Goal: Task Accomplishment & Management: Complete application form

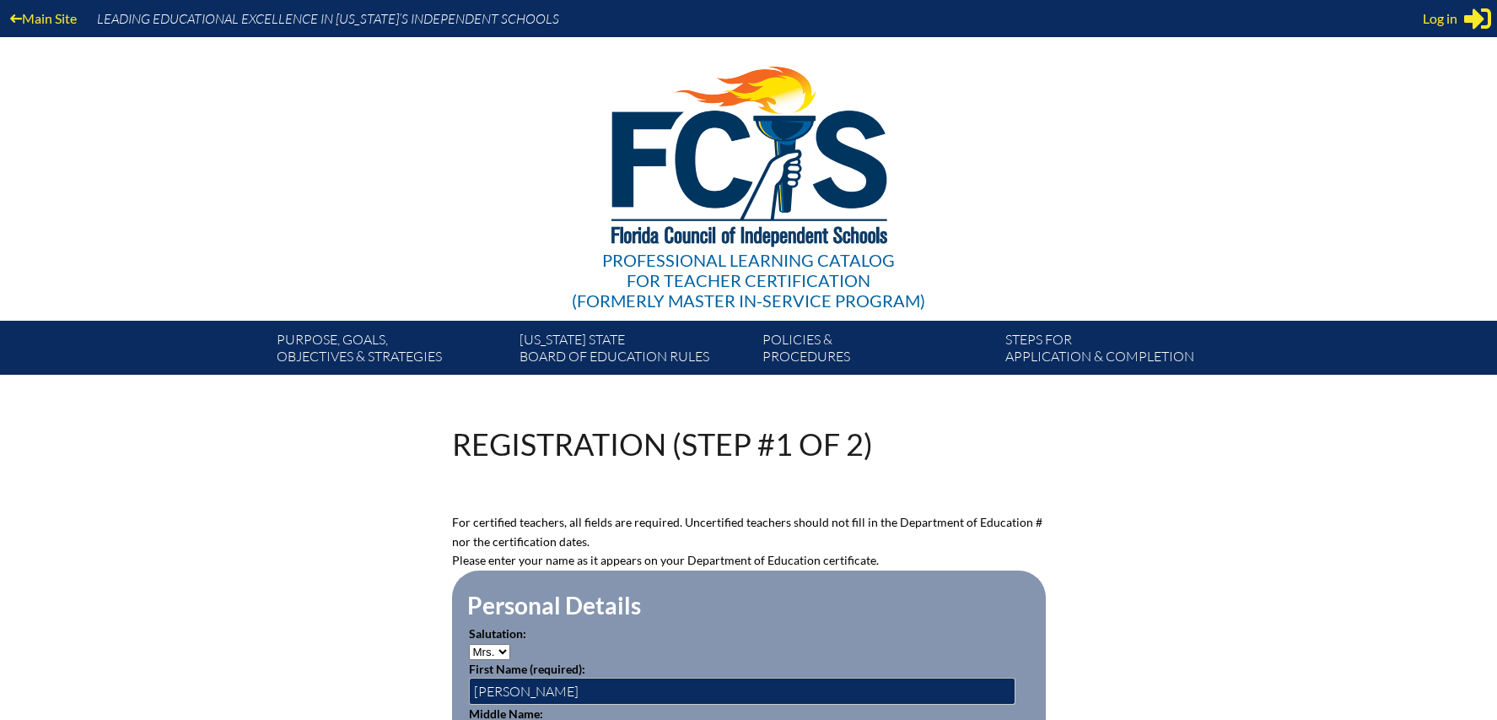
select select "Mrs."
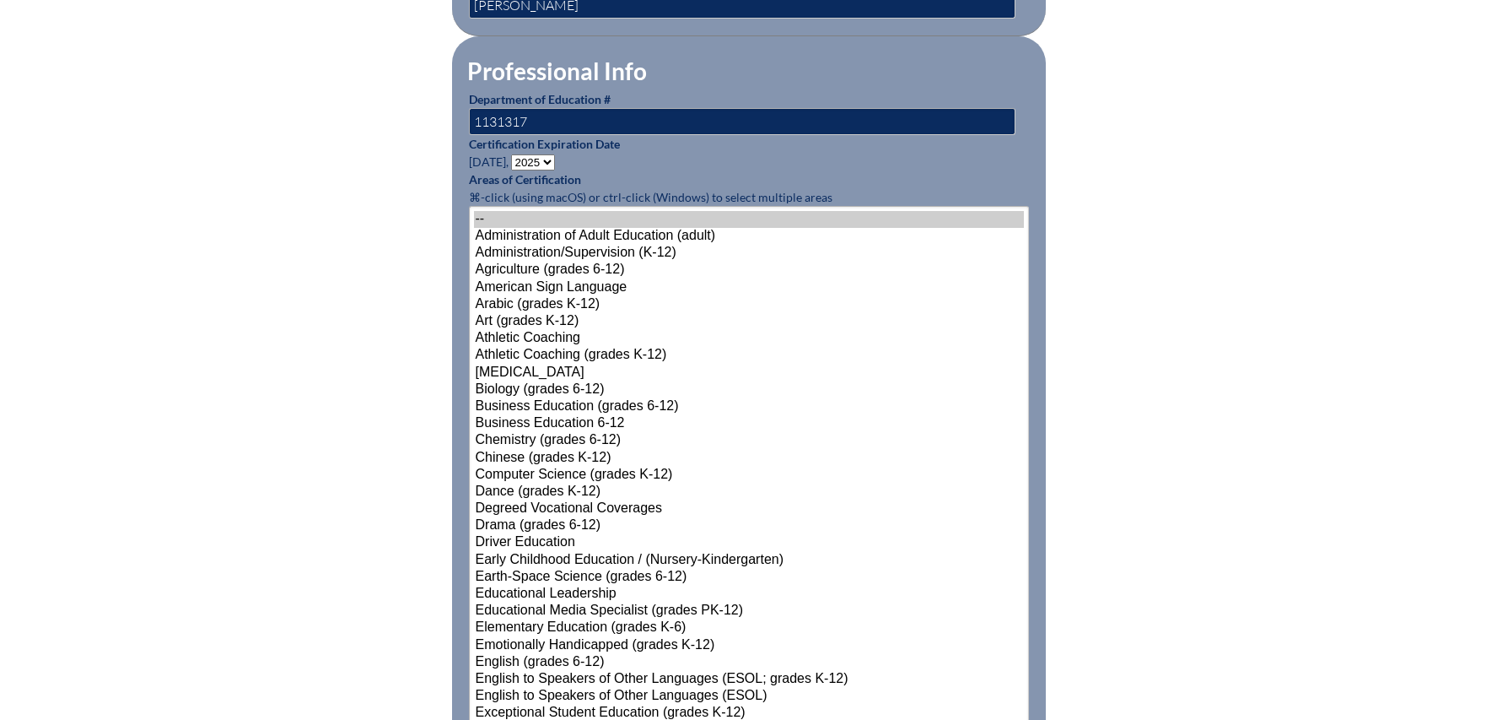
scroll to position [811, 0]
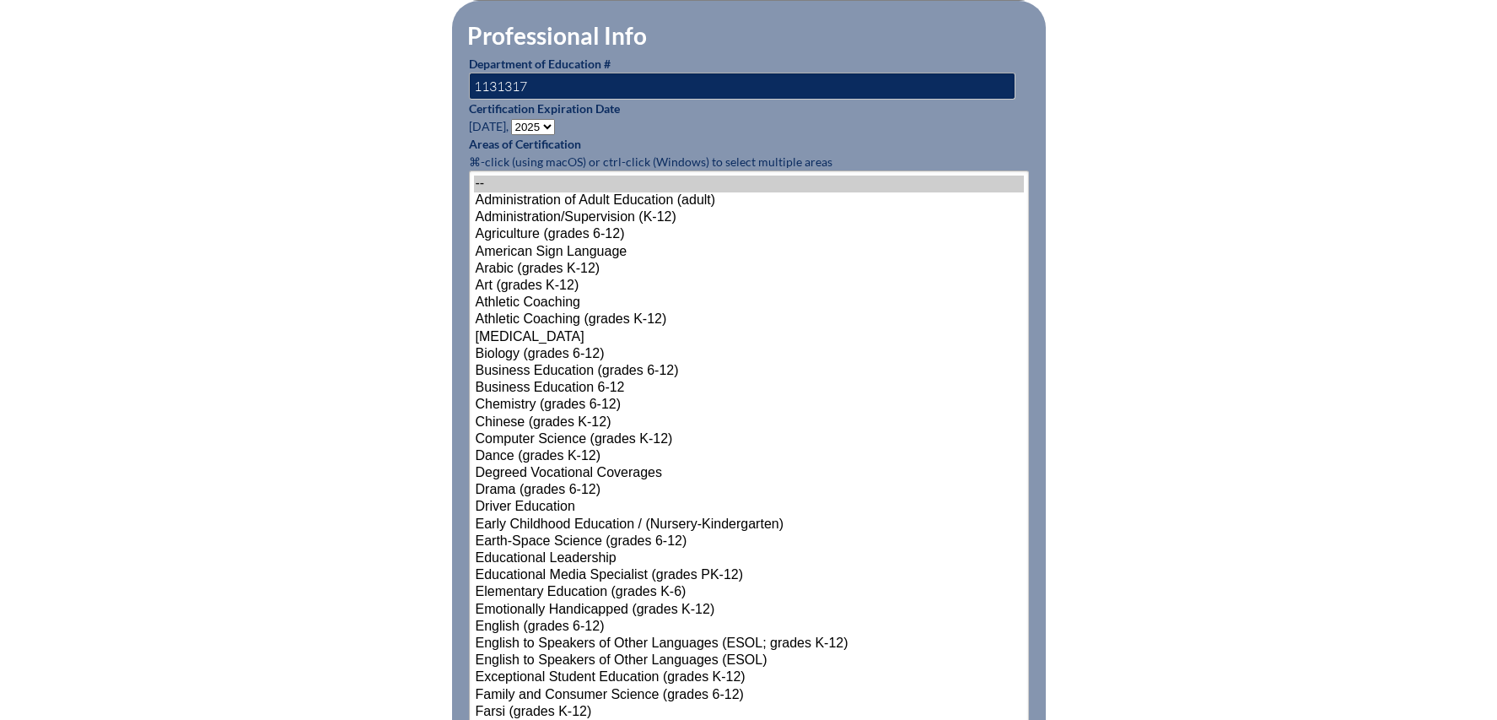
click at [537, 121] on select "- 2031 2030 2029 2028 2027 2026 2025 2024 2023 2022 2021 2020 2019 2018 2017 20…" at bounding box center [533, 127] width 44 height 16
select select "2030"
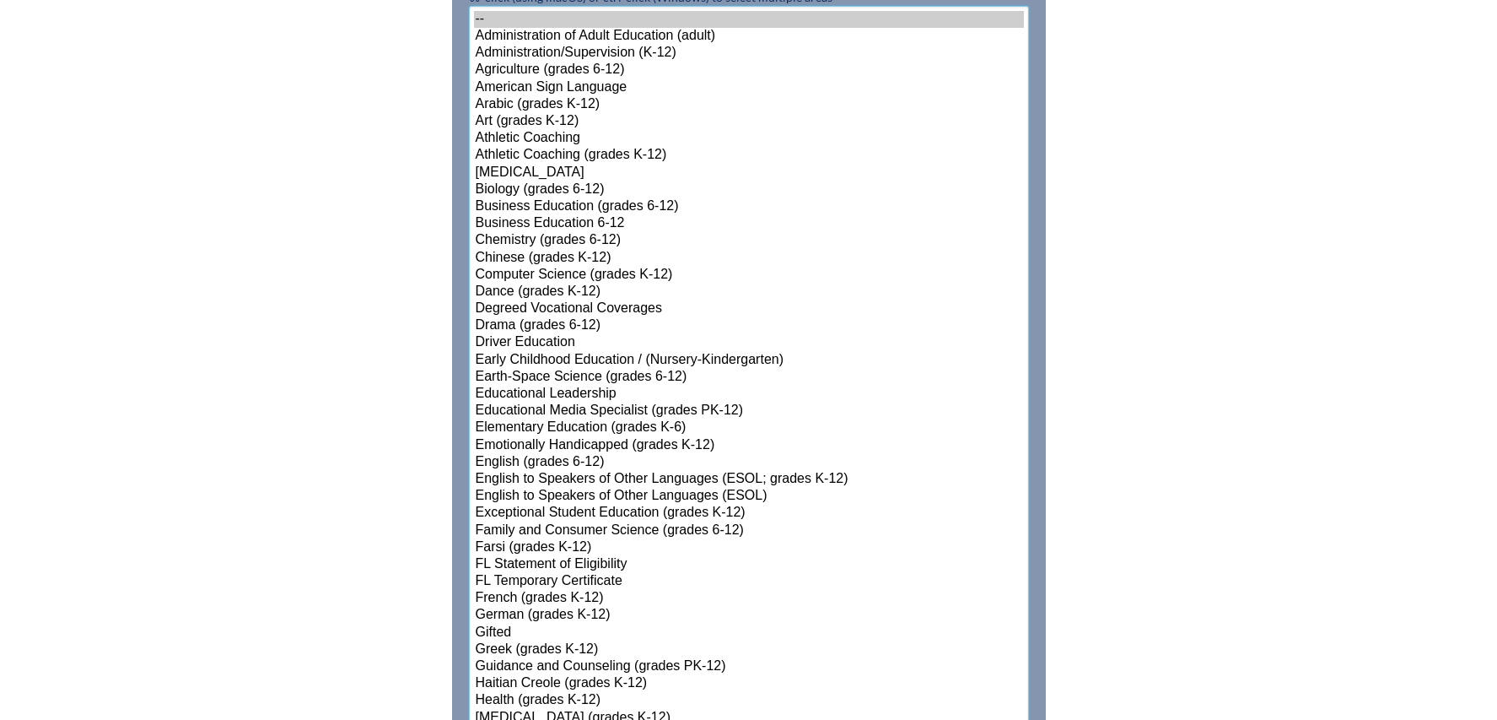
click at [544, 581] on select"]"] "-- Administration of Adult Education (adult) Administration/Supervision (K-12) …" at bounding box center [749, 718] width 560 height 1424
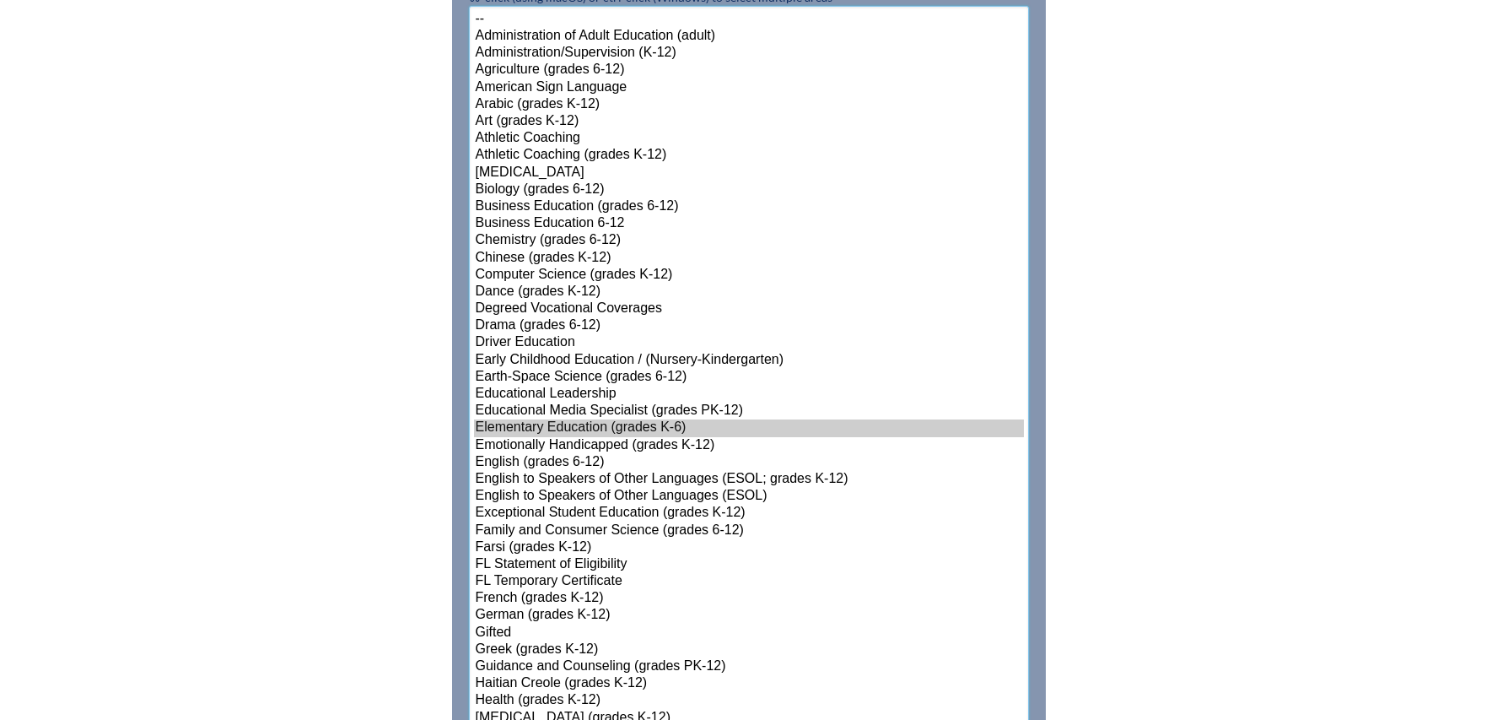
click at [548, 581] on option "FL Temporary Certificate" at bounding box center [749, 581] width 550 height 17
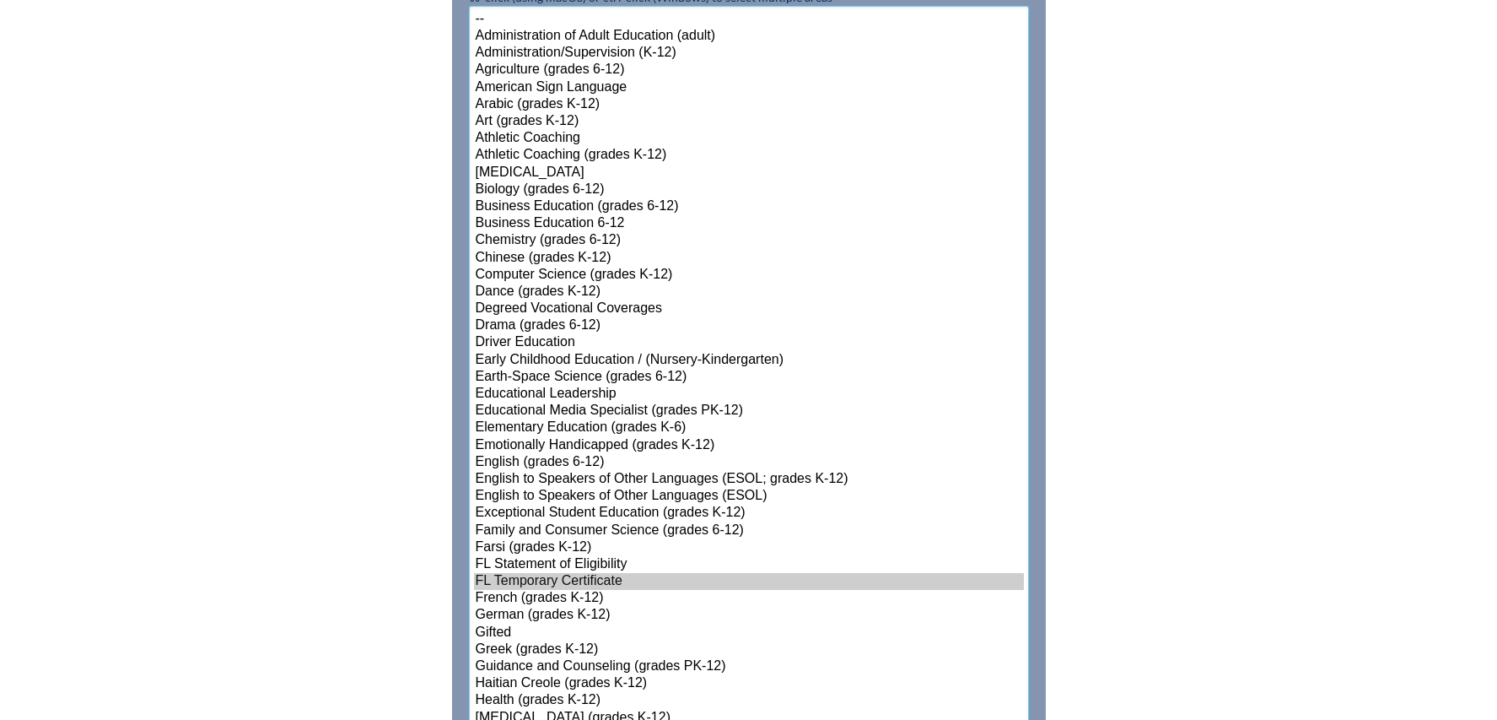
click at [521, 424] on option "Elementary Education (grades K-6)" at bounding box center [749, 427] width 550 height 17
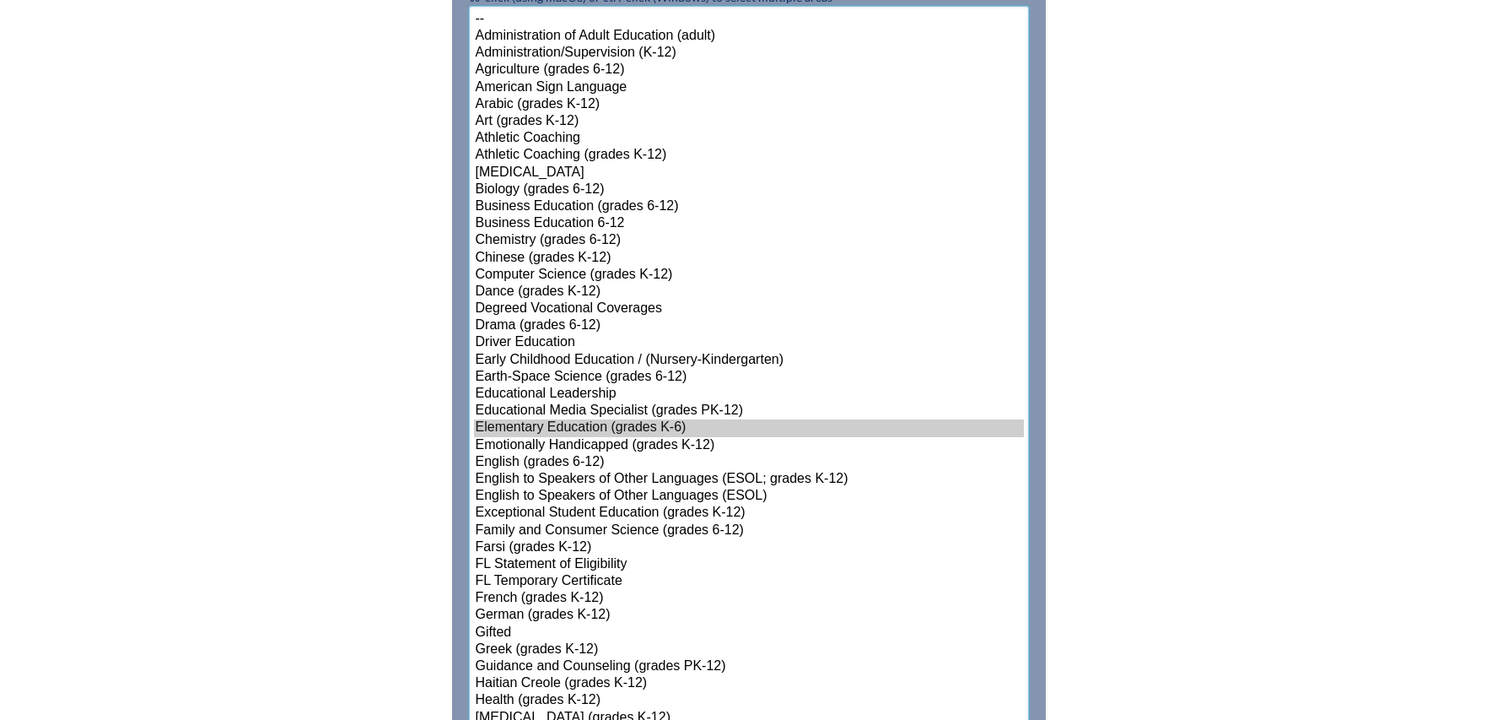
click at [559, 490] on option "English to Speakers of Other Languages (ESOL)" at bounding box center [749, 496] width 550 height 17
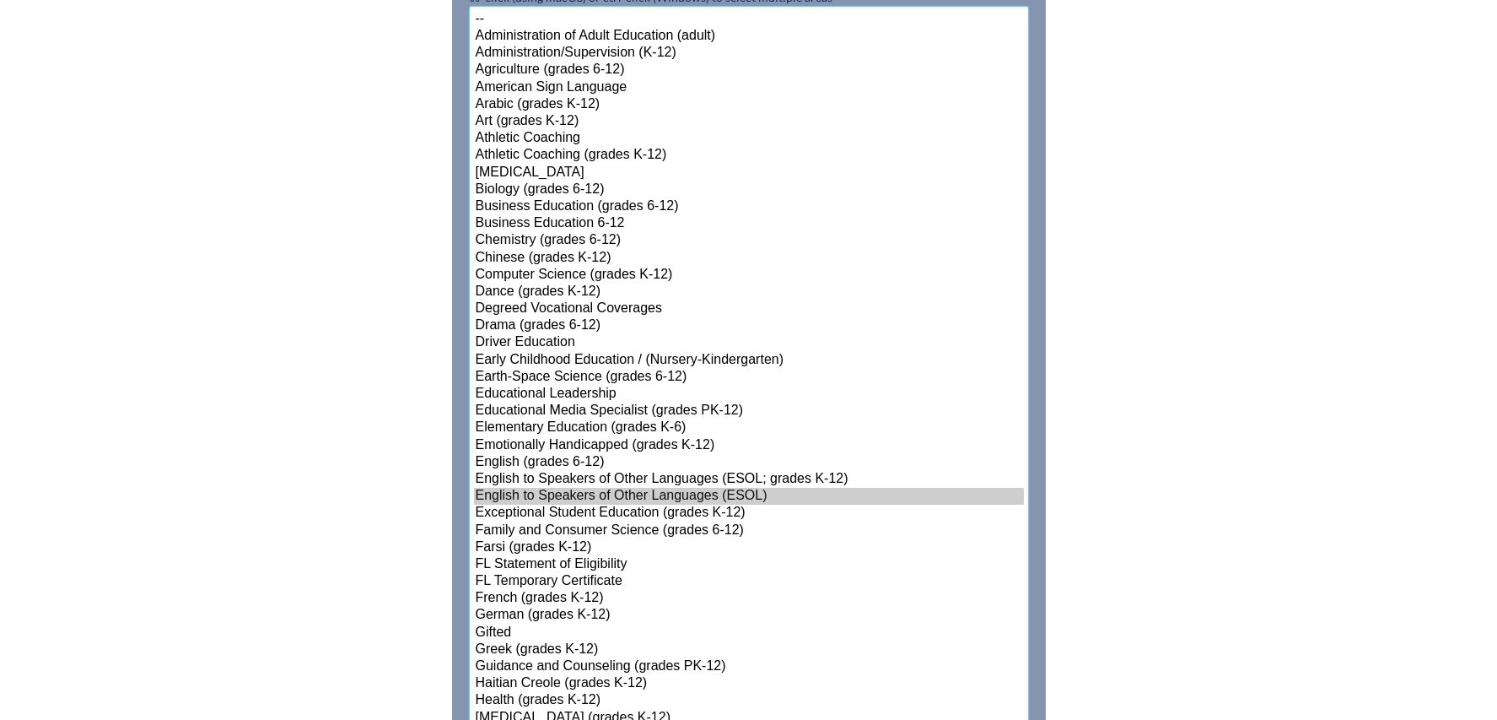
click at [549, 423] on option "Elementary Education (grades K-6)" at bounding box center [749, 427] width 550 height 17
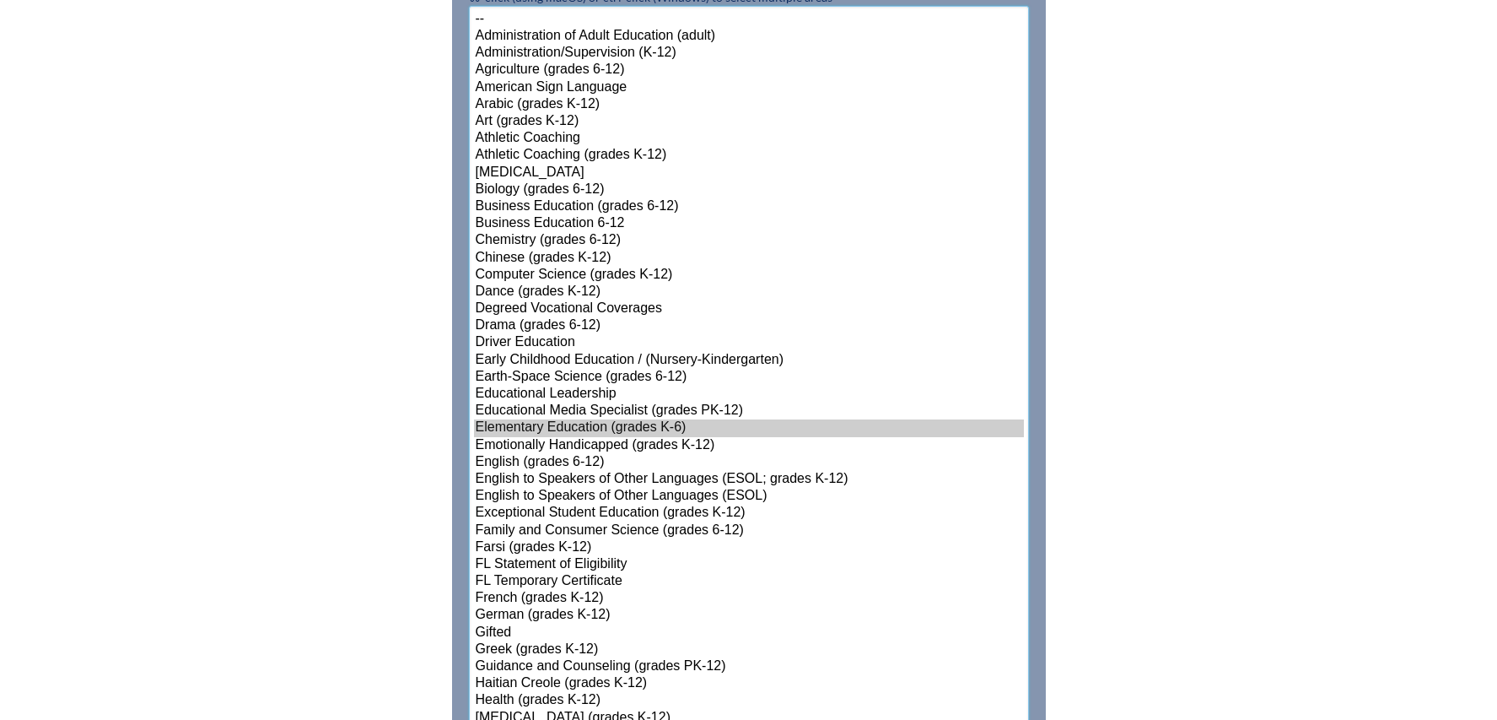
click at [549, 423] on option "Elementary Education (grades K-6)" at bounding box center [749, 427] width 550 height 17
click at [553, 488] on option "English to Speakers of Other Languages (ESOL)" at bounding box center [749, 496] width 550 height 17
select select"]"] "15131"
click at [508, 624] on option "Gifted" at bounding box center [749, 632] width 550 height 17
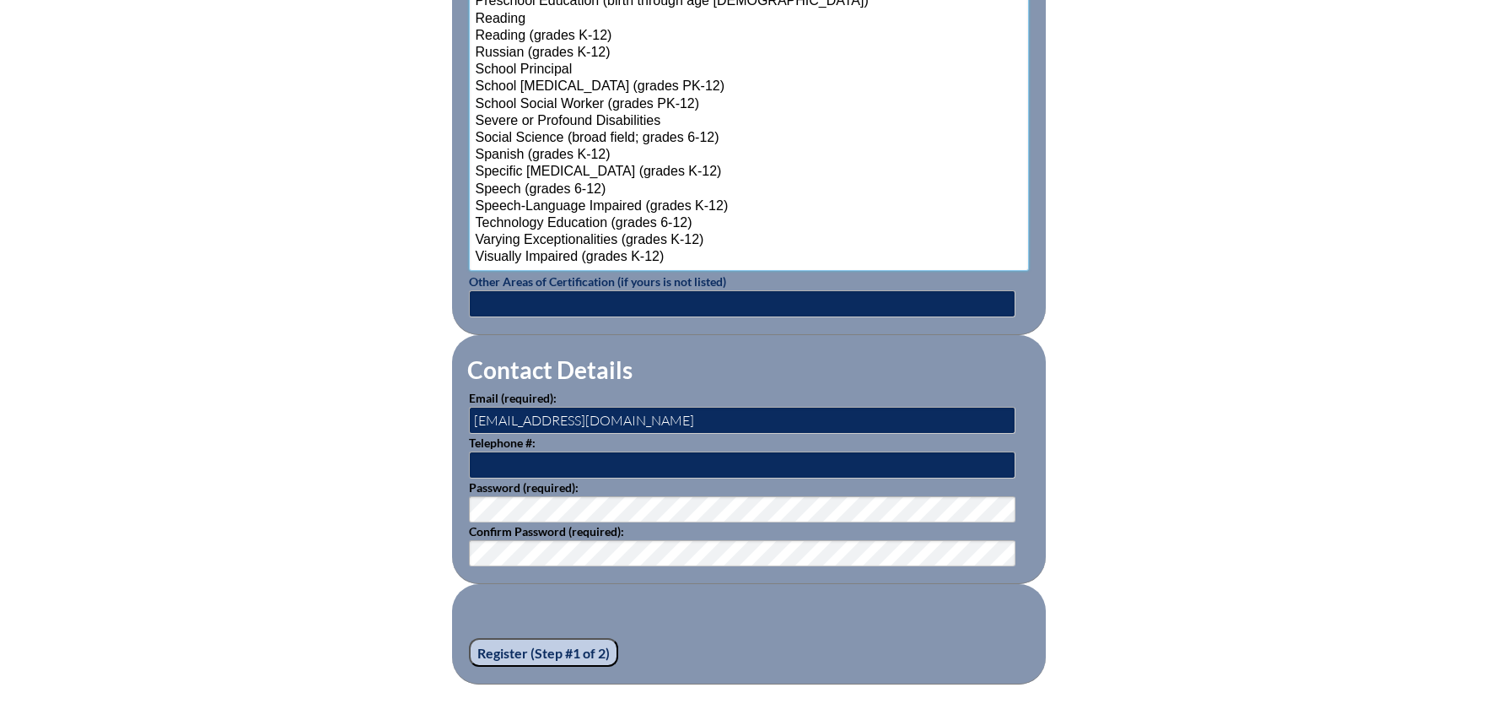
scroll to position [2134, 0]
click at [521, 416] on input "[EMAIL_ADDRESS][DOMAIN_NAME]" at bounding box center [742, 419] width 547 height 27
type input "bgittings@sjcds.net"
click at [496, 450] on input "text" at bounding box center [742, 463] width 547 height 27
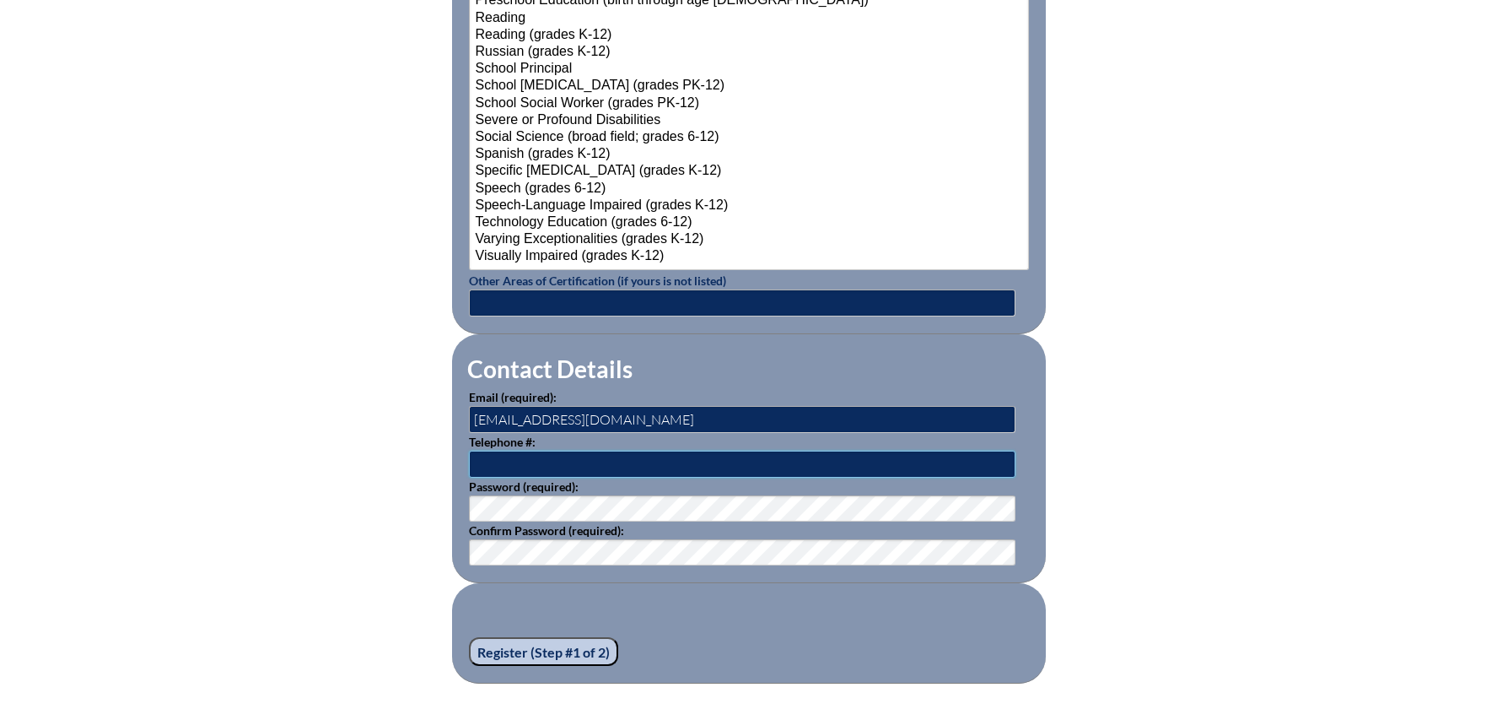
type input "9042649572"
click at [563, 643] on input "Register (Step #1 of 2)" at bounding box center [543, 651] width 149 height 29
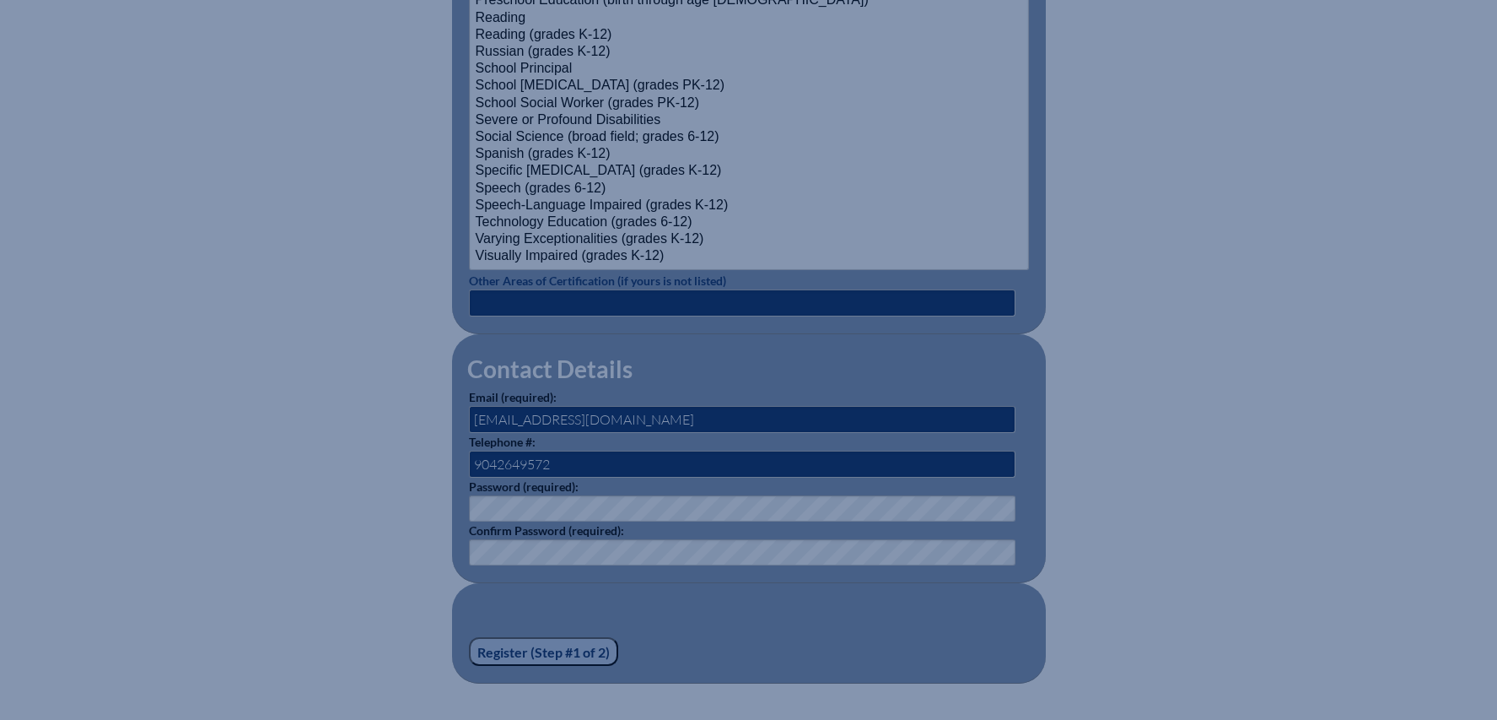
click at [564, 639] on input "Register (Step #1 of 2)" at bounding box center [543, 651] width 149 height 29
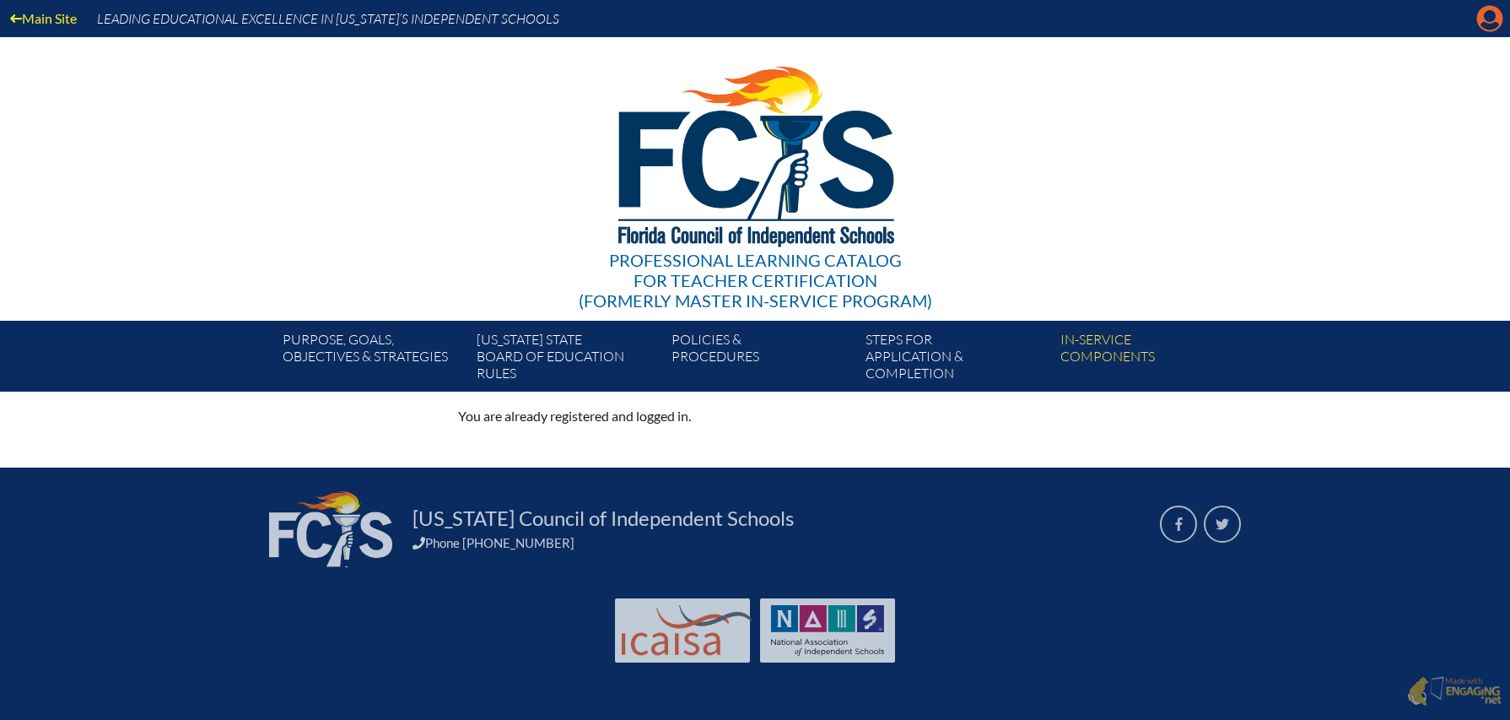
click at [1485, 25] on icon "Manage account" at bounding box center [1489, 18] width 27 height 27
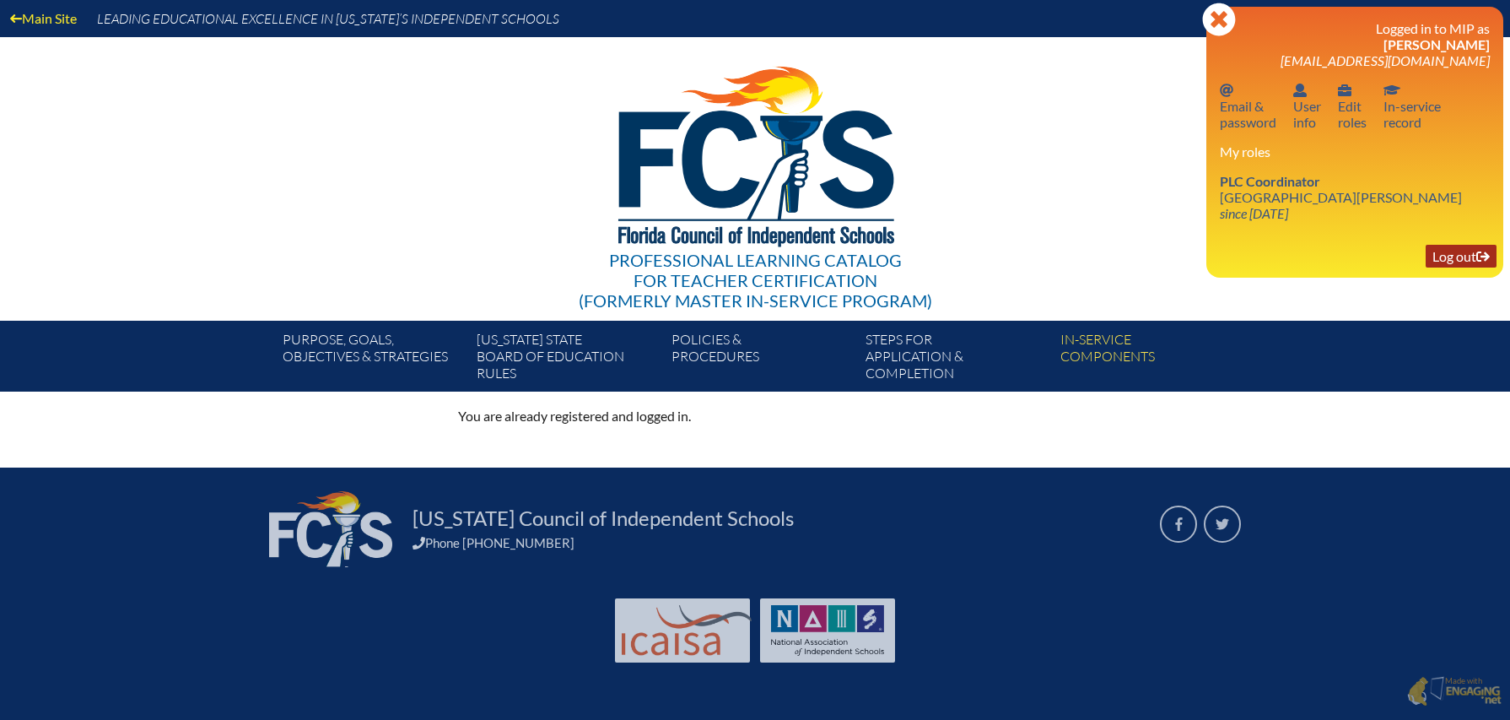
click at [1460, 258] on link "Log out Log out" at bounding box center [1461, 256] width 71 height 23
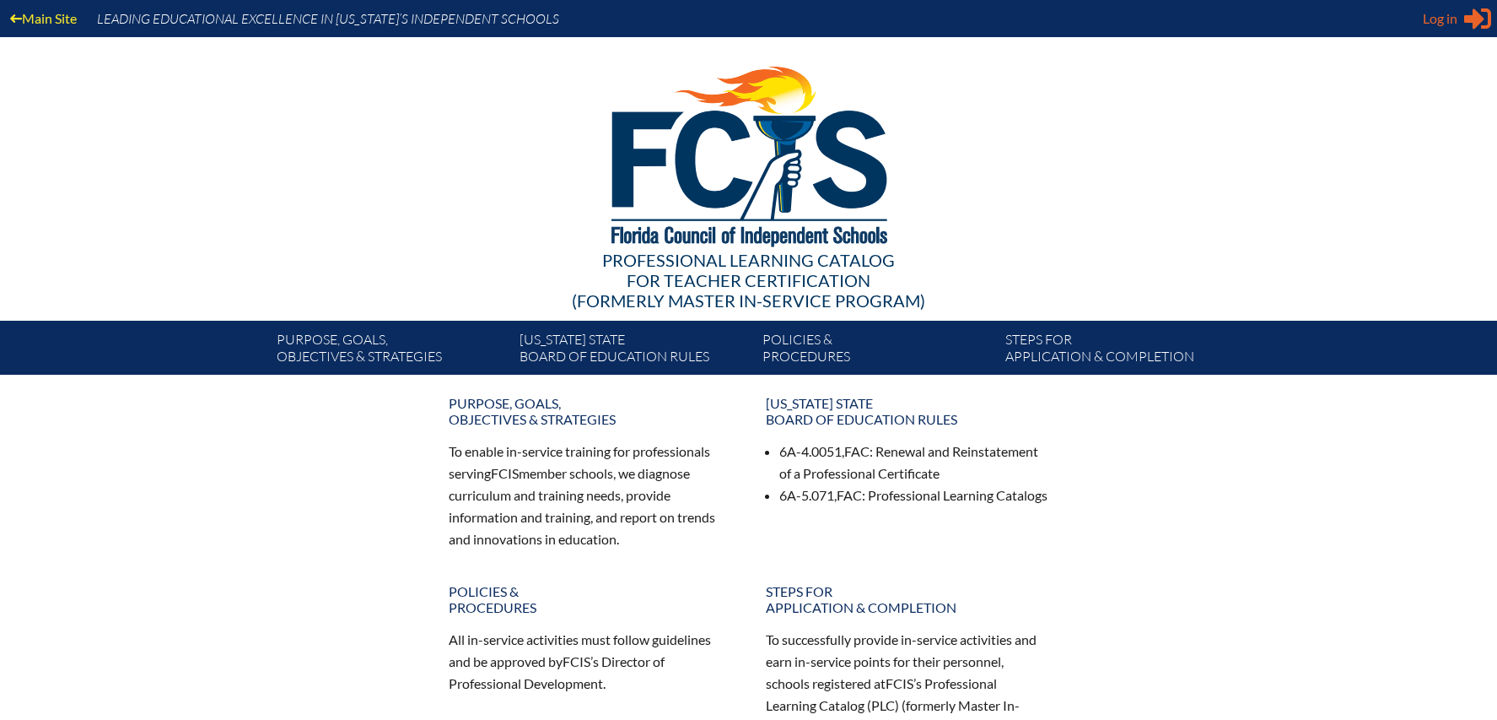
click at [1440, 21] on span "Log in" at bounding box center [1440, 18] width 35 height 20
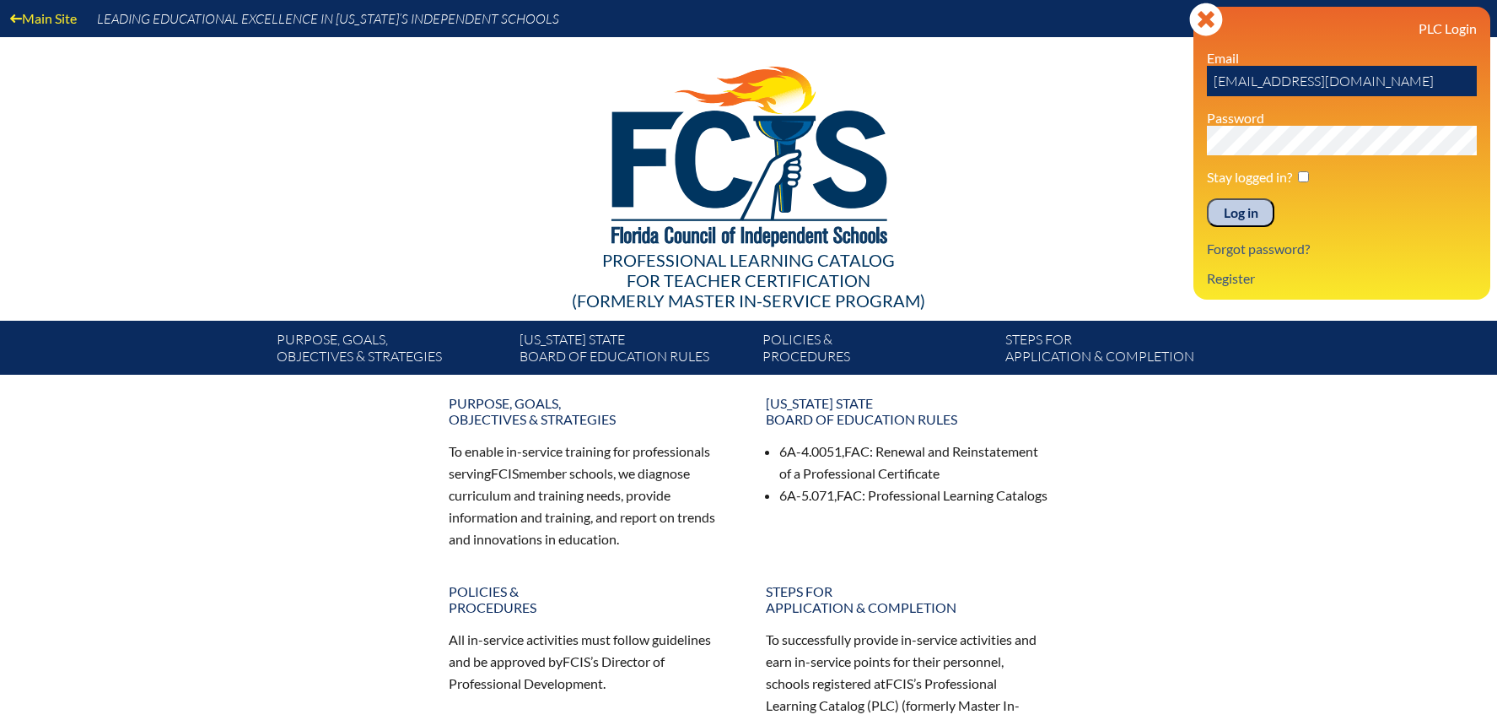
click at [1262, 81] on input "[EMAIL_ADDRESS][DOMAIN_NAME]" at bounding box center [1342, 81] width 270 height 30
type input "bgittings@sjcds.net"
click at [999, 80] on div "Main Site Leading Educational Excellence in Florida’s Independent Schools Profe…" at bounding box center [748, 187] width 1497 height 375
click at [1235, 220] on input "Log in" at bounding box center [1240, 212] width 67 height 29
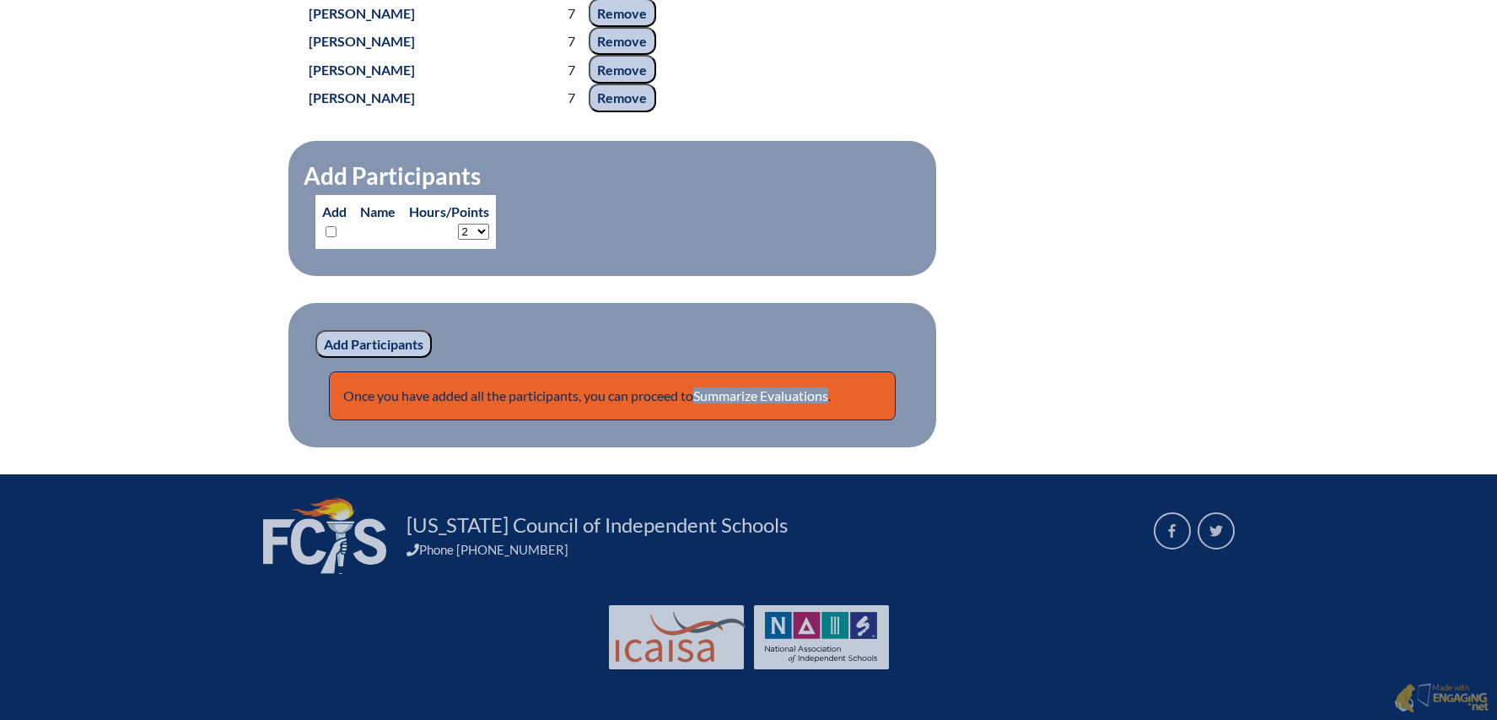
scroll to position [1881, 0]
click at [739, 393] on link "Summarize Evaluations" at bounding box center [760, 395] width 135 height 16
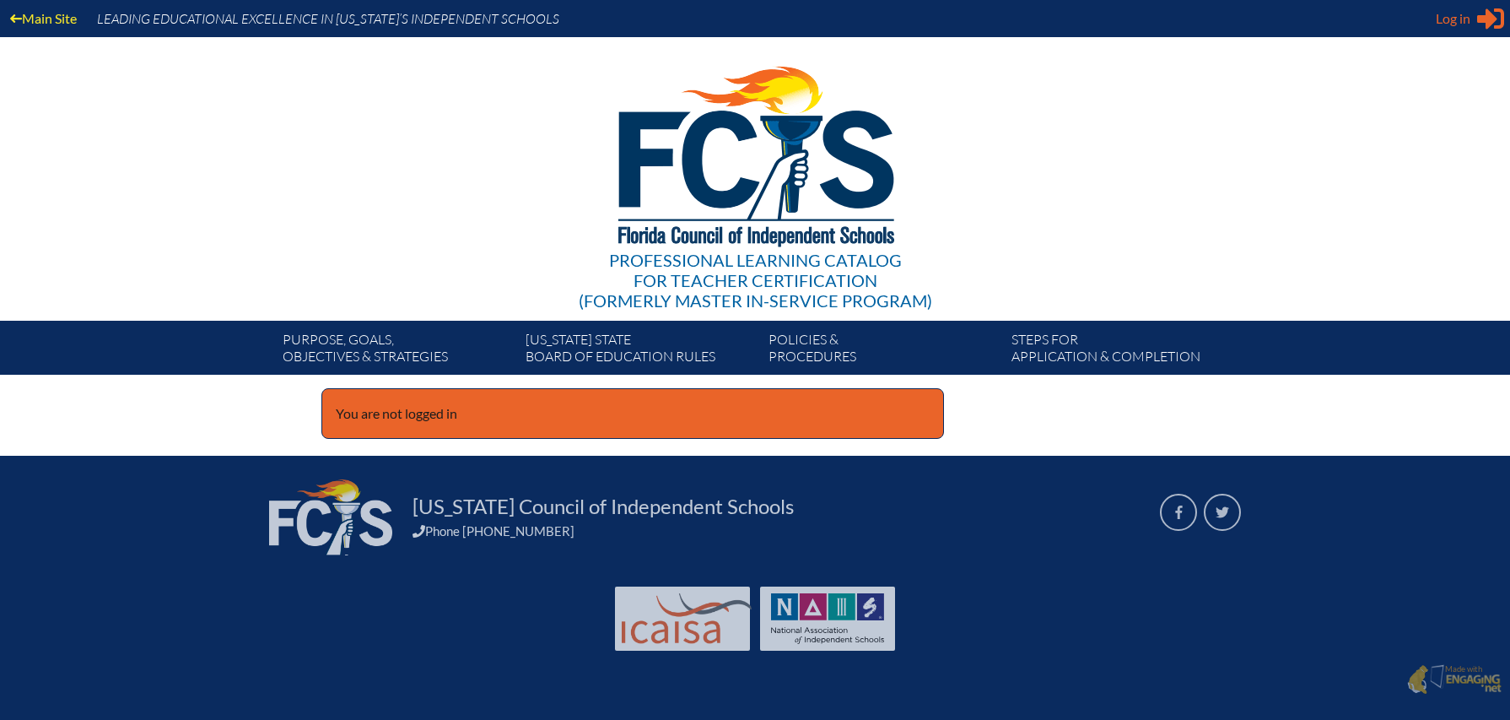
type input "[EMAIL_ADDRESS][DOMAIN_NAME]"
click at [1448, 20] on span "Log in" at bounding box center [1453, 18] width 35 height 20
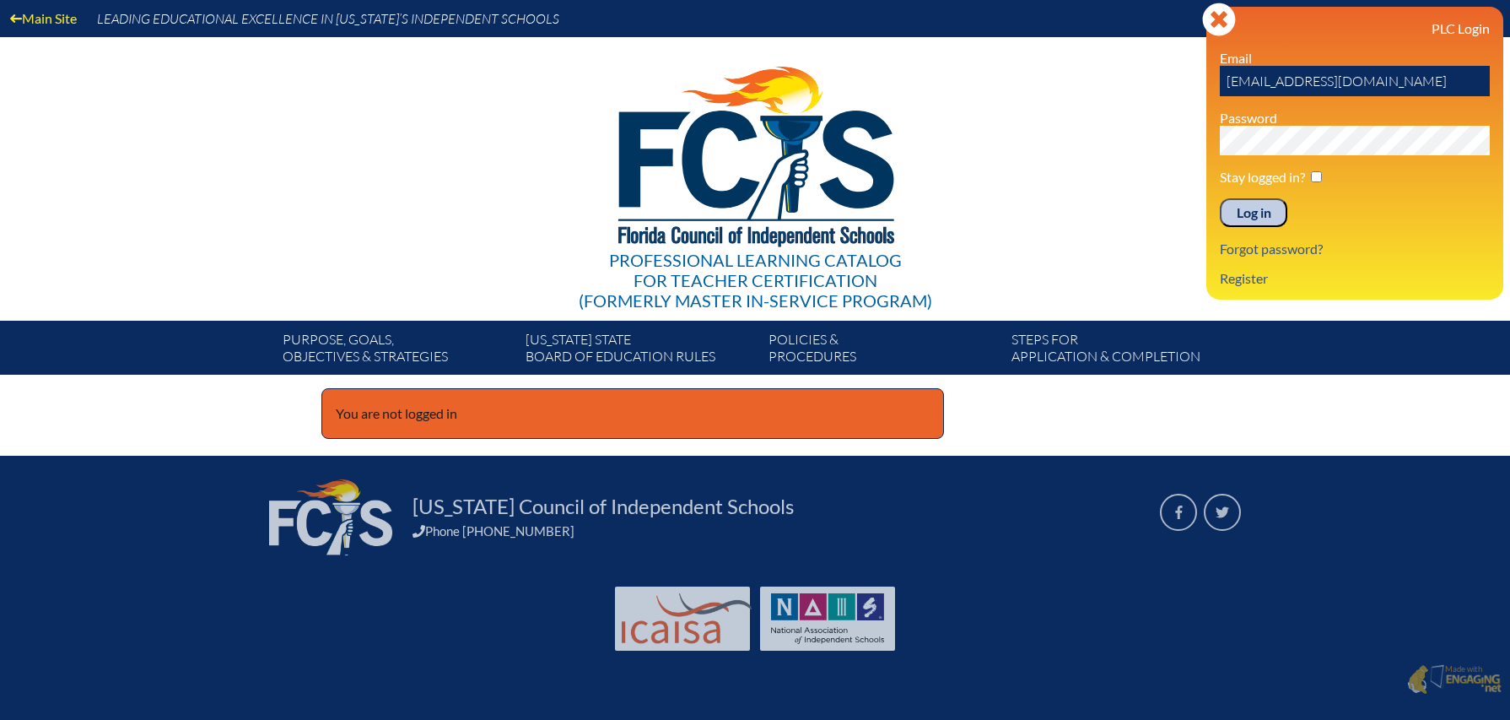
click at [1241, 214] on input "Log in" at bounding box center [1253, 212] width 67 height 29
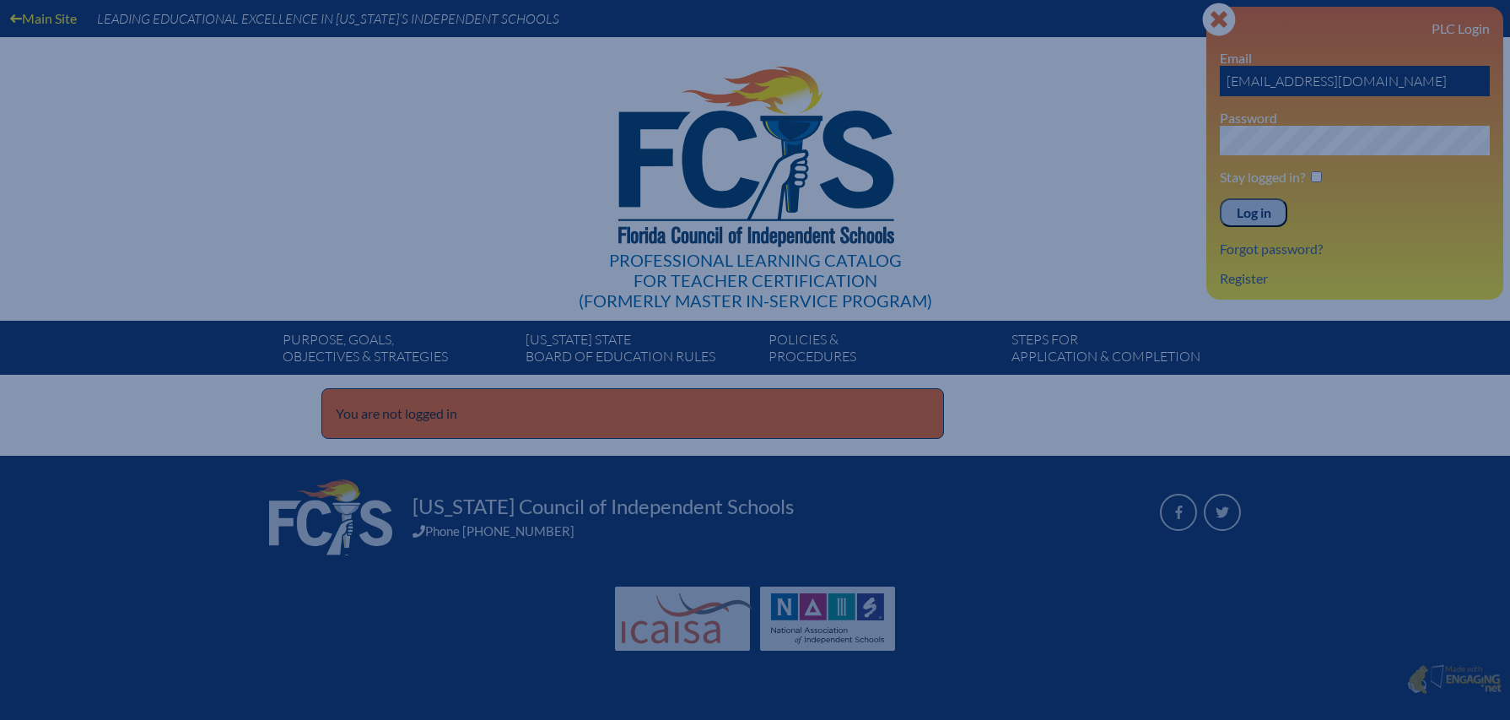
click at [1241, 214] on input "Log in" at bounding box center [1253, 212] width 67 height 29
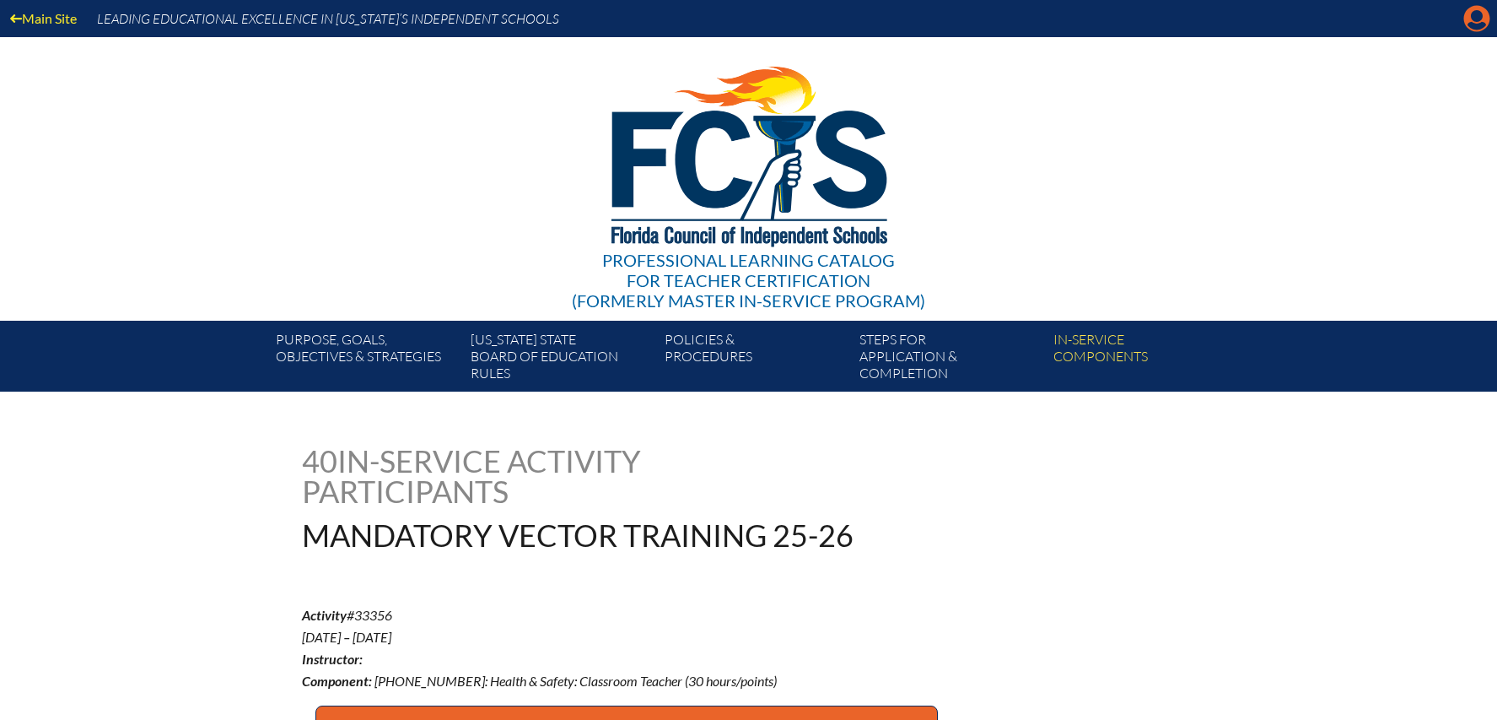
click at [1472, 25] on icon "Manage account" at bounding box center [1477, 18] width 27 height 27
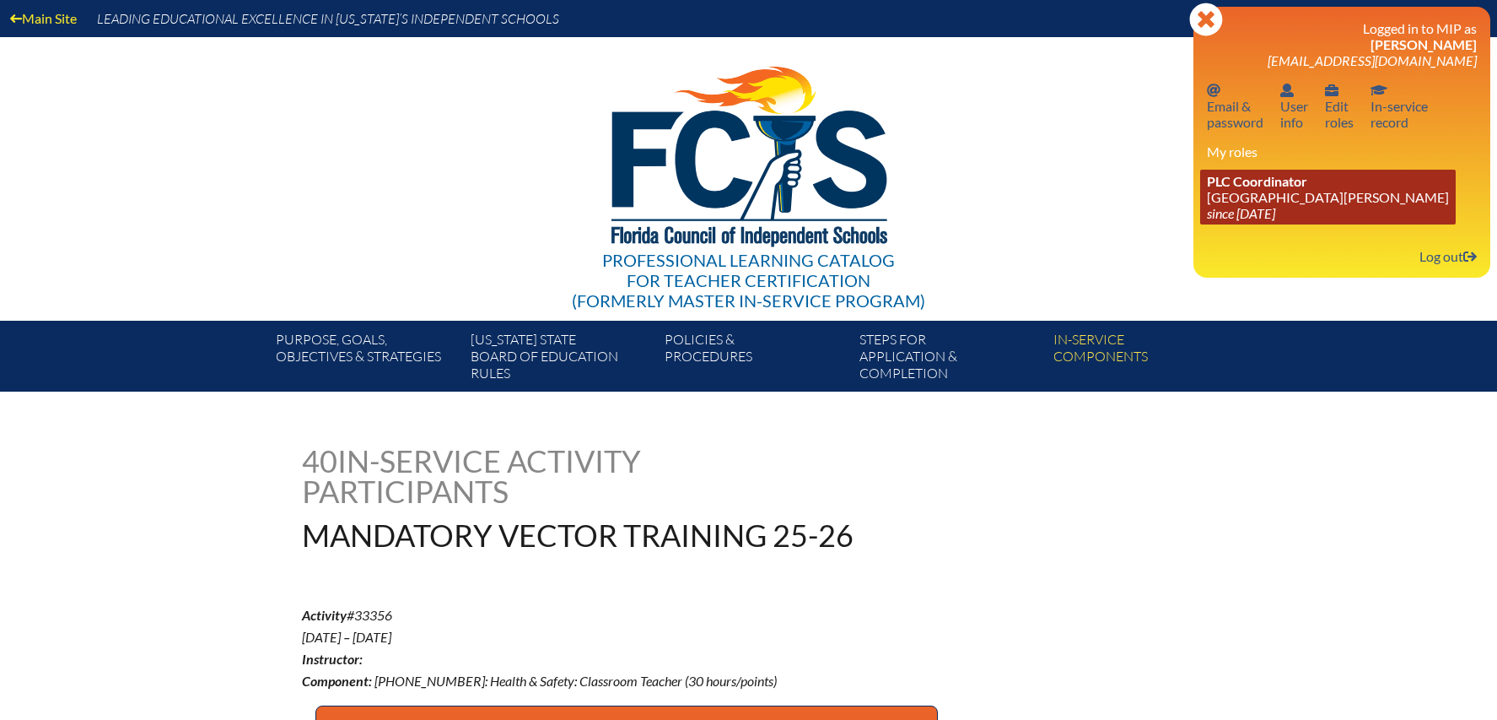
click at [1281, 191] on link "PLC Coordinator [GEOGRAPHIC_DATA][PERSON_NAME] since [DATE]" at bounding box center [1328, 197] width 256 height 55
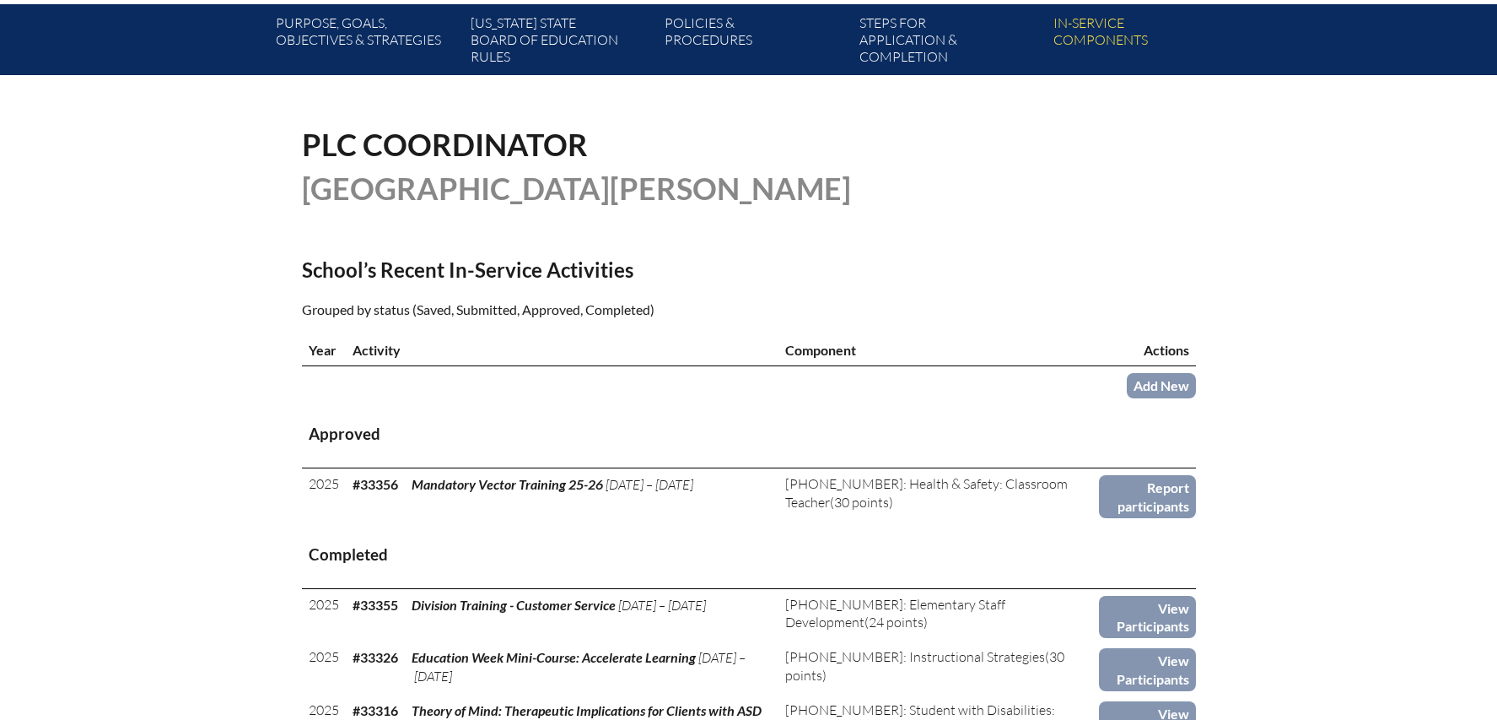
scroll to position [317, 0]
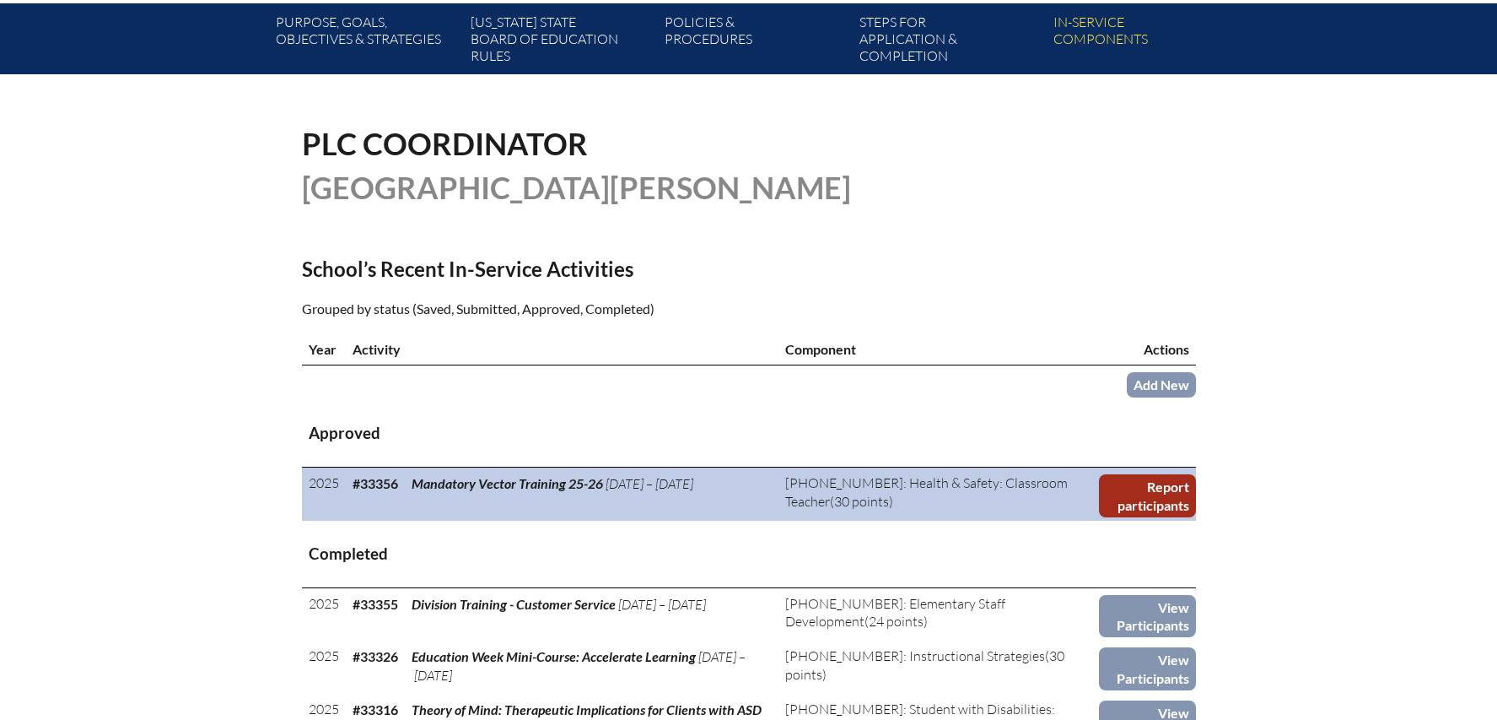
click at [1171, 480] on link "Report participants" at bounding box center [1147, 495] width 96 height 43
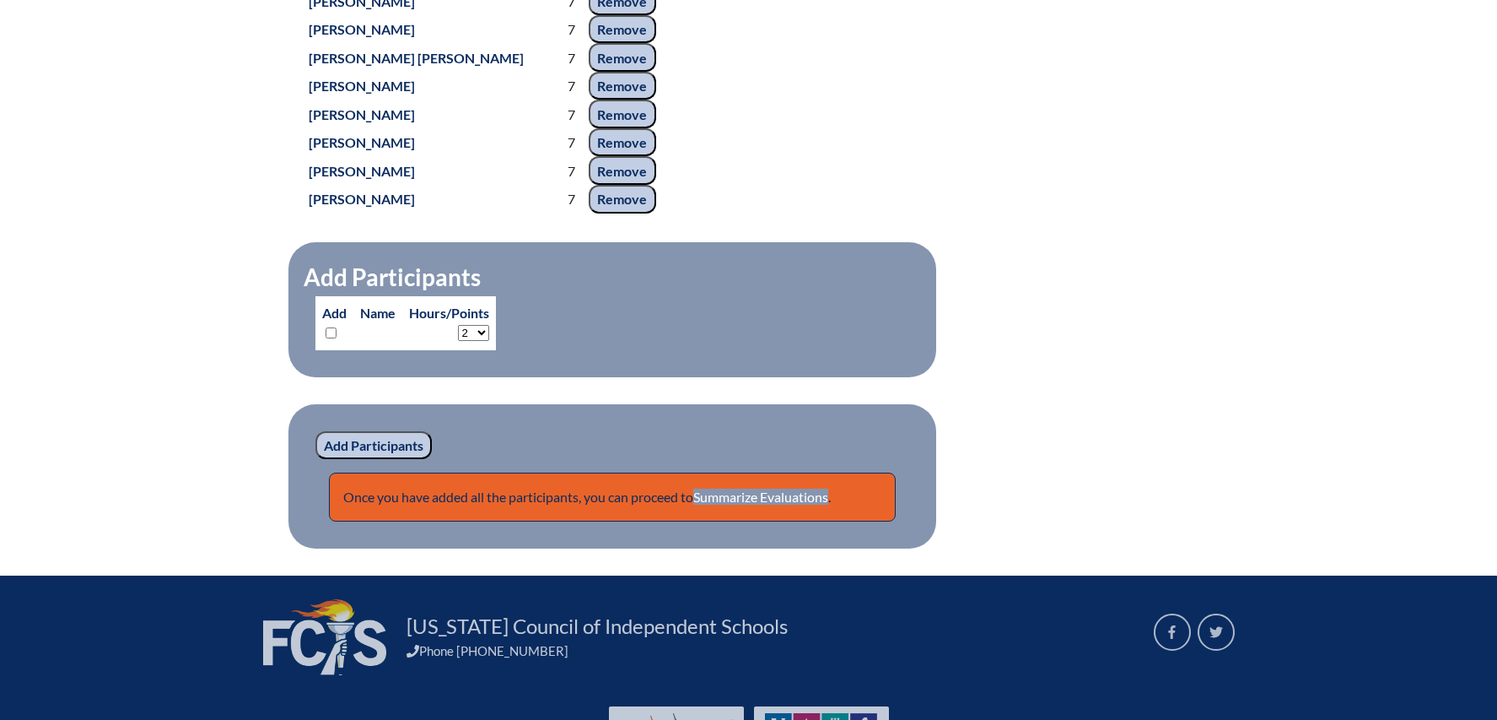
scroll to position [1763, 0]
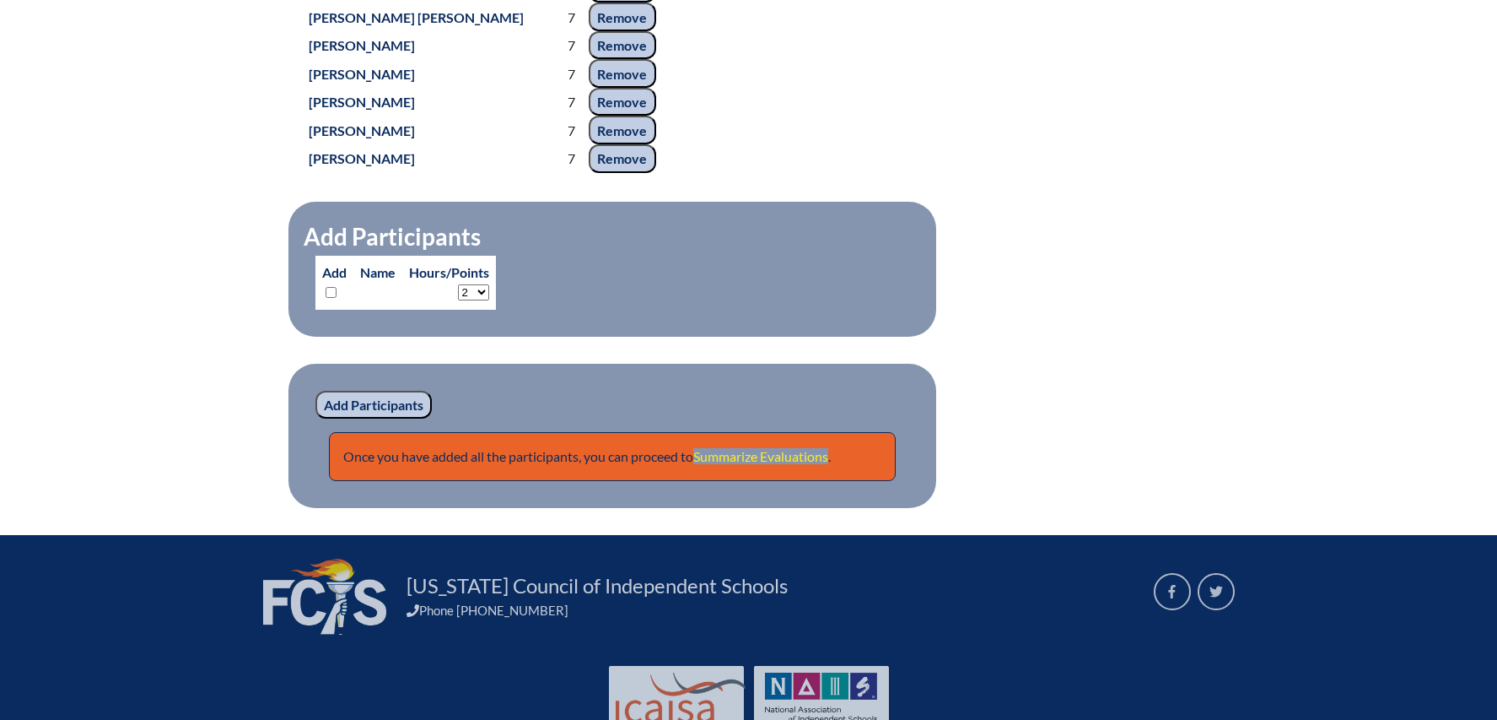
click at [785, 464] on link "Summarize Evaluations" at bounding box center [760, 456] width 135 height 16
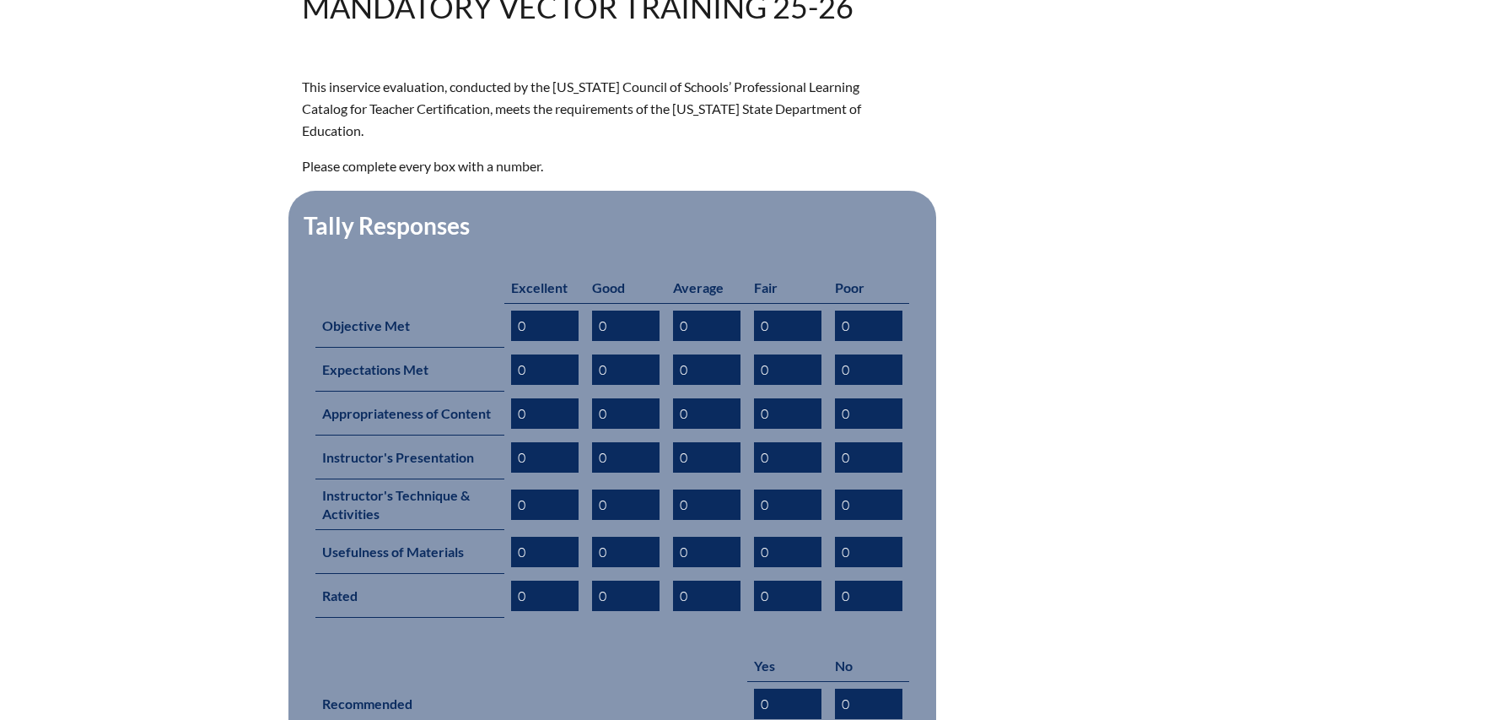
scroll to position [529, 0]
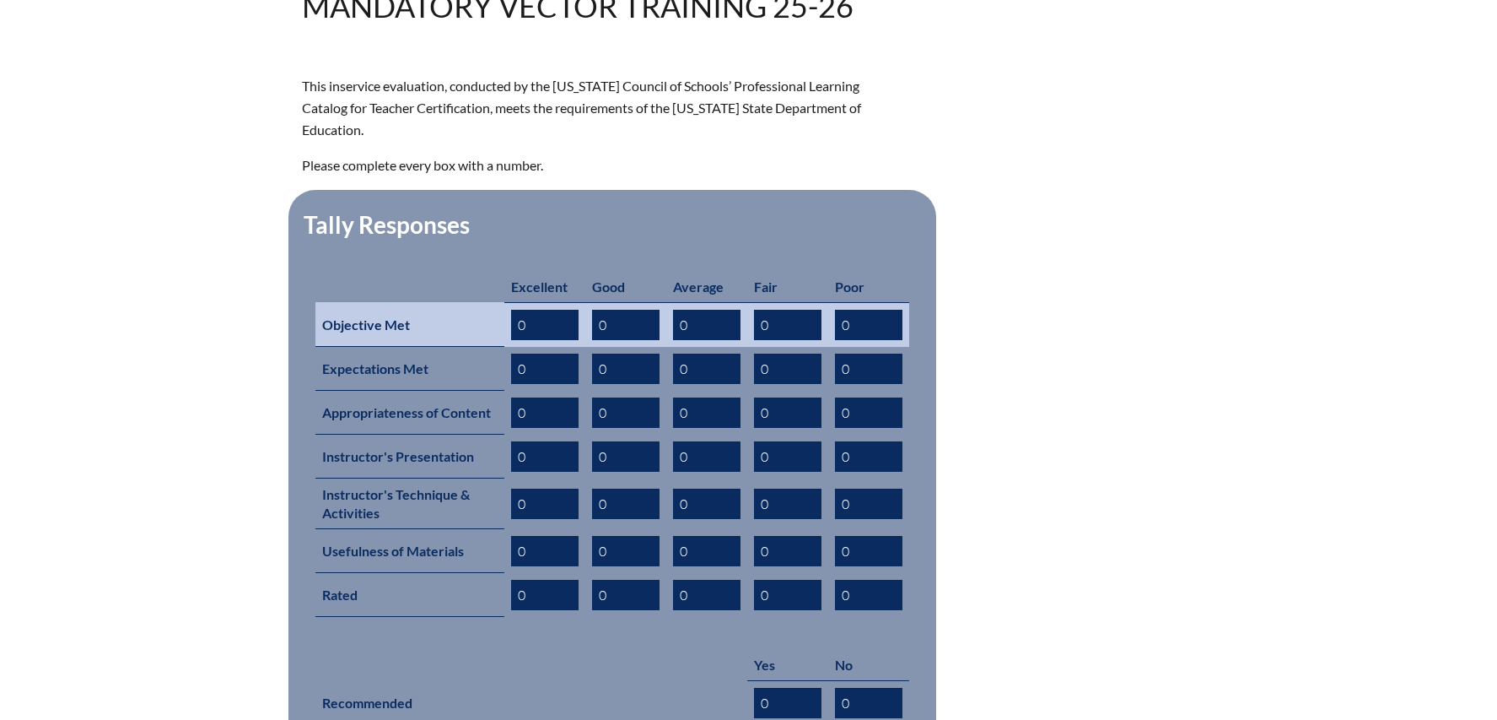
click at [534, 332] on input "0" at bounding box center [544, 325] width 67 height 30
type input "36"
click at [645, 329] on input "0" at bounding box center [625, 325] width 67 height 30
type input "5"
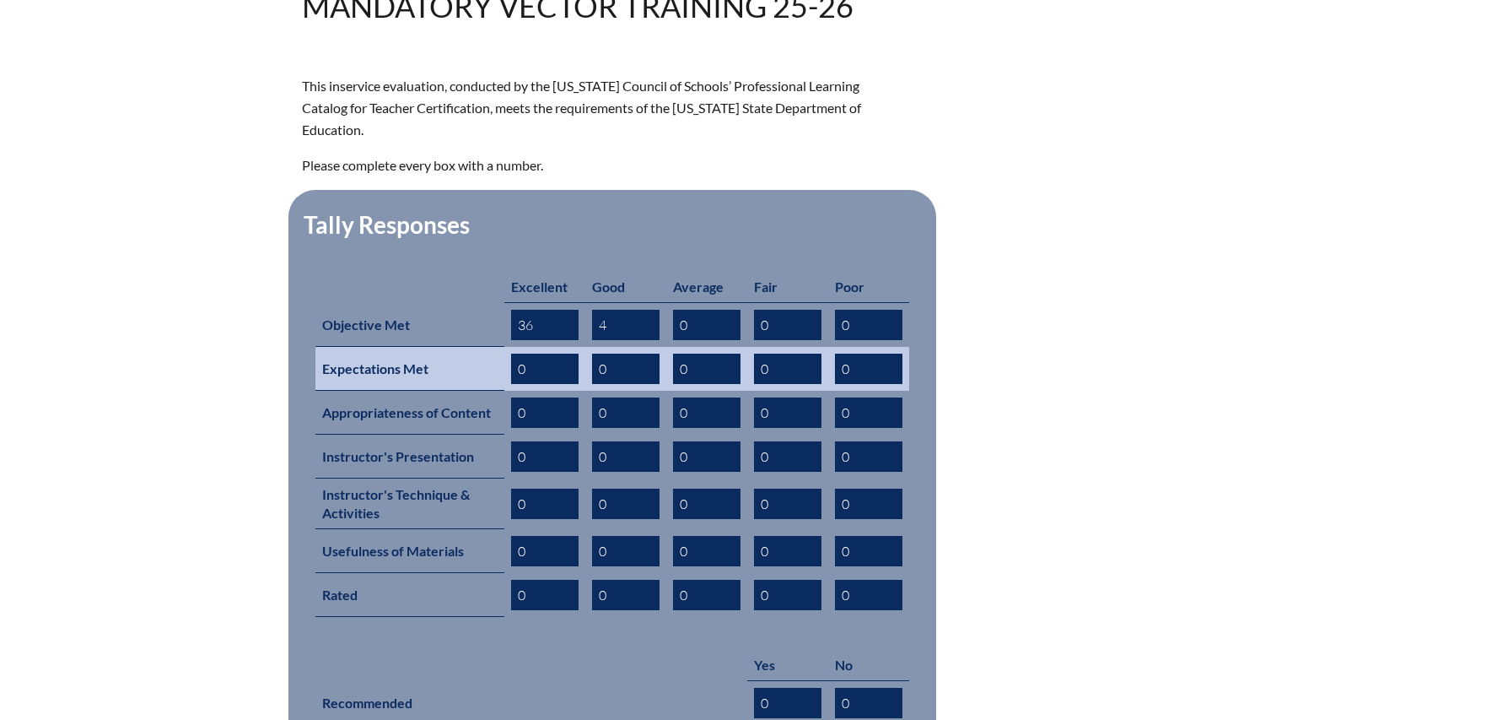
type input "4"
click at [541, 375] on input "0" at bounding box center [544, 368] width 67 height 30
type input "36"
click at [614, 369] on input "0" at bounding box center [625, 368] width 67 height 30
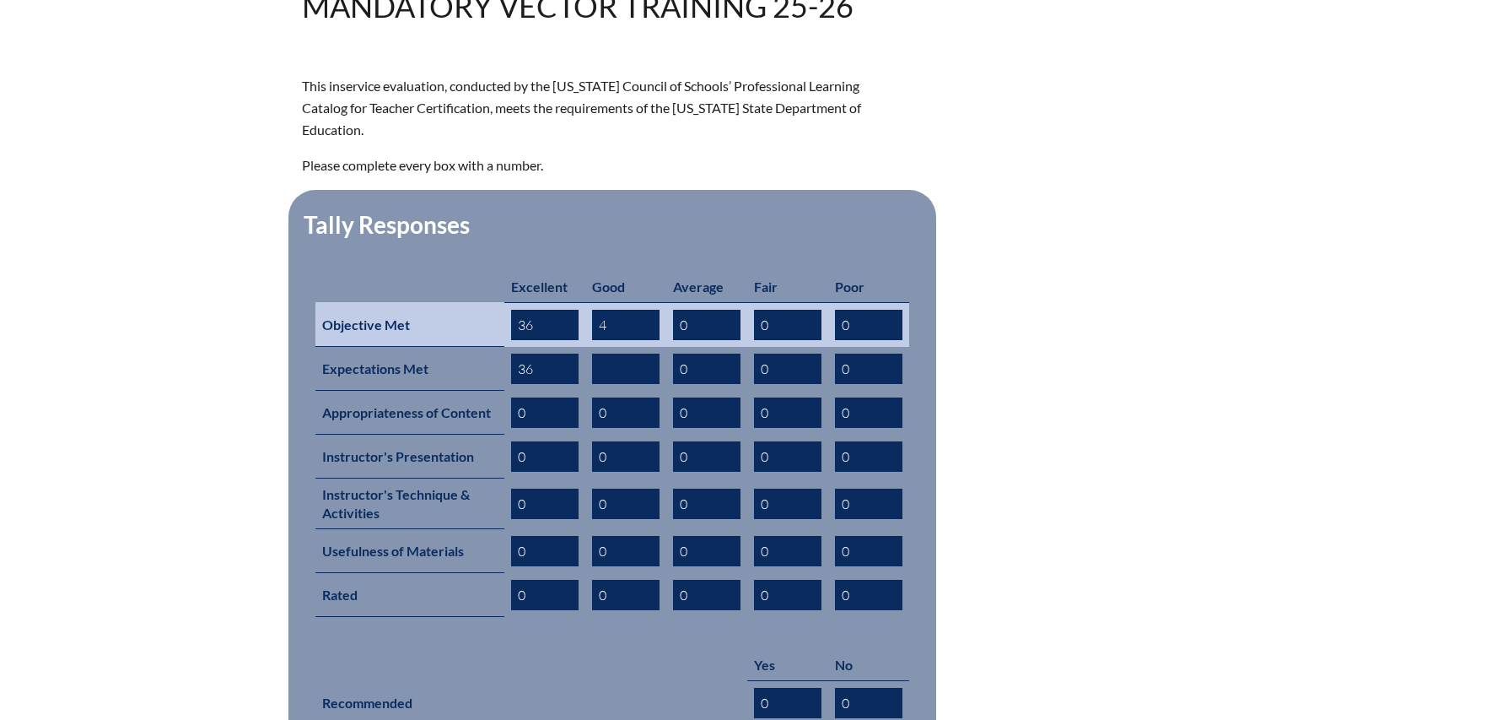
click at [615, 331] on input "4" at bounding box center [625, 325] width 67 height 30
type input "3"
click at [685, 323] on input "0" at bounding box center [706, 325] width 67 height 30
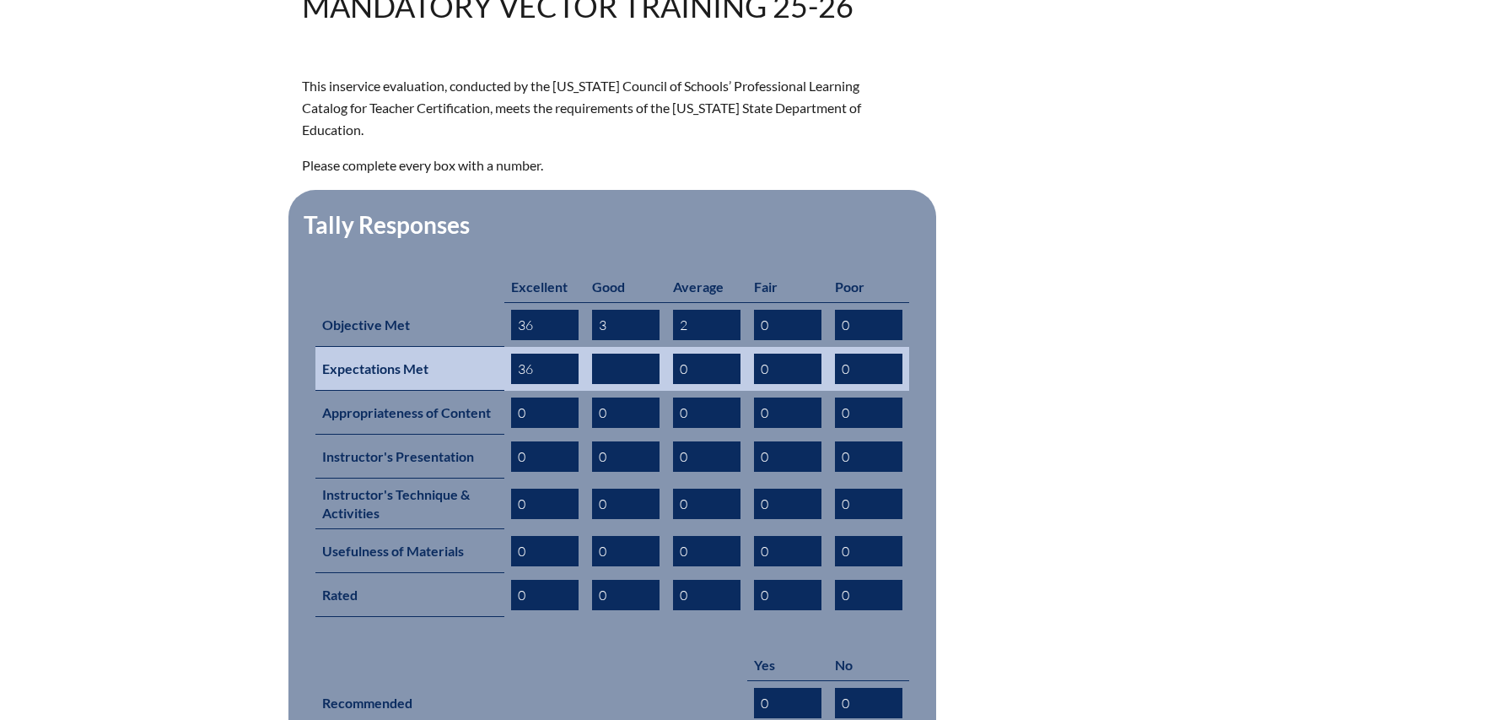
type input "2"
click at [624, 380] on input "text" at bounding box center [625, 368] width 67 height 30
type input "3"
click at [695, 374] on input "0" at bounding box center [706, 368] width 67 height 30
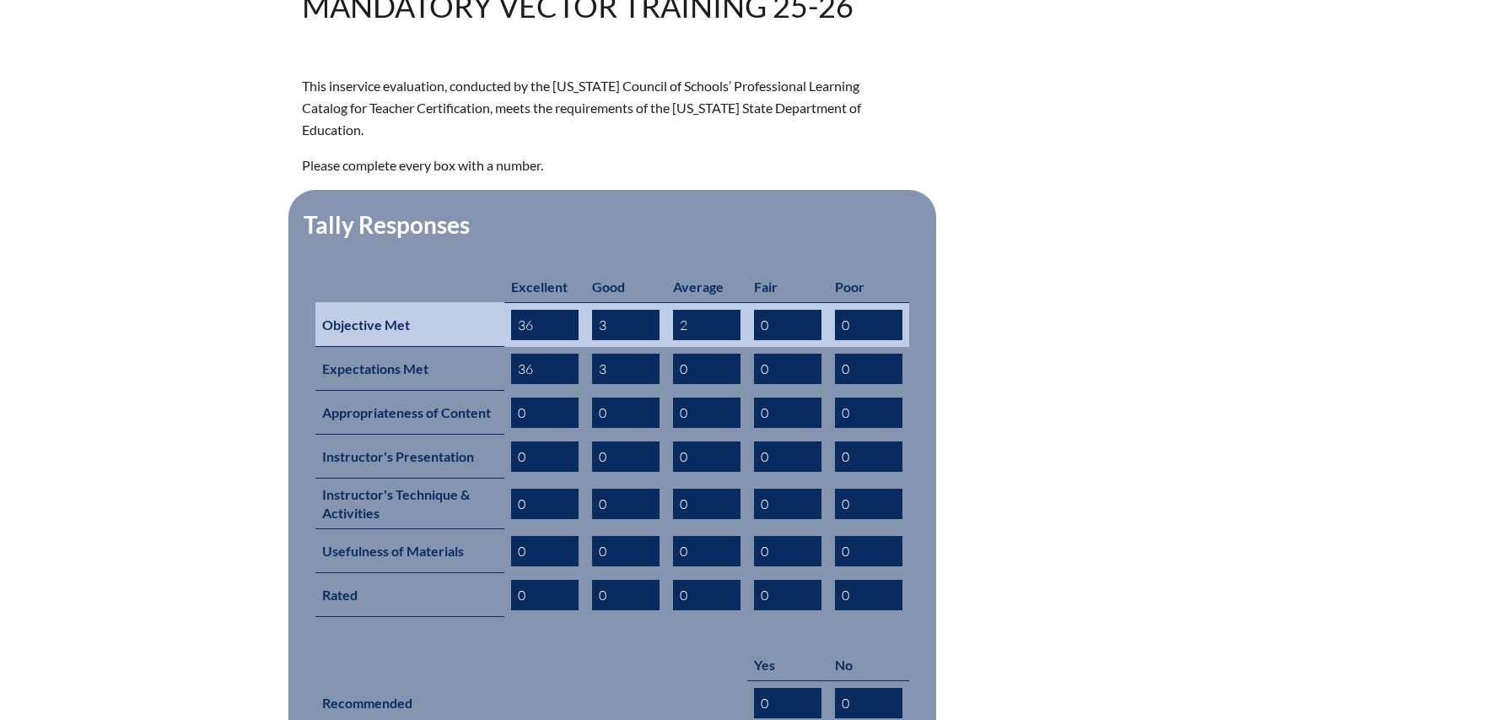
click at [639, 321] on input "3" at bounding box center [625, 325] width 67 height 30
type input "5"
click at [537, 332] on input "36" at bounding box center [544, 325] width 67 height 30
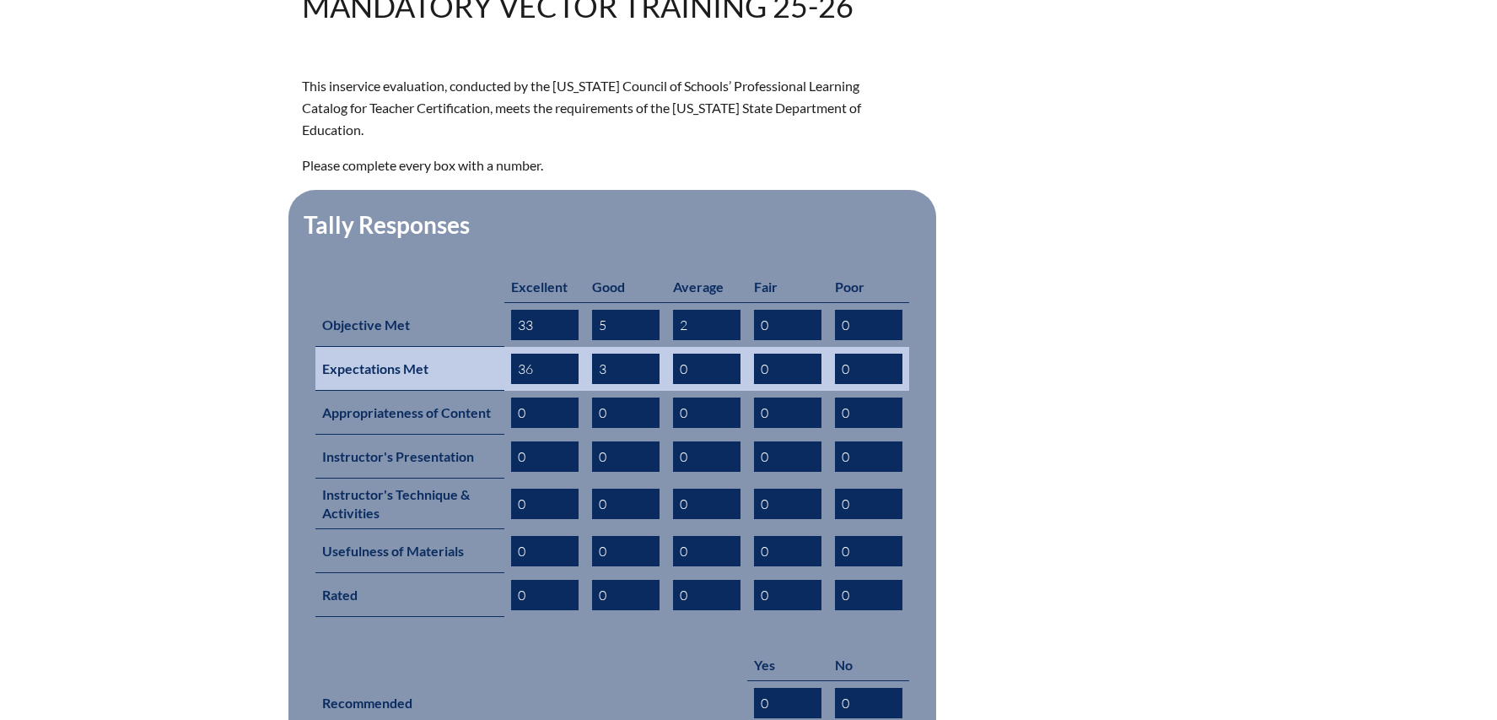
type input "33"
click at [544, 369] on input "36" at bounding box center [544, 368] width 67 height 30
type input "35"
click at [628, 371] on input "3" at bounding box center [625, 368] width 67 height 30
type input "5"
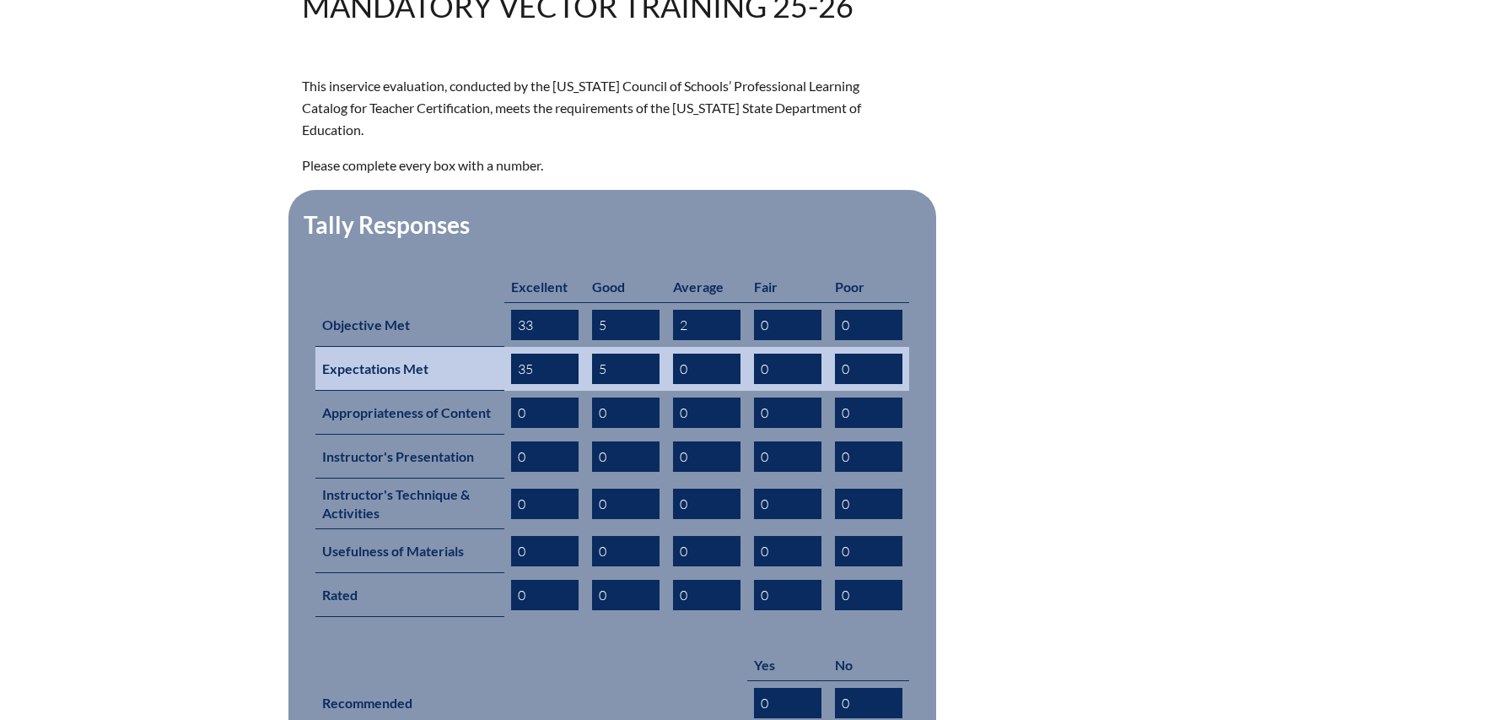
click at [690, 365] on input "0" at bounding box center [706, 368] width 67 height 30
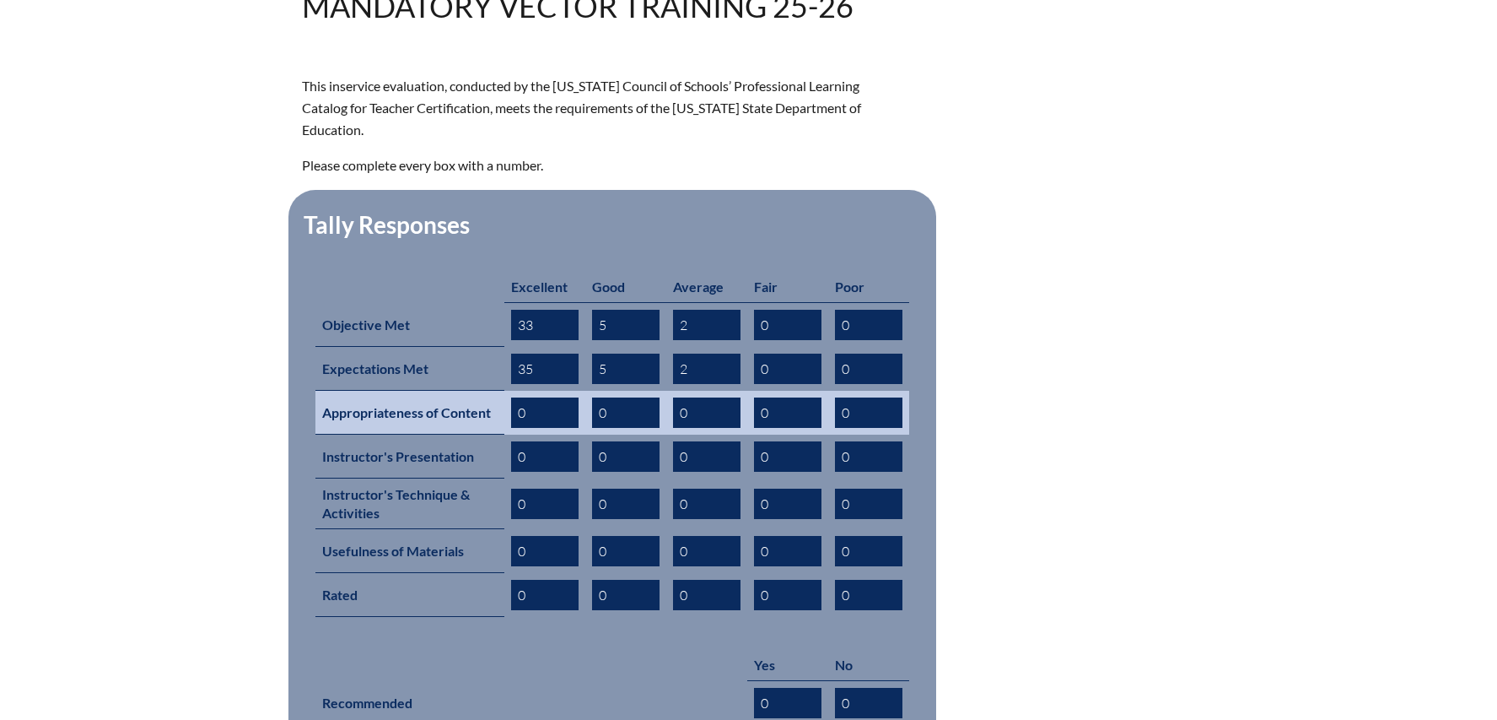
type input "2"
click at [547, 414] on input "0" at bounding box center [544, 412] width 67 height 30
type input "35"
click at [631, 417] on input "0" at bounding box center [625, 412] width 67 height 30
type input "5"
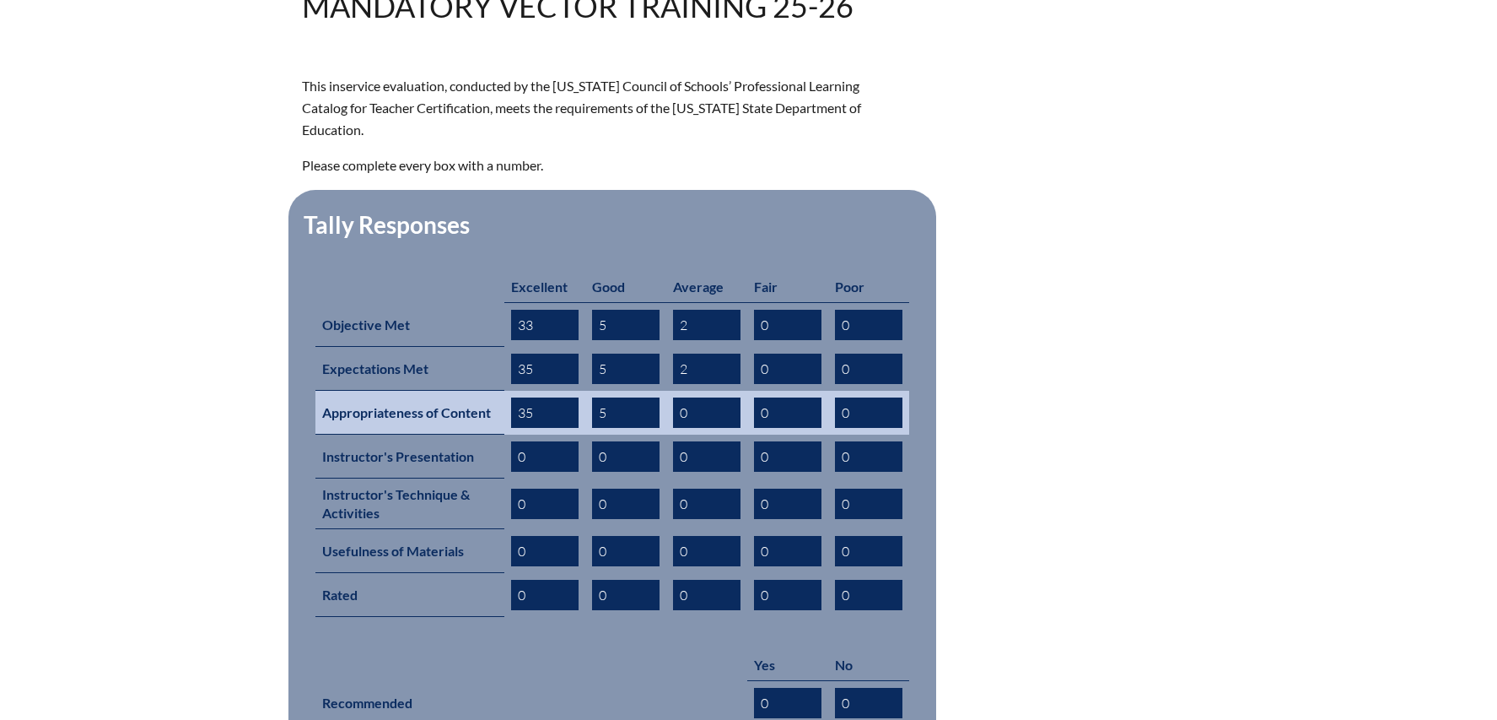
click at [688, 412] on input "0" at bounding box center [706, 412] width 67 height 30
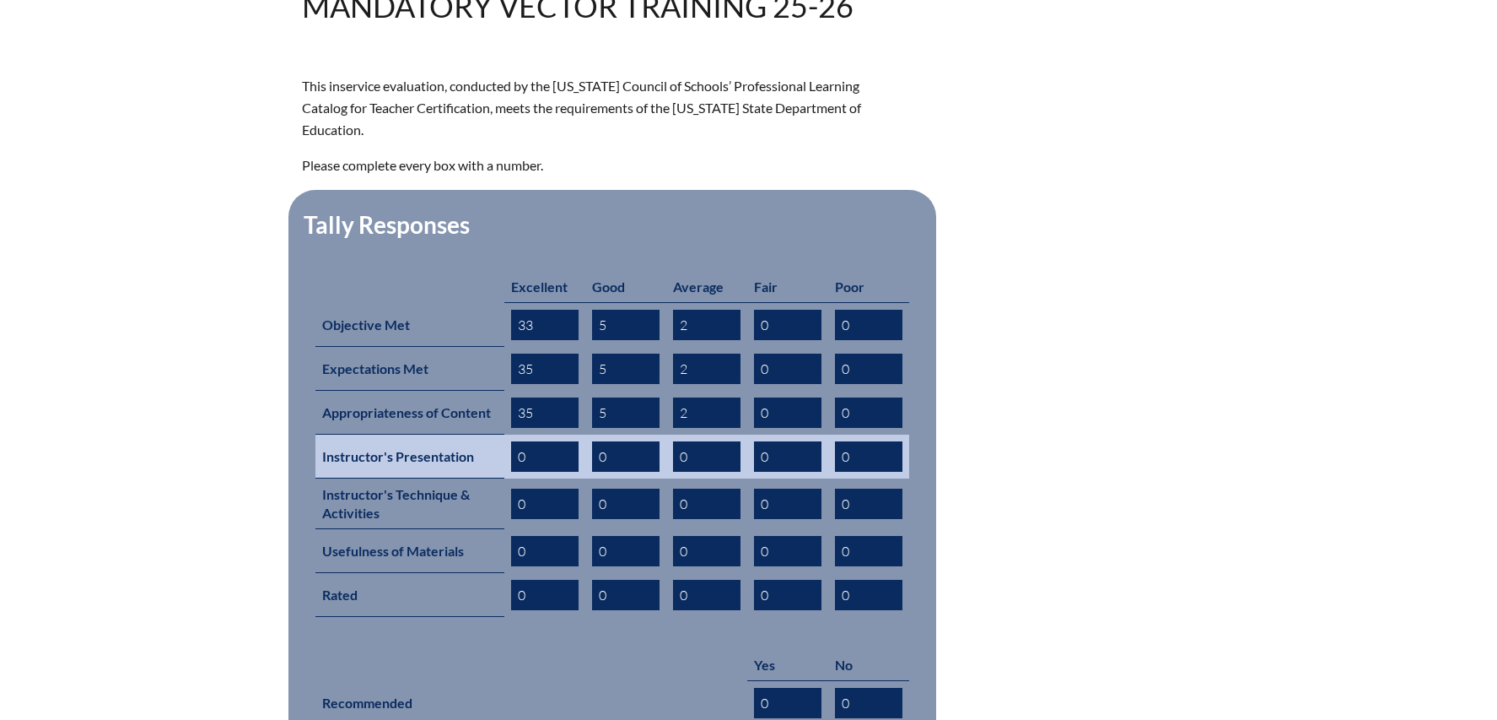
type input "2"
click at [542, 451] on input "0" at bounding box center [544, 456] width 67 height 30
type input "36"
click at [606, 461] on input "0" at bounding box center [625, 456] width 67 height 30
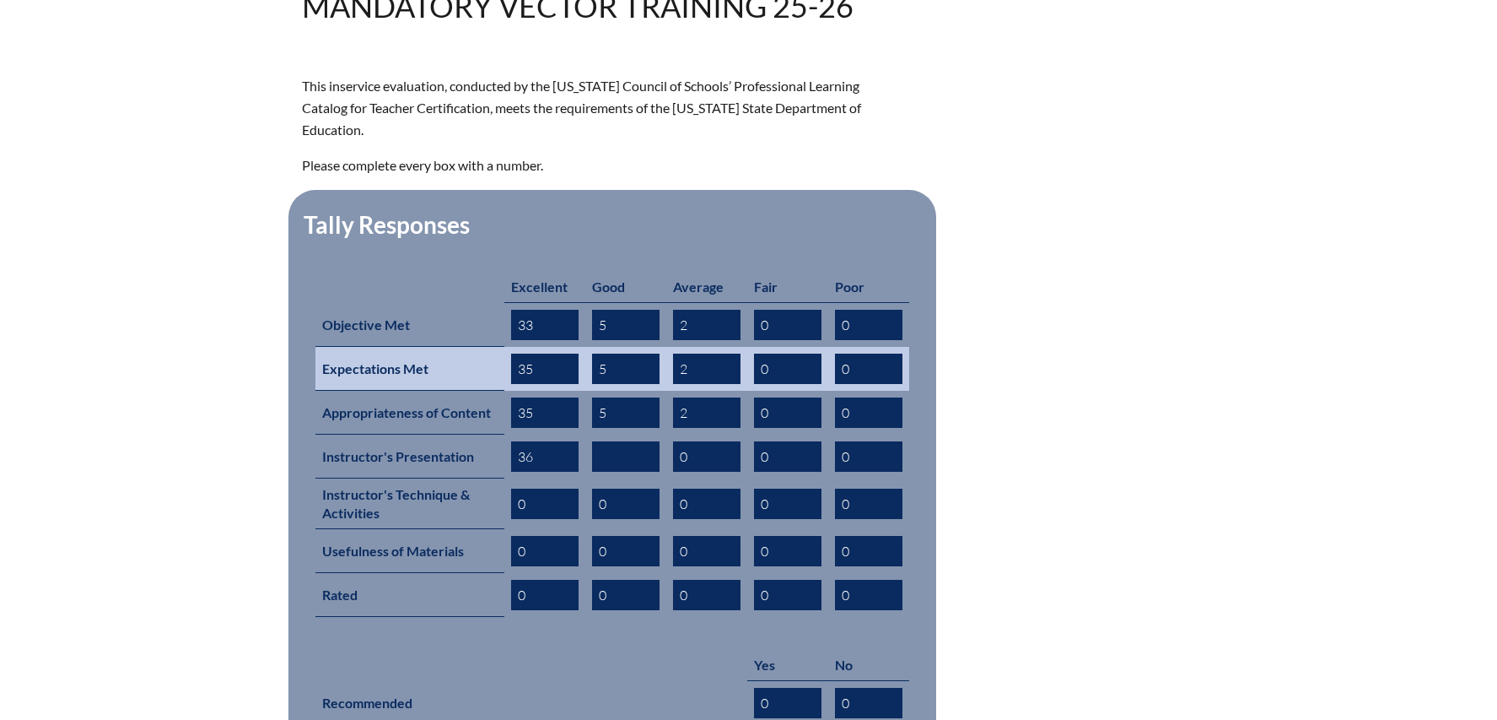
click at [536, 372] on input "35" at bounding box center [544, 368] width 67 height 30
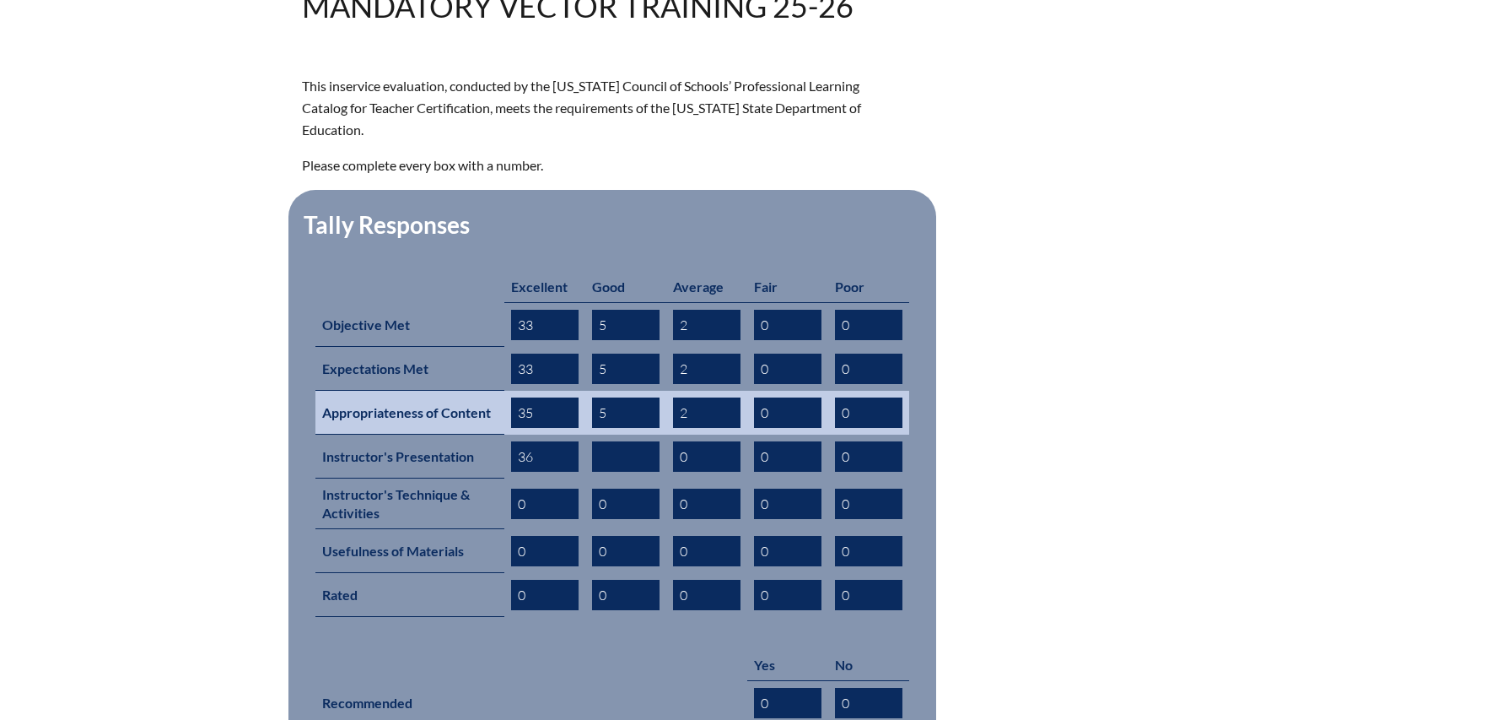
type input "33"
click at [543, 418] on input "35" at bounding box center [544, 412] width 67 height 30
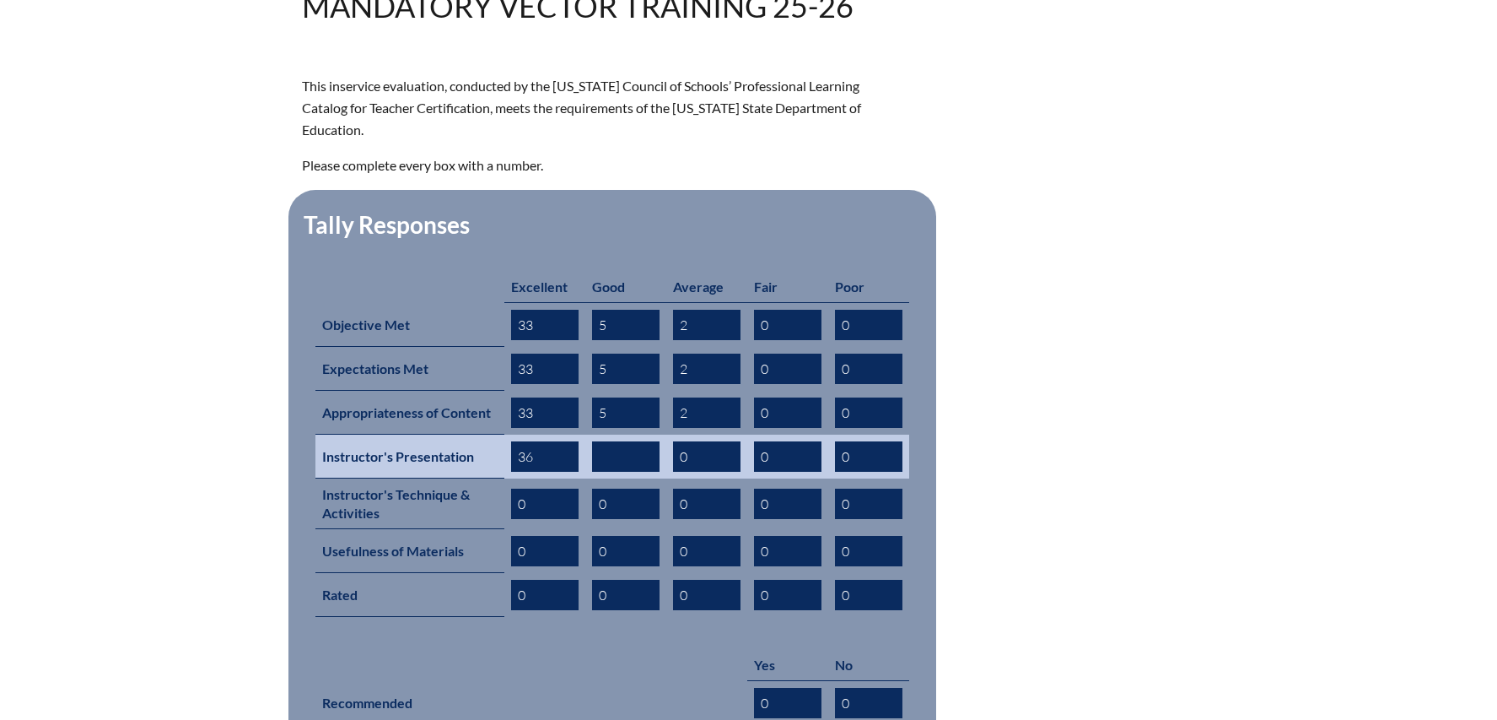
type input "33"
click at [539, 457] on input "36" at bounding box center [544, 456] width 67 height 30
type input "34"
click at [612, 459] on input "text" at bounding box center [625, 456] width 67 height 30
type input "6"
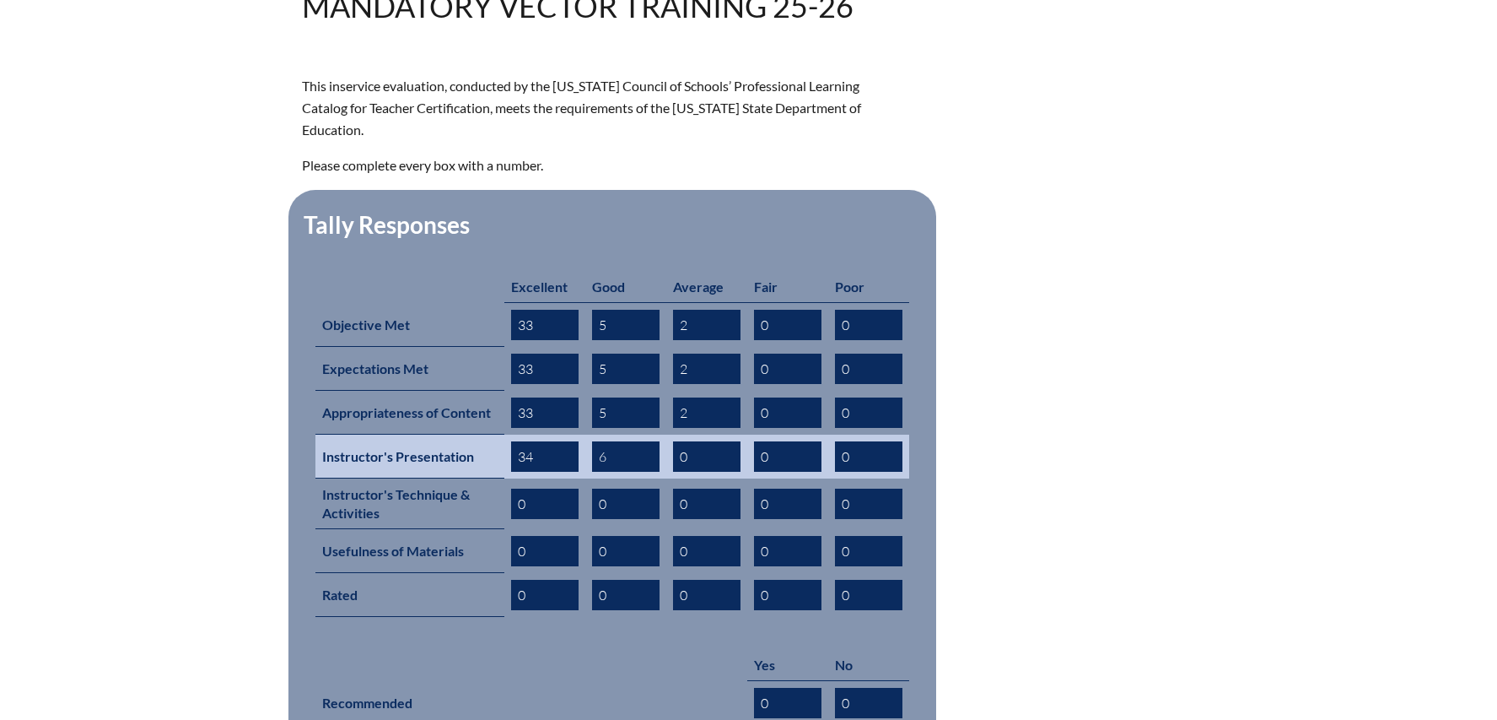
click at [688, 460] on input "0" at bounding box center [706, 456] width 67 height 30
type input "1"
click at [540, 461] on input "34" at bounding box center [544, 456] width 67 height 30
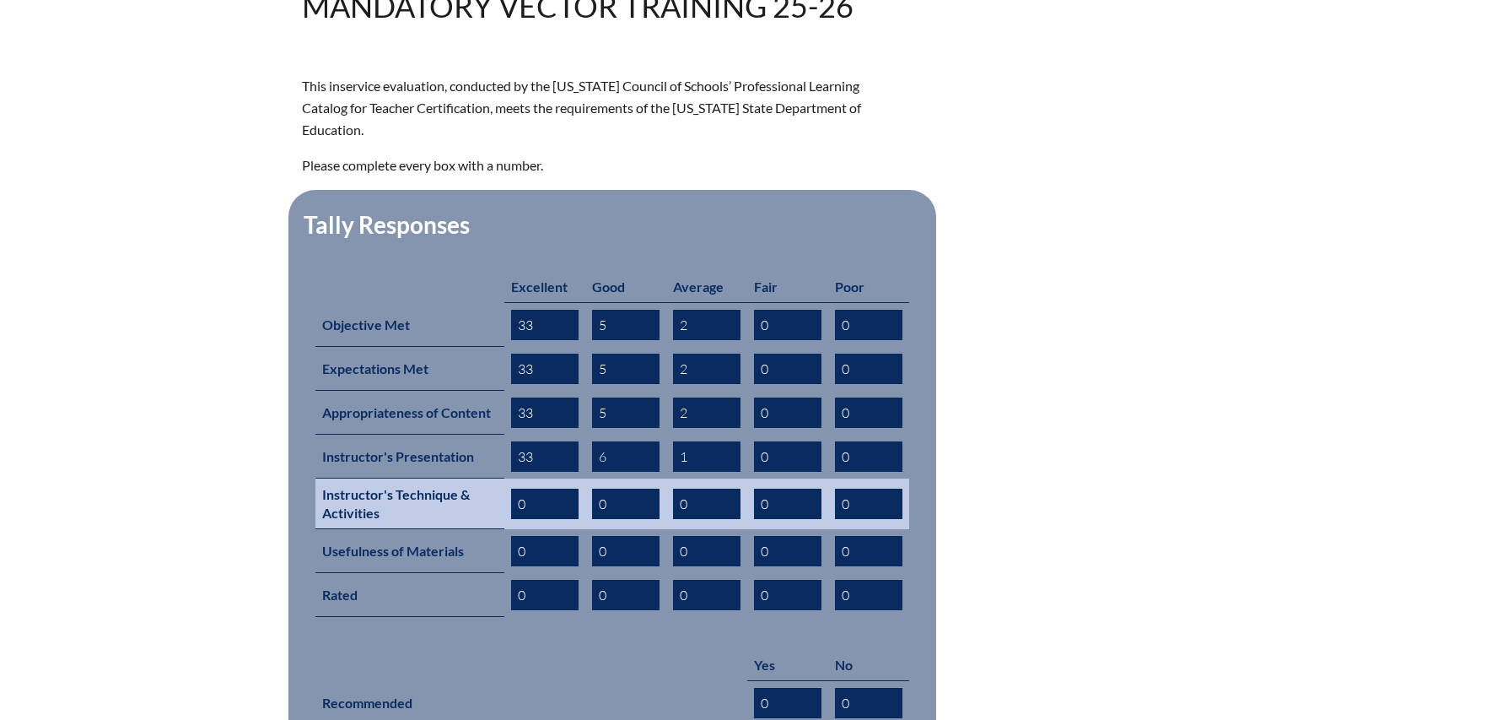
type input "33"
click at [533, 506] on input "0" at bounding box center [544, 503] width 67 height 30
type input "34"
click at [628, 504] on input "0" at bounding box center [625, 503] width 67 height 30
type input "5"
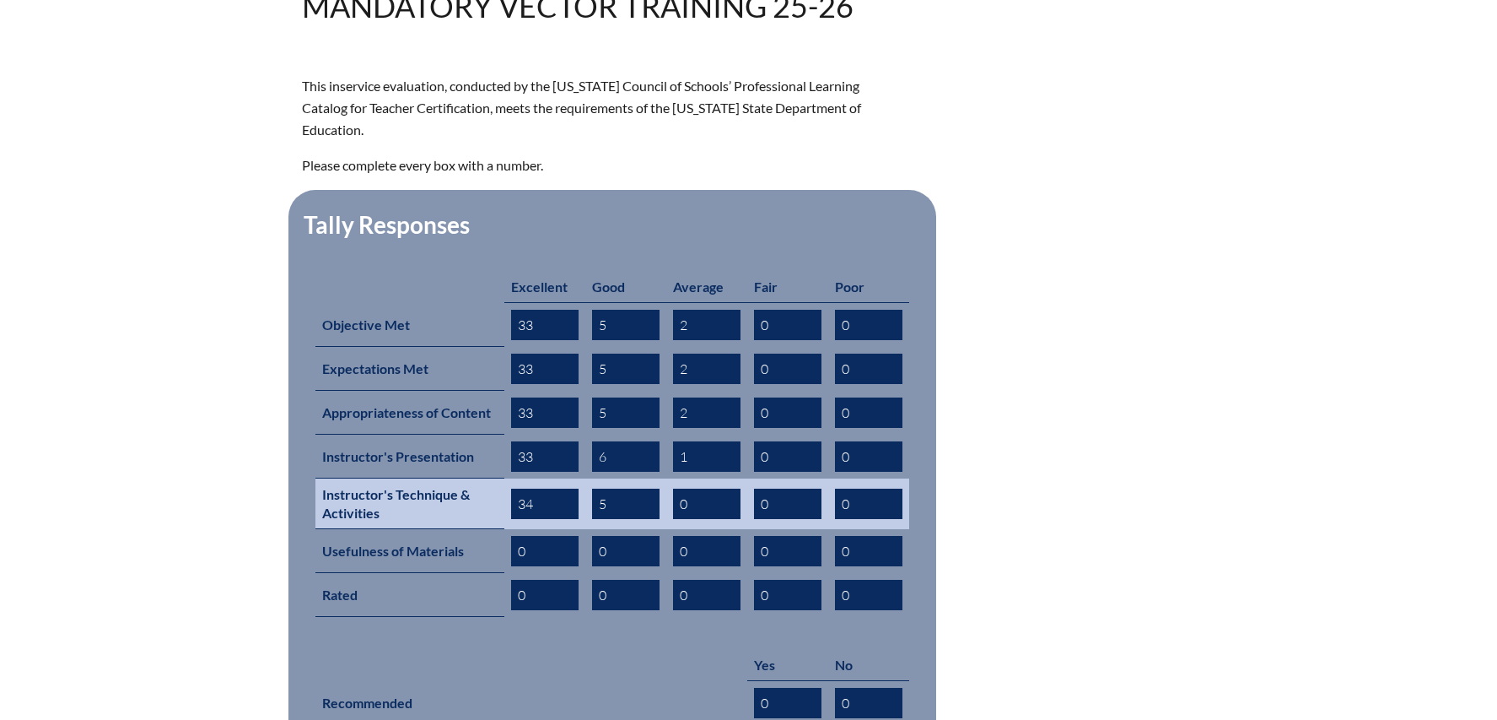
click at [715, 515] on input "0" at bounding box center [706, 503] width 67 height 30
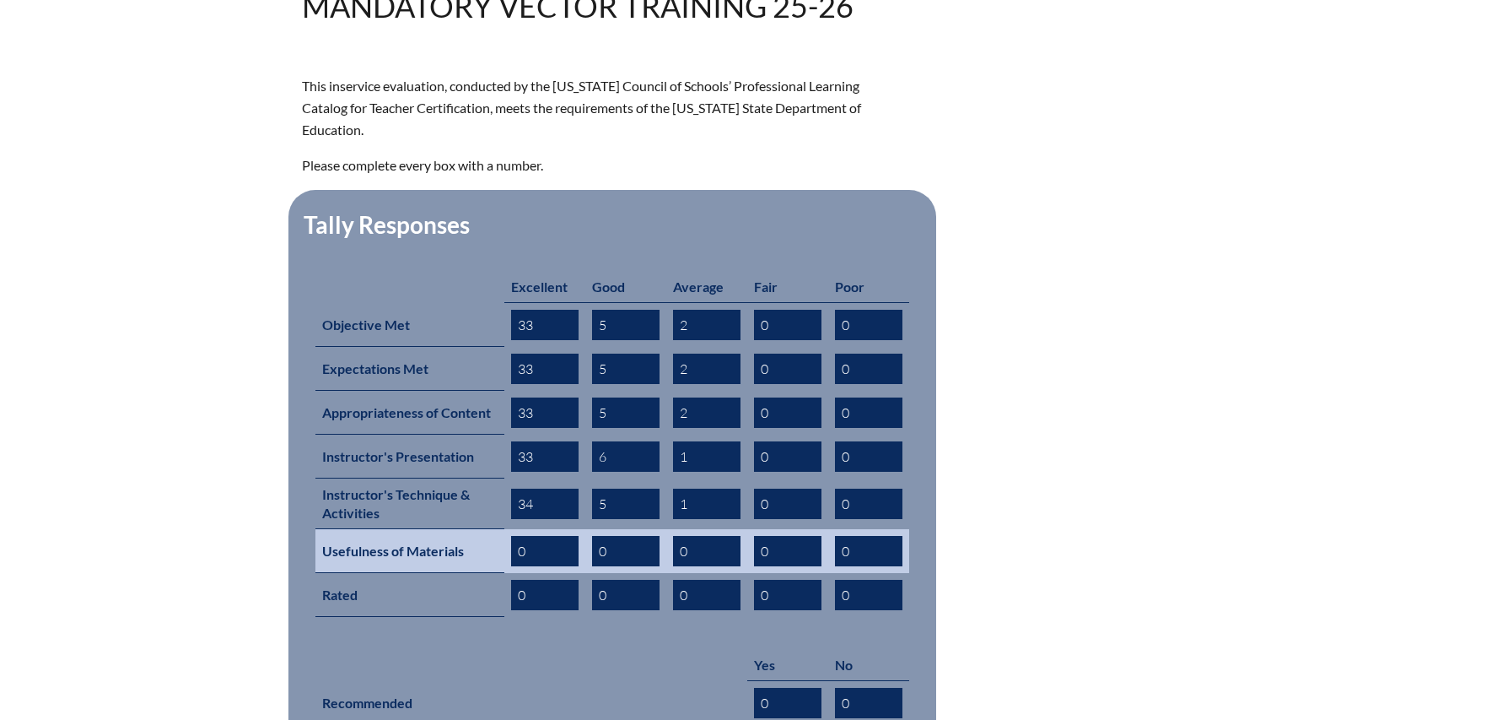
type input "1"
click at [560, 549] on input "0" at bounding box center [544, 551] width 67 height 30
type input "33"
click at [608, 557] on input "0" at bounding box center [625, 551] width 67 height 30
type input "5"
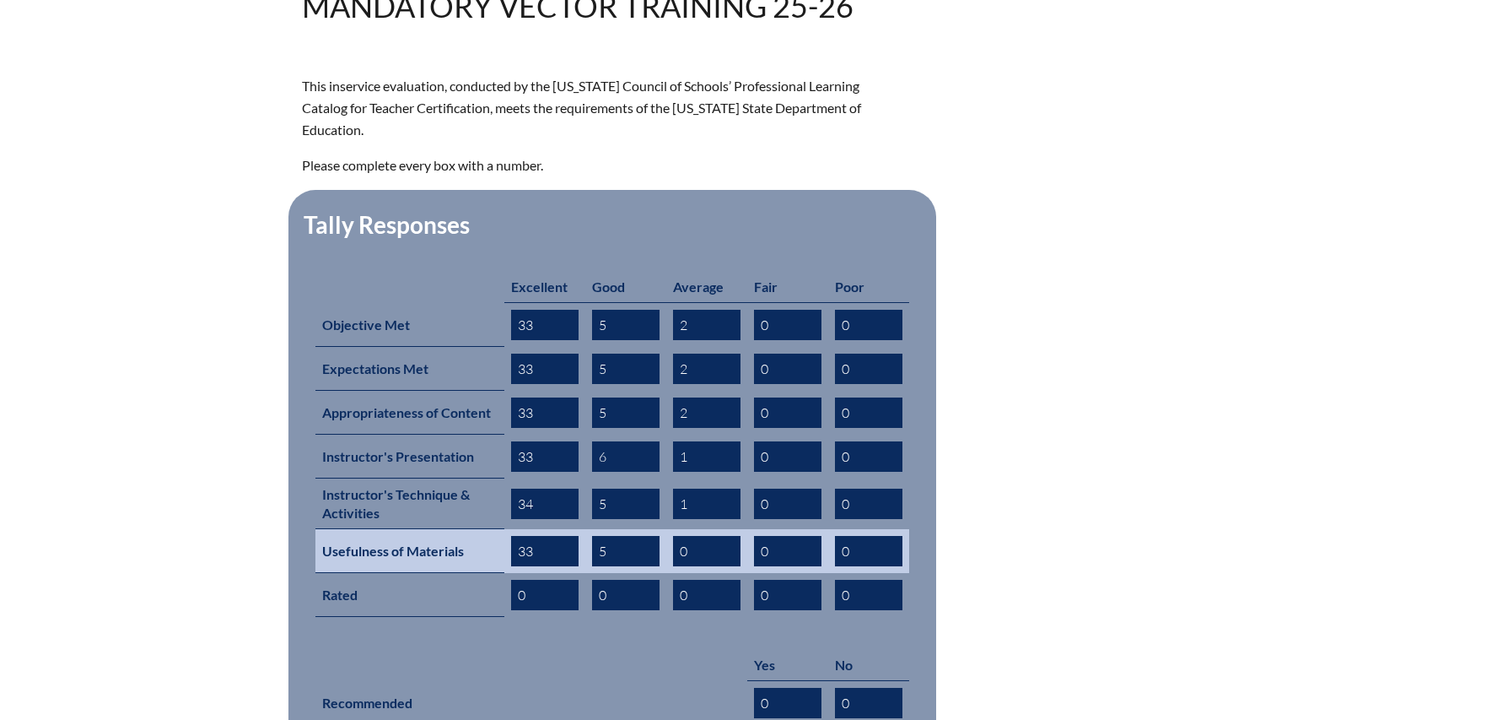
click at [704, 558] on input "0" at bounding box center [706, 551] width 67 height 30
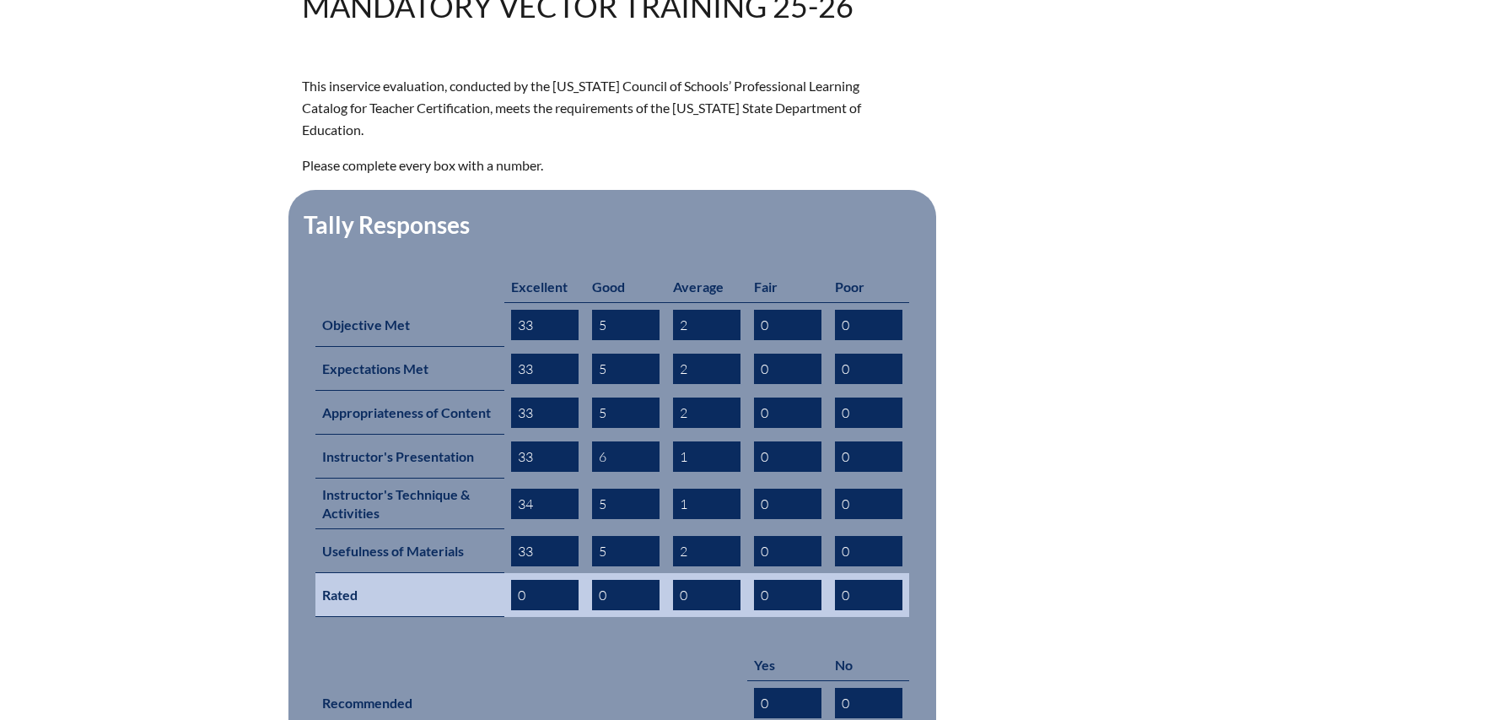
type input "2"
click at [532, 595] on input "0" at bounding box center [544, 595] width 67 height 30
type input "34"
click at [618, 601] on input "0" at bounding box center [625, 595] width 67 height 30
type input "5"
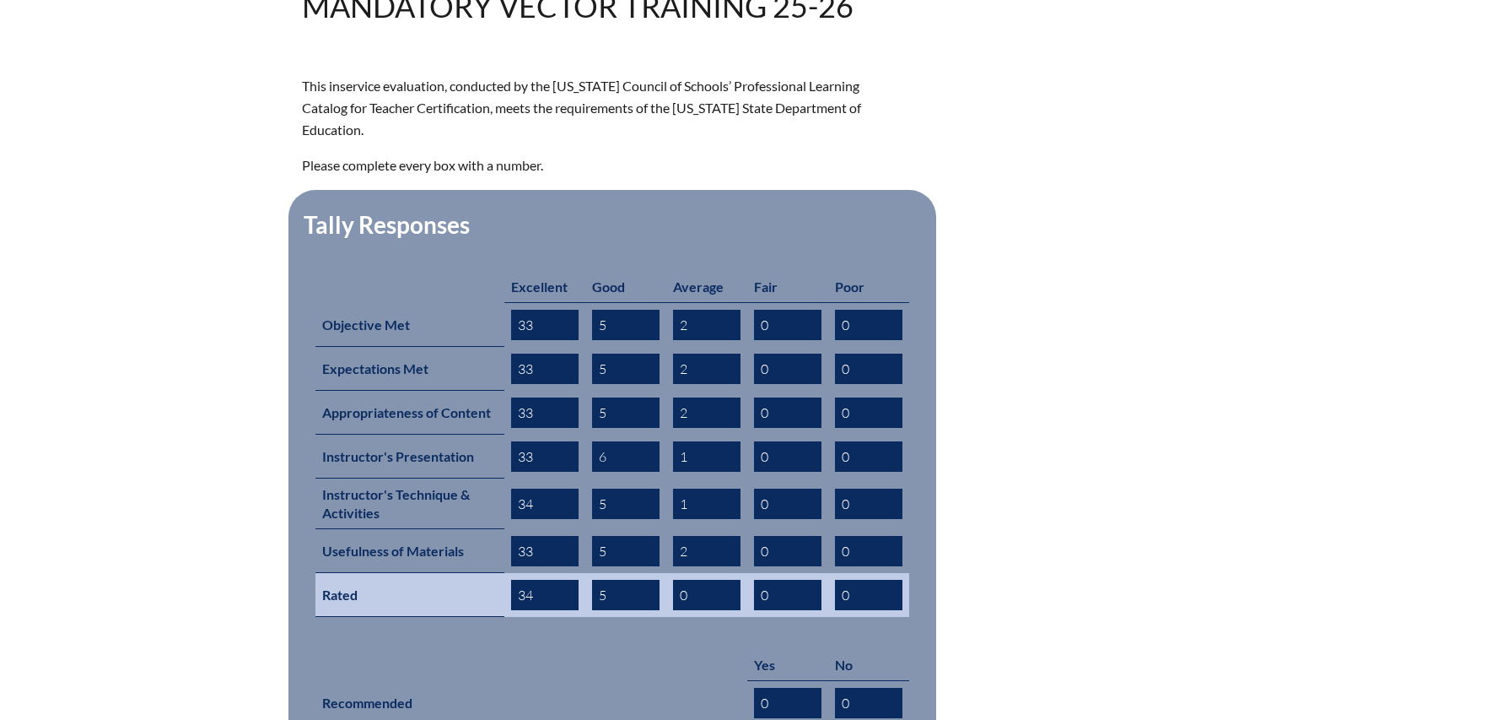
click at [724, 600] on input "0" at bounding box center [706, 595] width 67 height 30
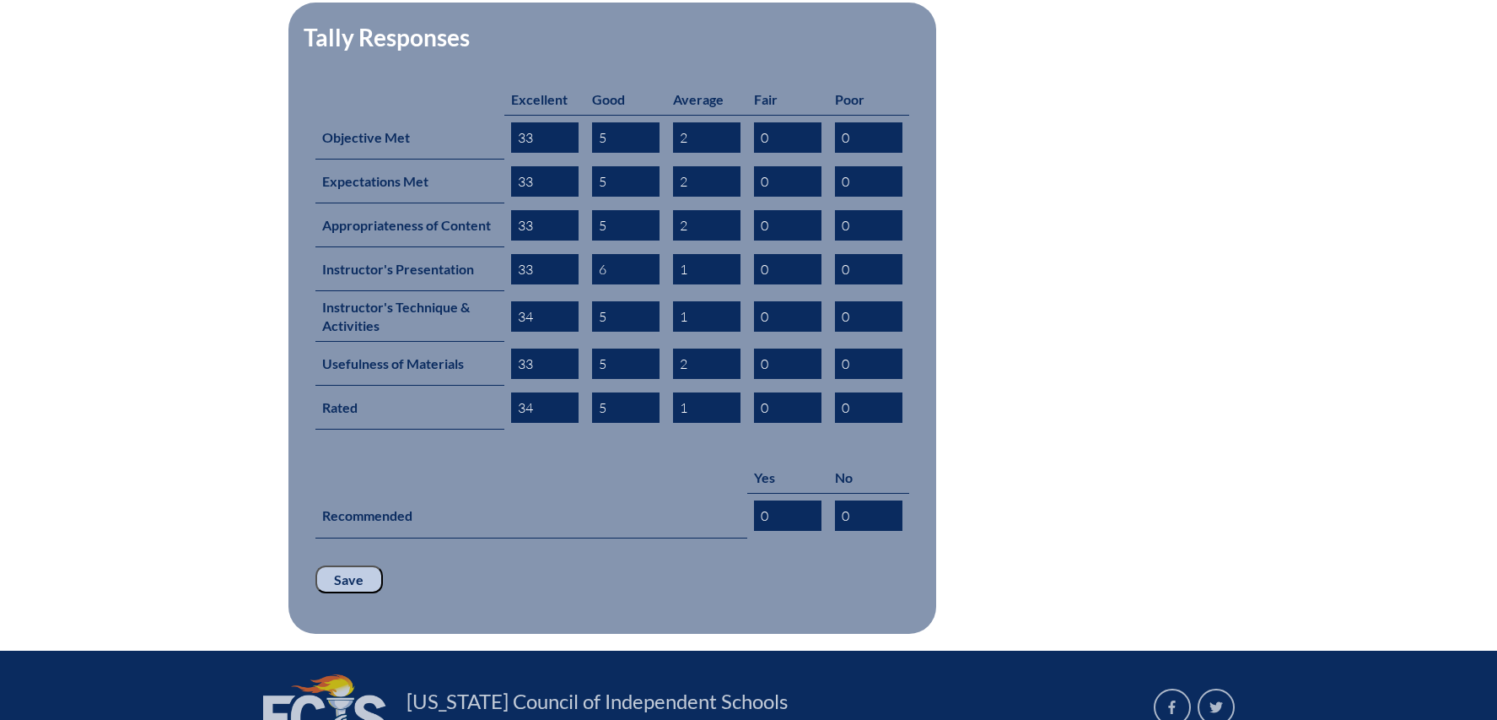
scroll to position [717, 0]
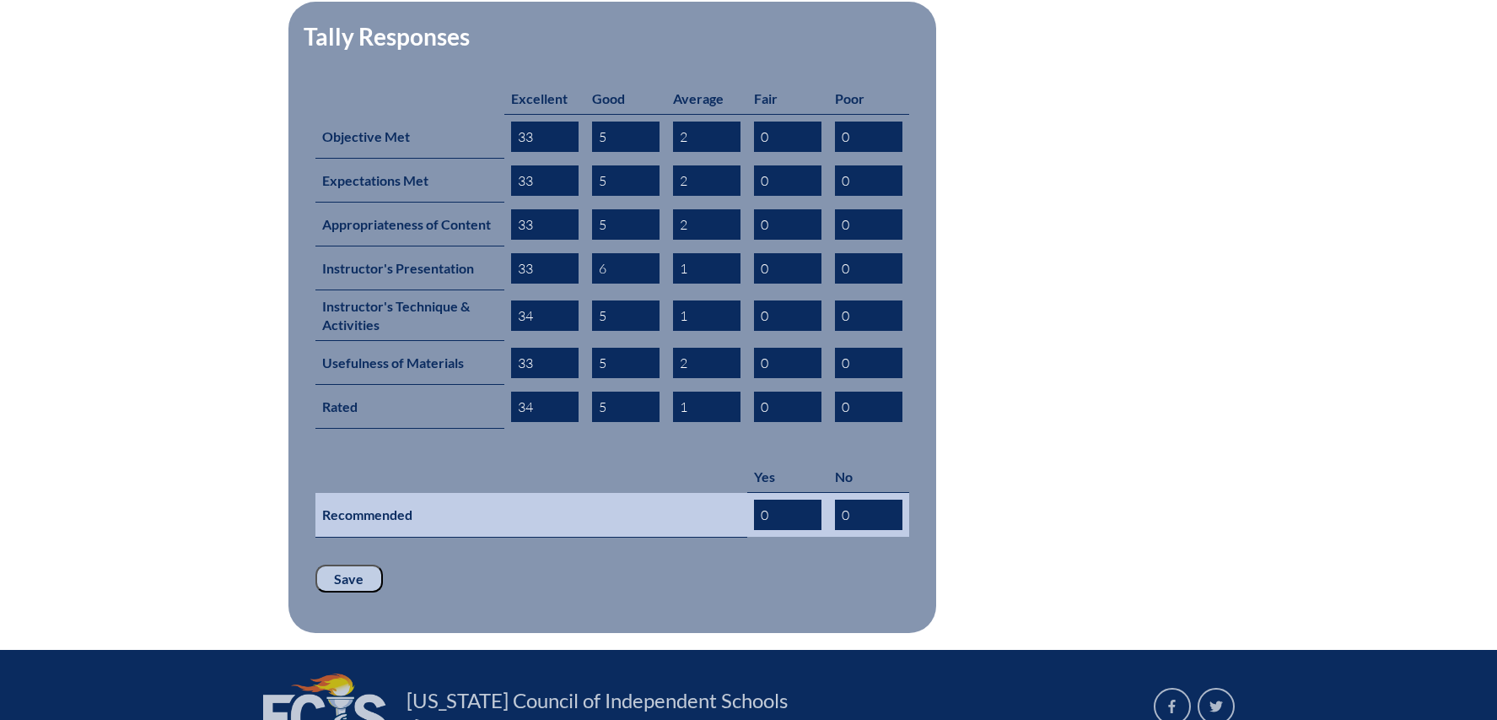
type input "1"
click at [790, 511] on input "0" at bounding box center [787, 514] width 67 height 30
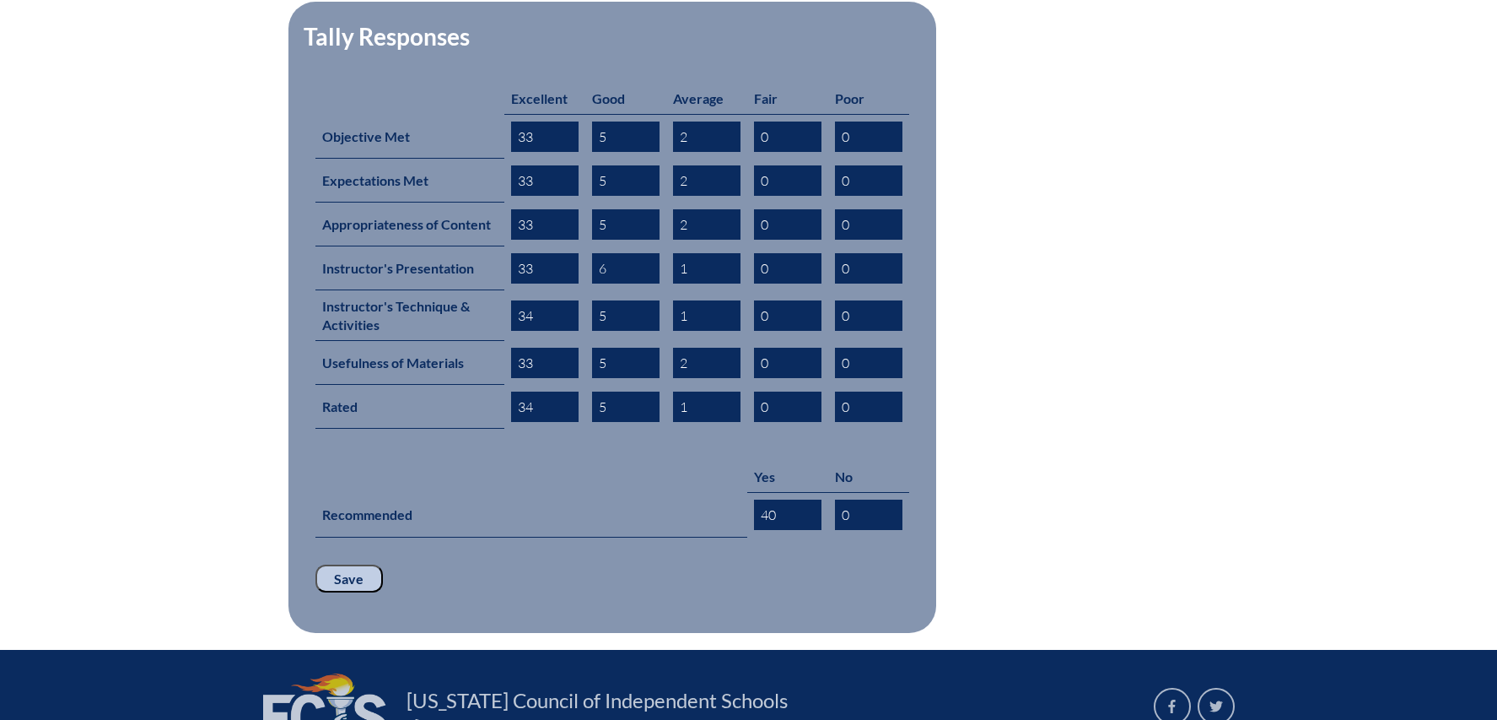
type input "40"
click at [362, 575] on input "Save" at bounding box center [349, 578] width 67 height 29
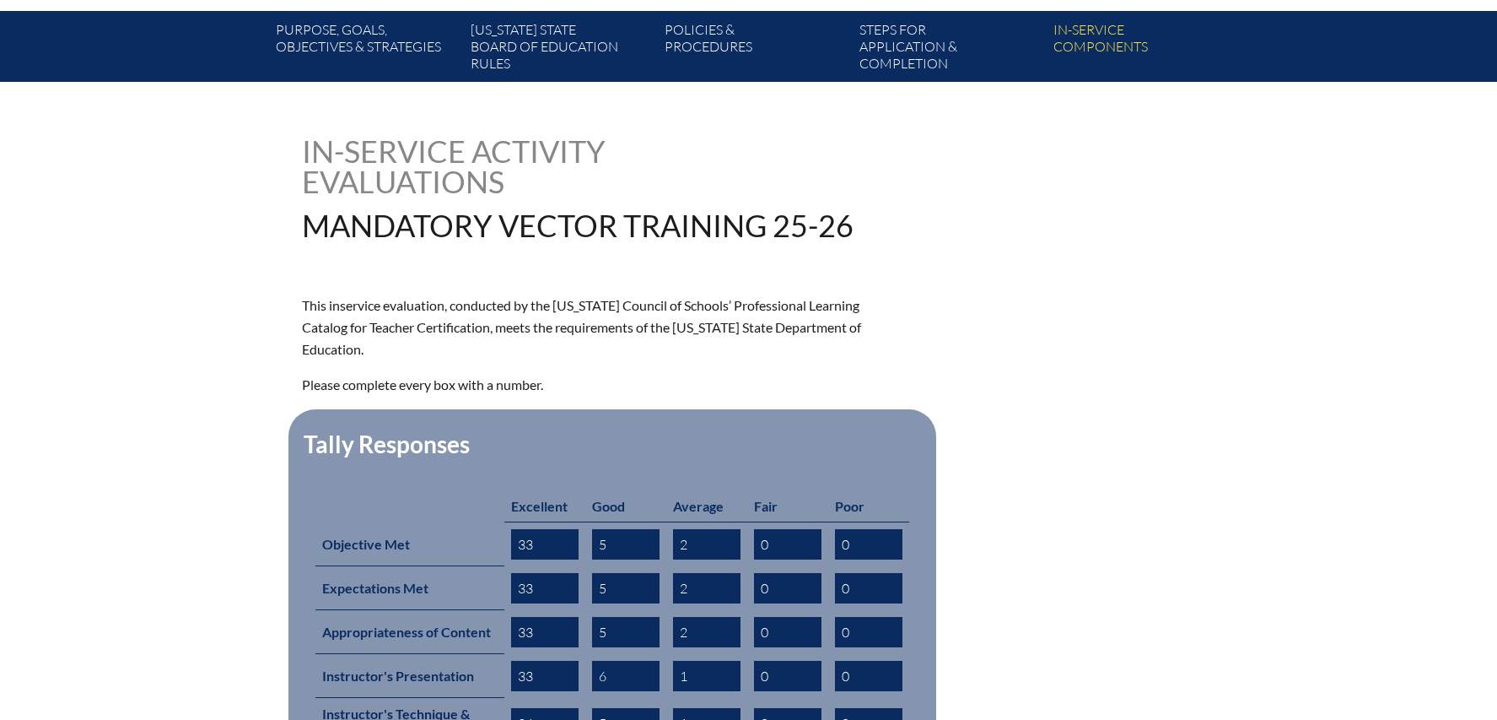
scroll to position [890, 0]
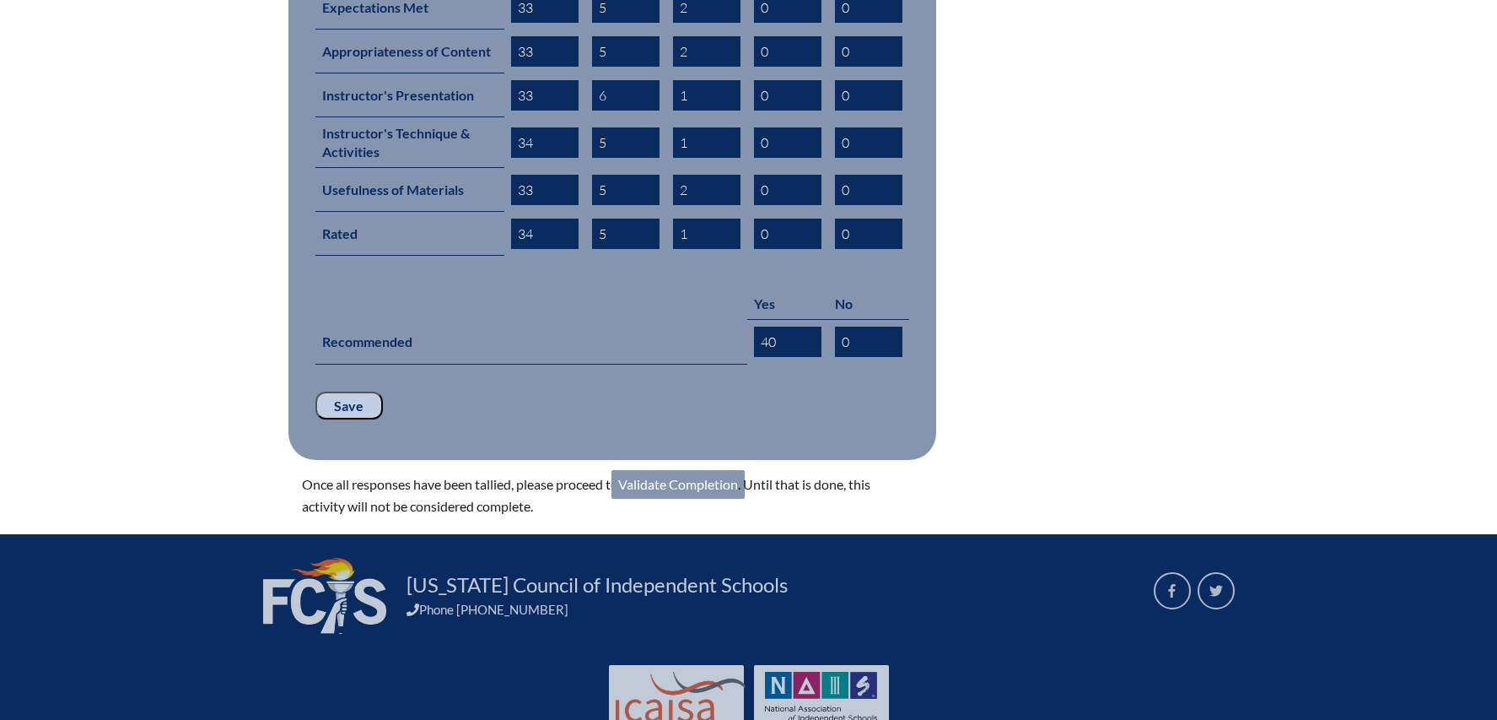
click at [719, 481] on link "Validate Completion" at bounding box center [678, 484] width 133 height 29
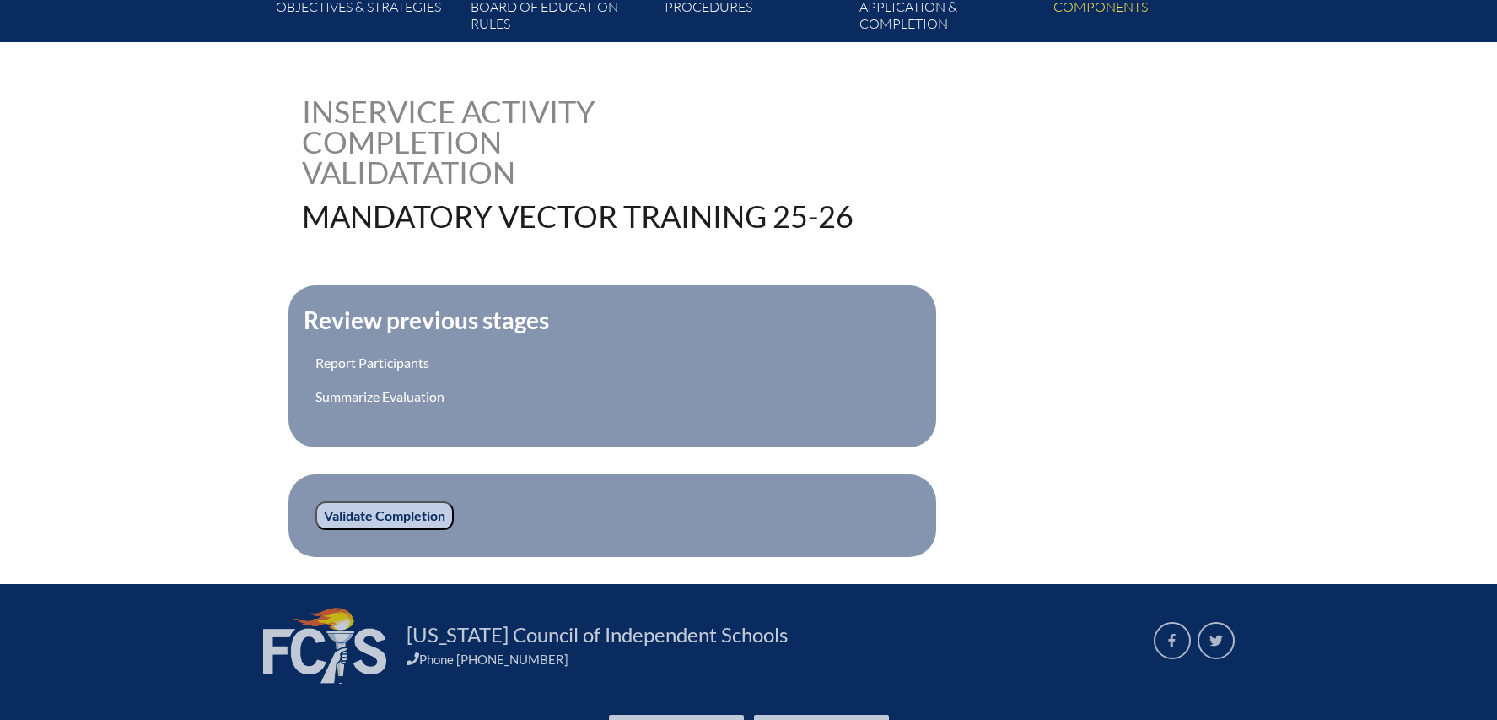
scroll to position [461, 0]
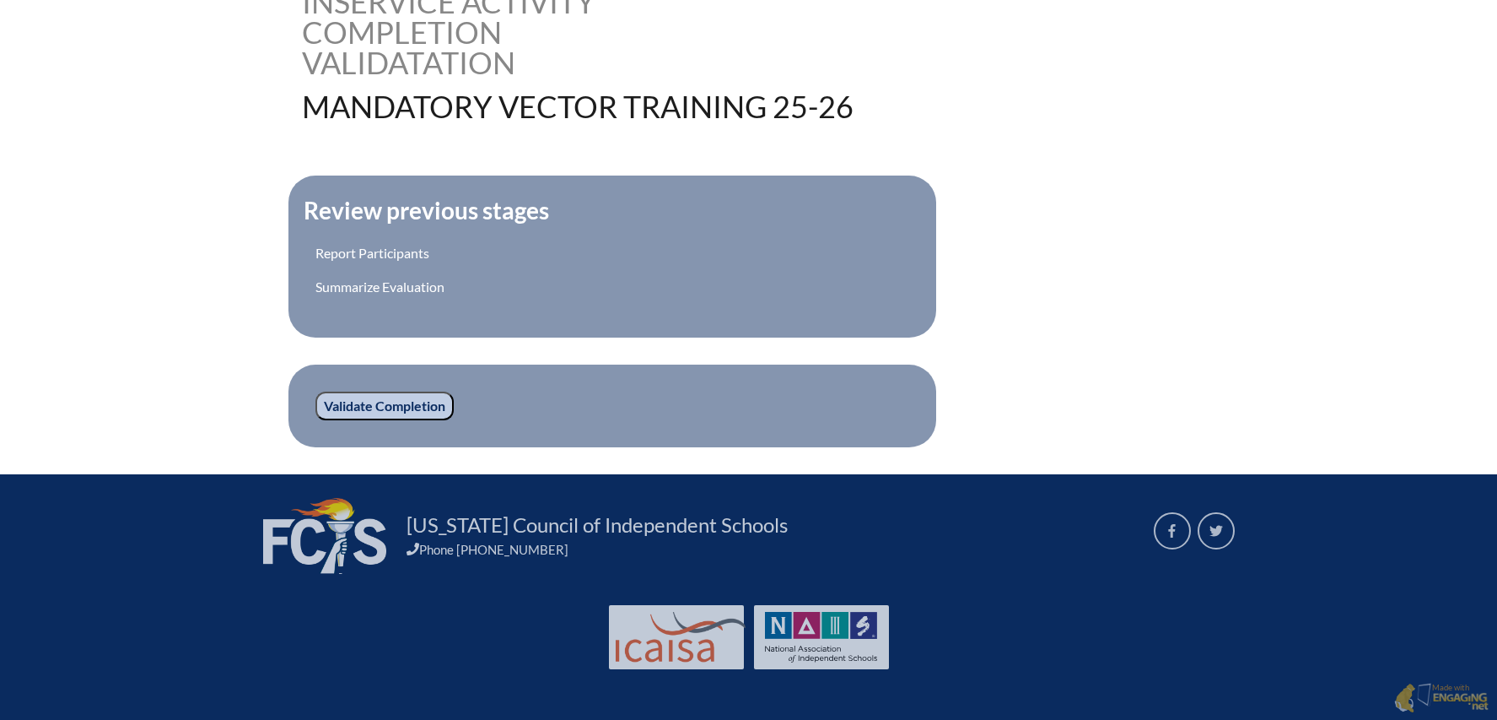
click at [397, 420] on input "Validate Completion" at bounding box center [385, 405] width 138 height 29
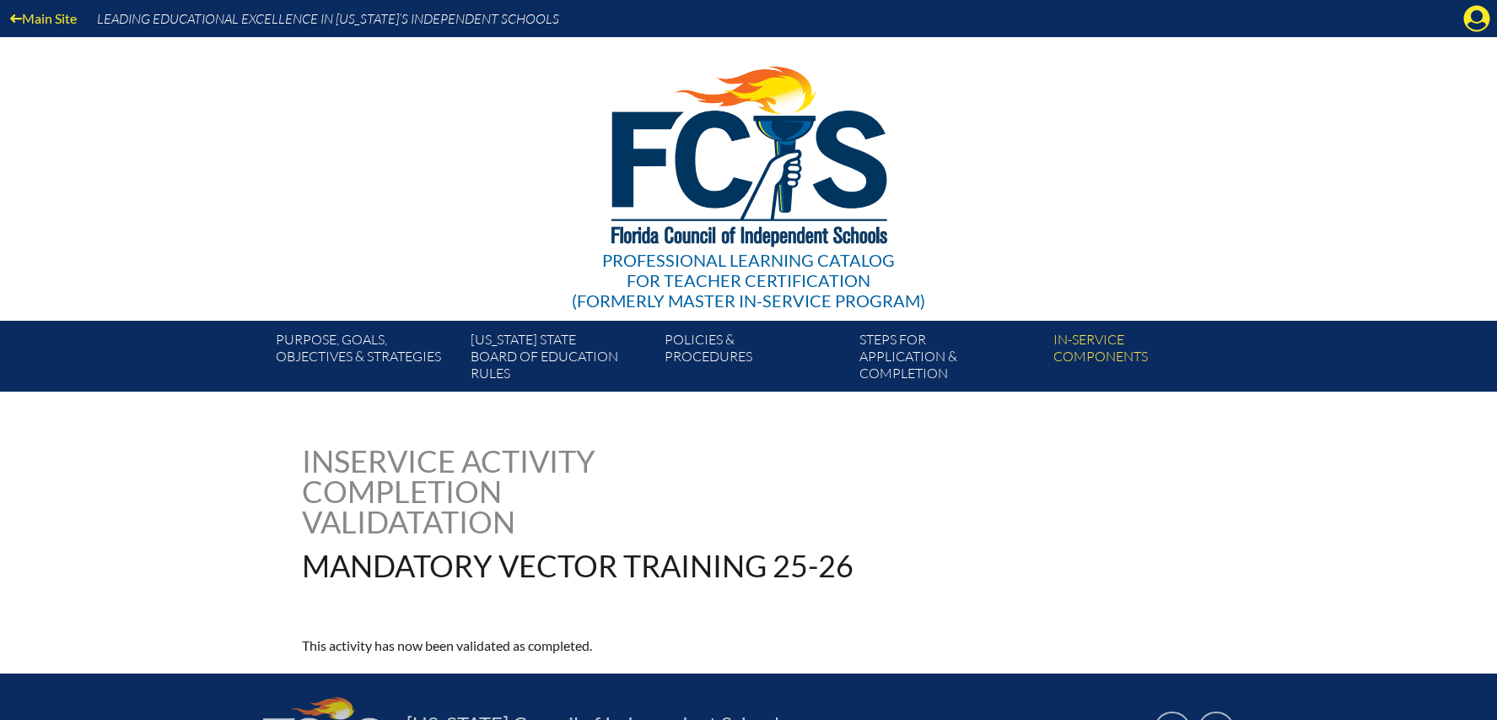
drag, startPoint x: 1473, startPoint y: 23, endPoint x: 1460, endPoint y: 32, distance: 15.7
click at [1473, 23] on icon "Manage account" at bounding box center [1477, 18] width 27 height 27
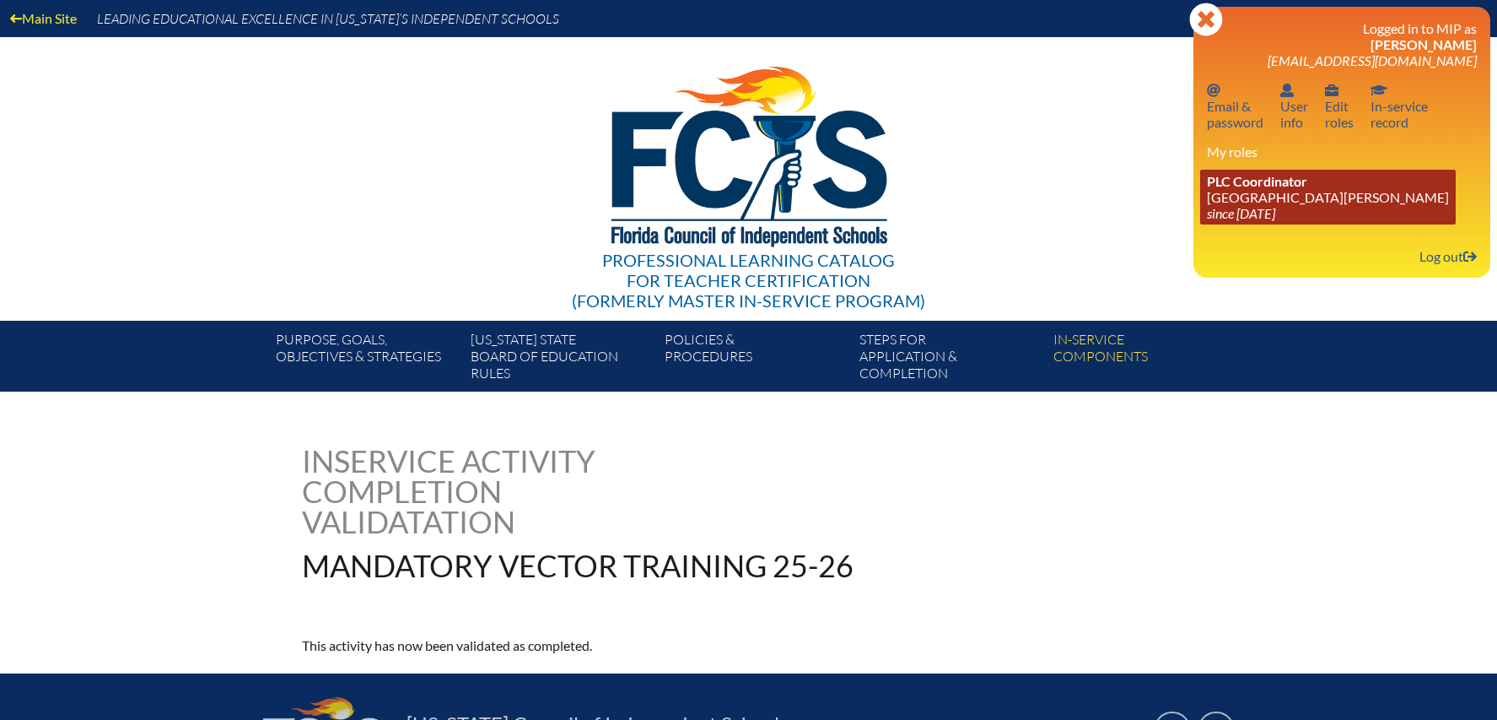
click at [1270, 197] on link "PLC Coordinator St. Johns Country Day School since 2022 Aug 3" at bounding box center [1328, 197] width 256 height 55
click at [1234, 180] on span "PLC Coordinator" at bounding box center [1257, 181] width 100 height 16
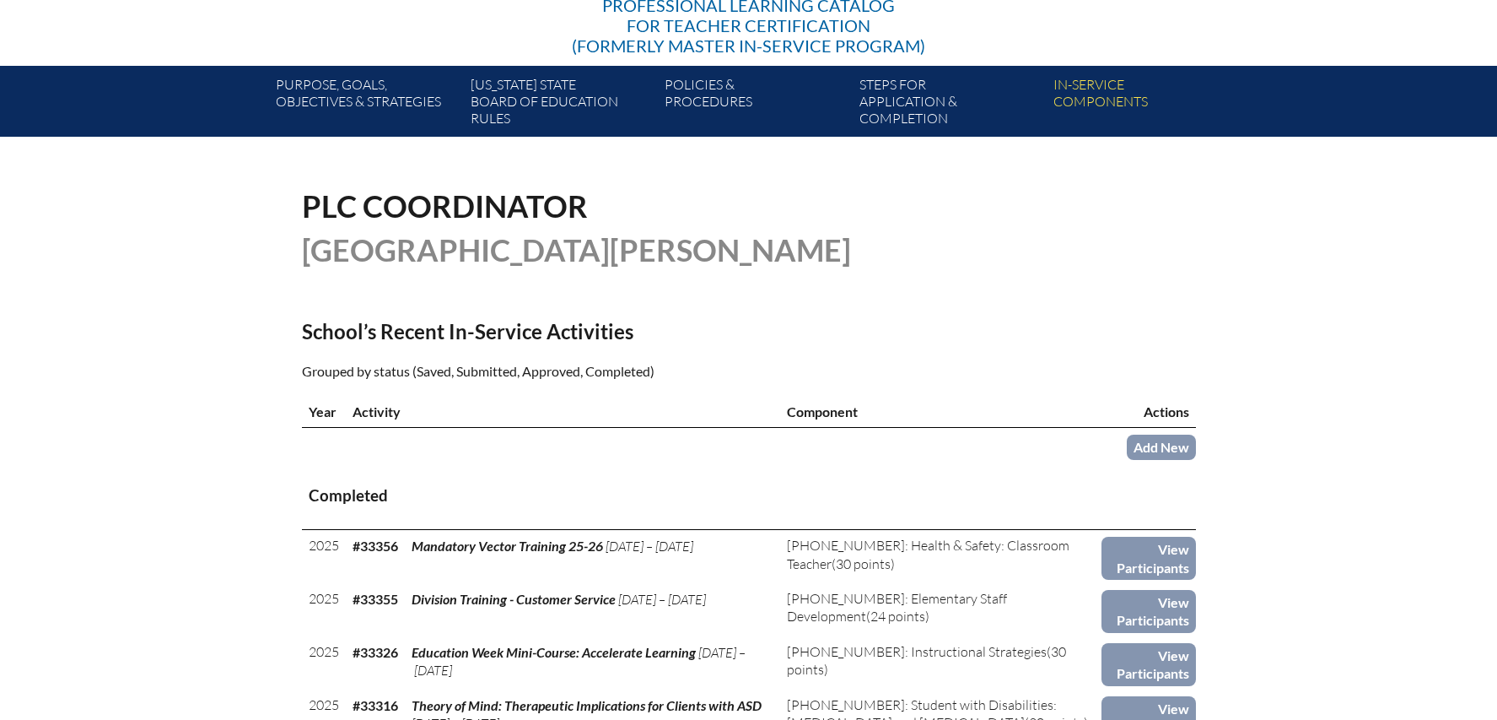
scroll to position [256, 0]
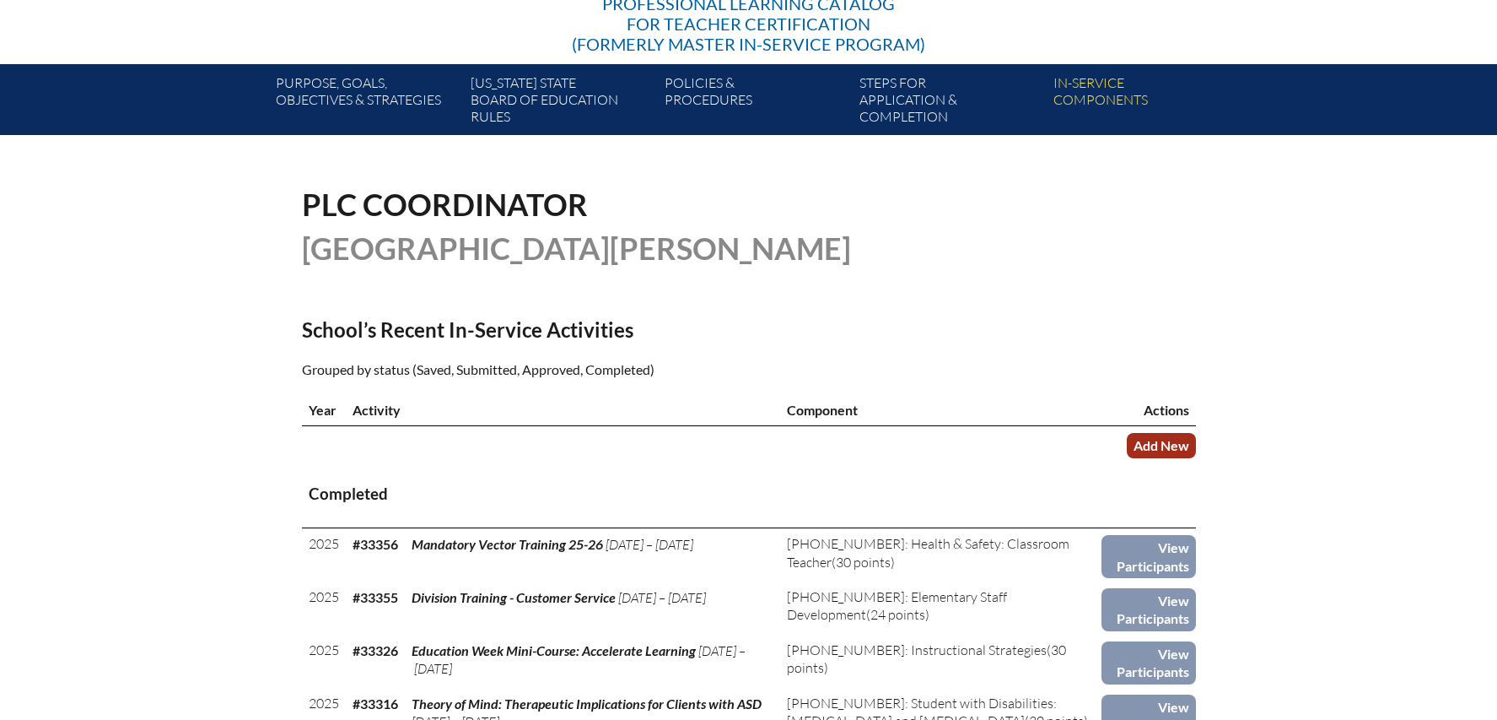
click at [1151, 434] on link "Add New" at bounding box center [1161, 445] width 69 height 24
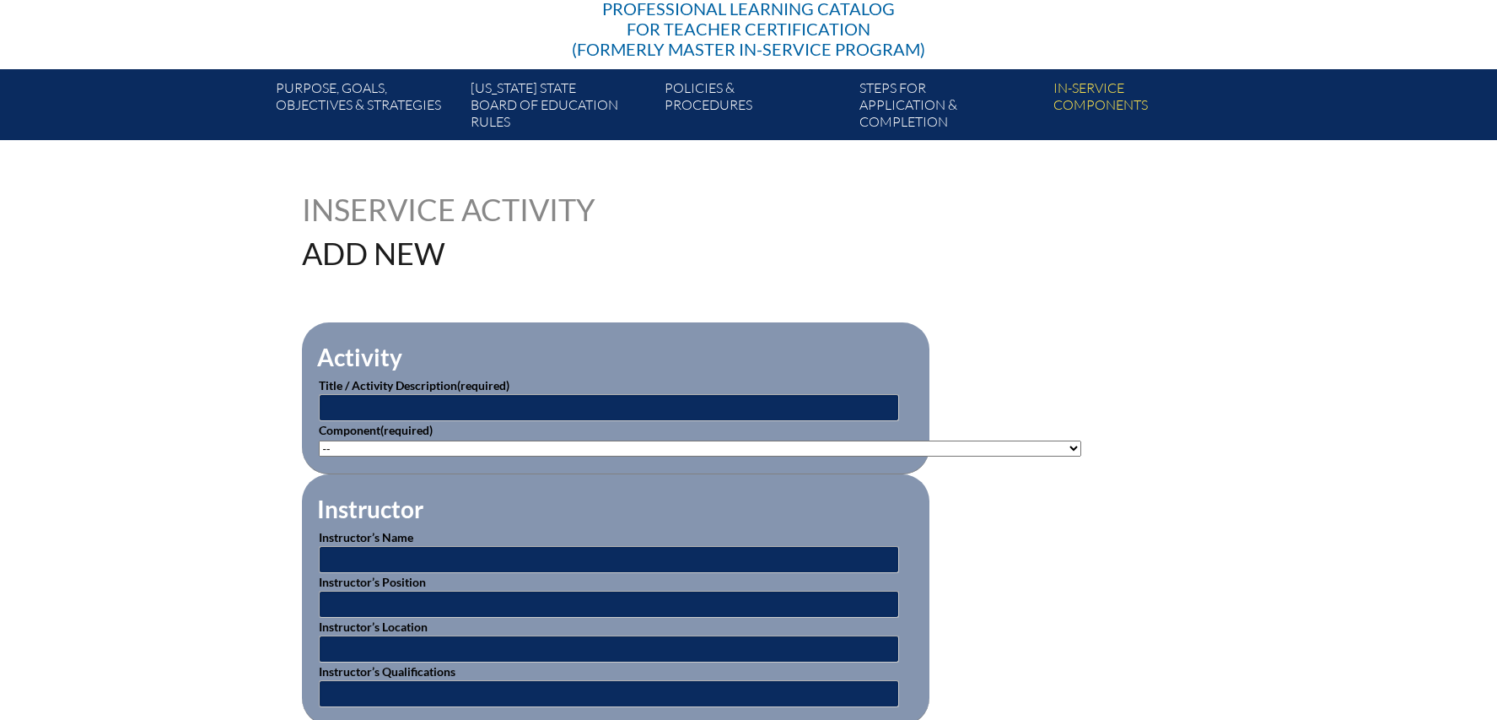
scroll to position [252, 0]
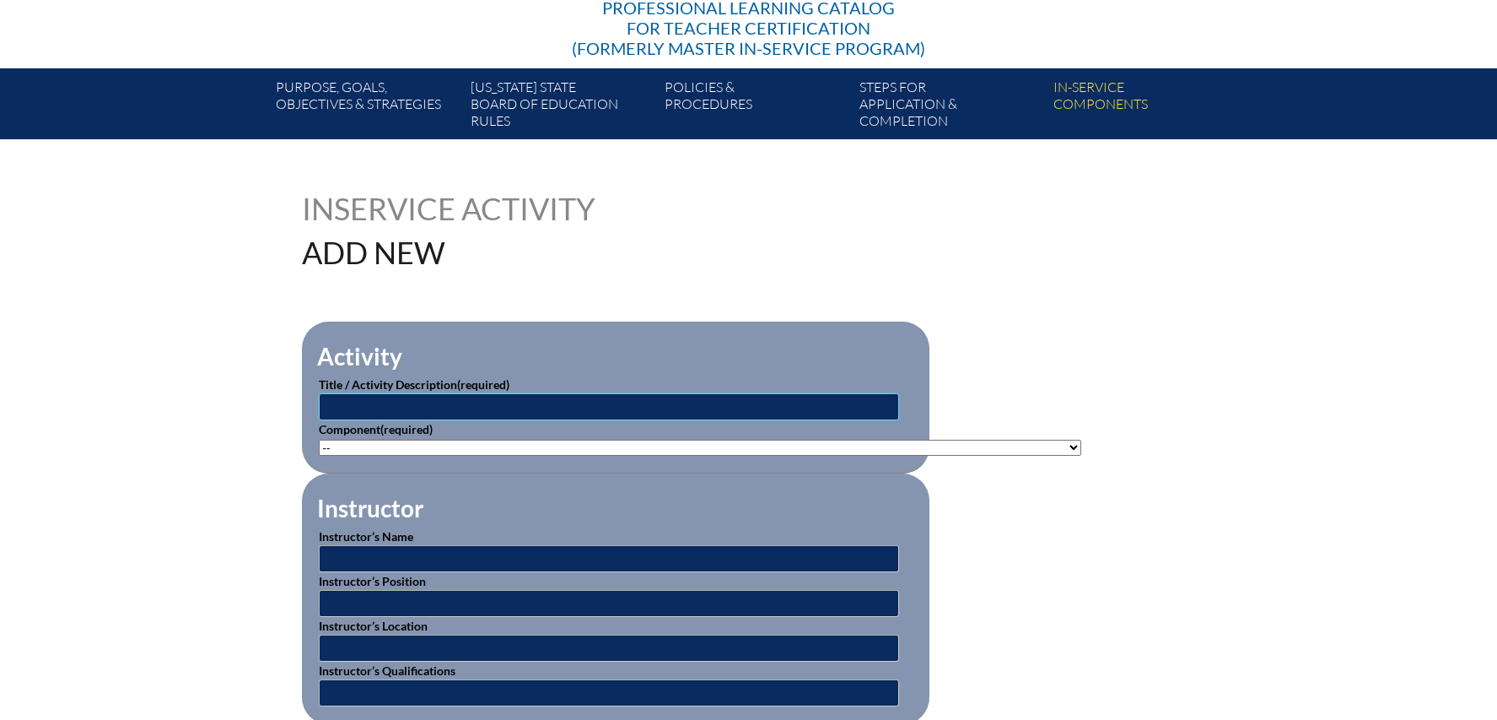
click at [545, 394] on input "text" at bounding box center [609, 406] width 580 height 27
type input "Mental Health and Mindfulness Workshop"
click at [533, 442] on select"]"] "-- 1-000-001: Appropriate Art Activities 1-000-002: Concept and Art Process for…" at bounding box center [700, 448] width 763 height 16
select select"]"] "20504"
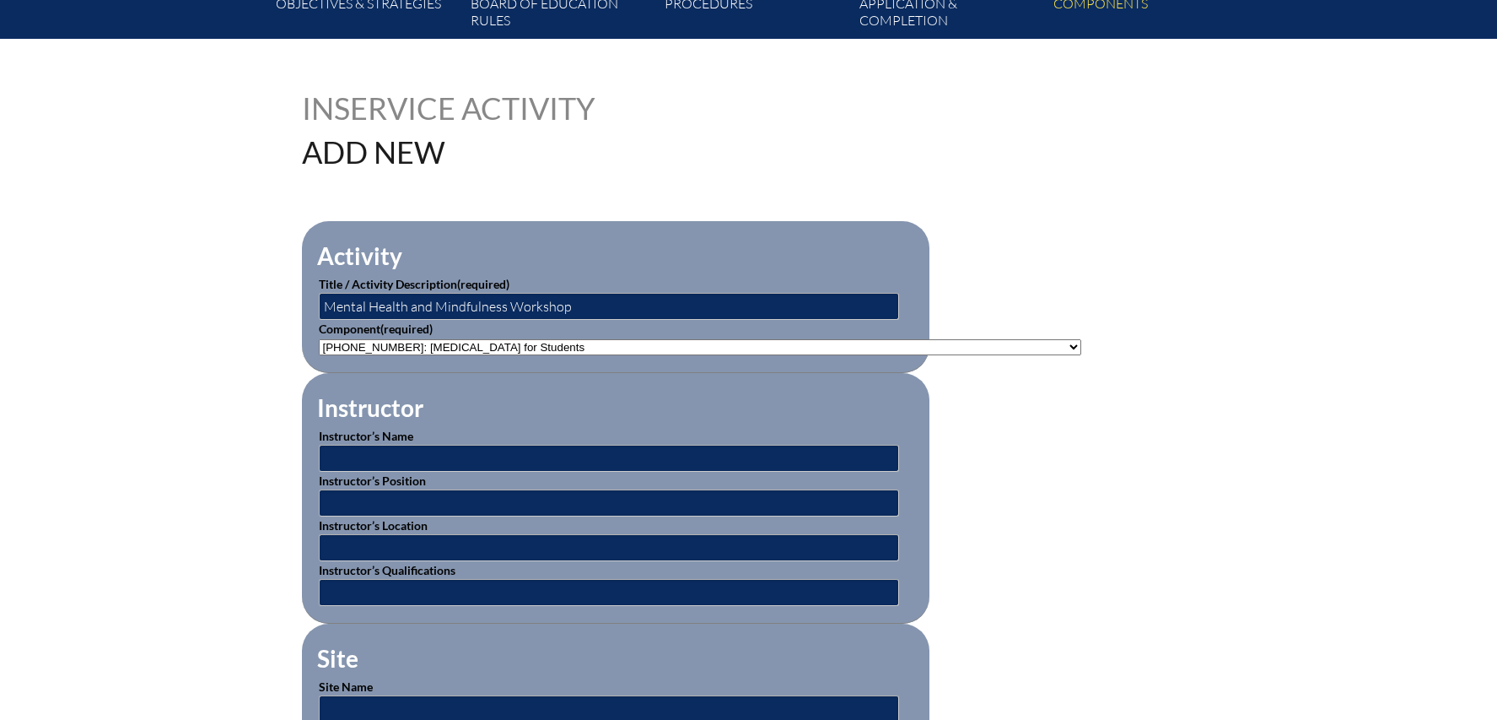
scroll to position [371, 0]
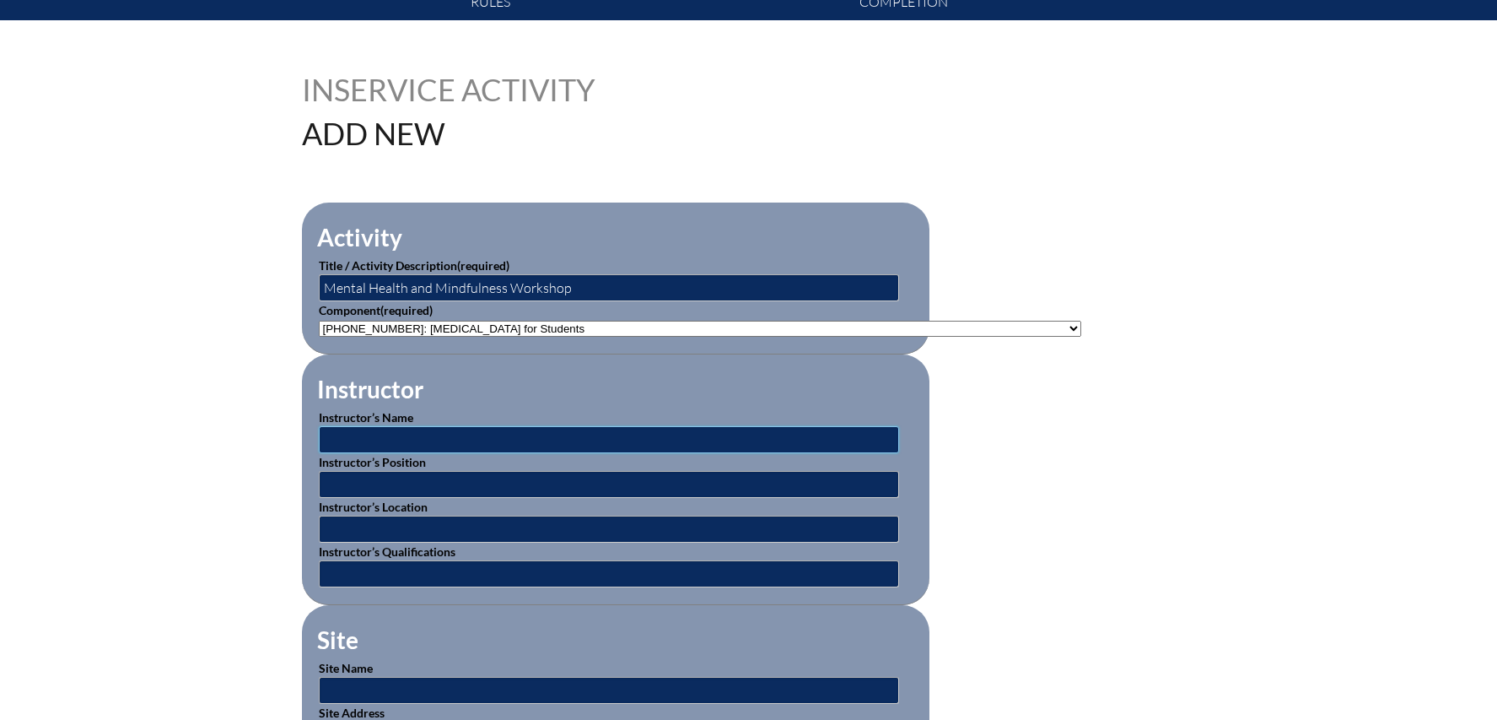
click at [369, 434] on input "text" at bounding box center [609, 439] width 580 height 27
type input "[PERSON_NAME]"
click at [444, 560] on input "text" at bounding box center [609, 573] width 580 height 27
type input "Expert"
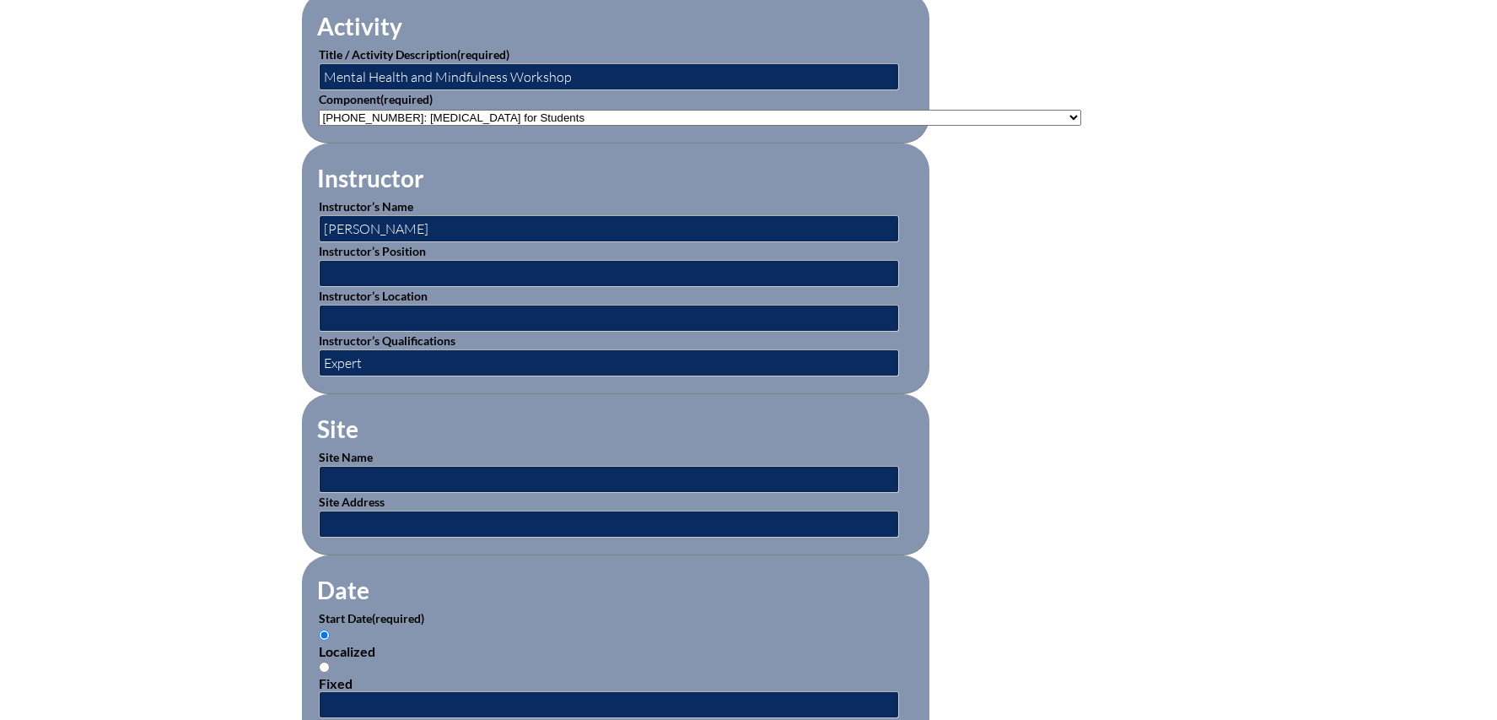
scroll to position [590, 0]
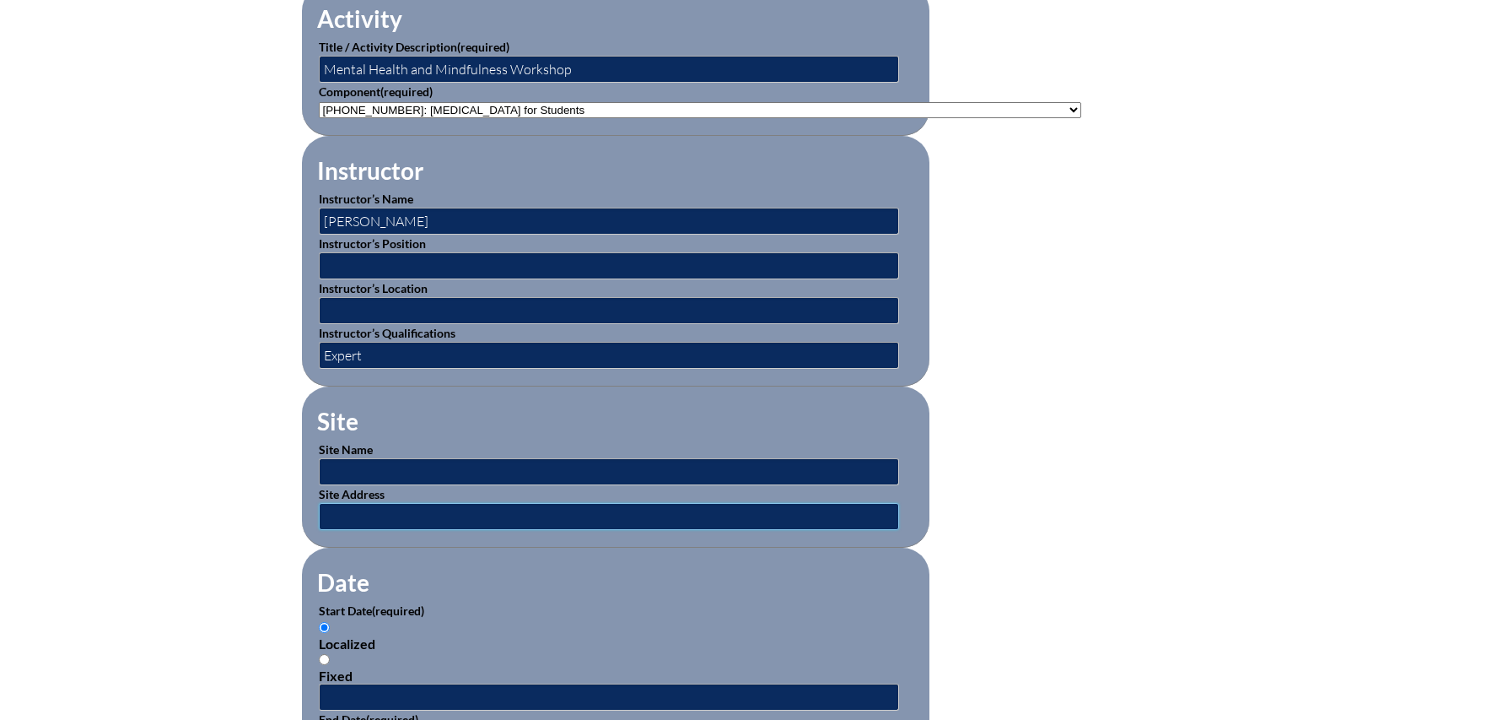
click at [394, 508] on input "text" at bounding box center [609, 516] width 580 height 27
paste input "[URL][DOMAIN_NAME]"
type input "[URL][DOMAIN_NAME]"
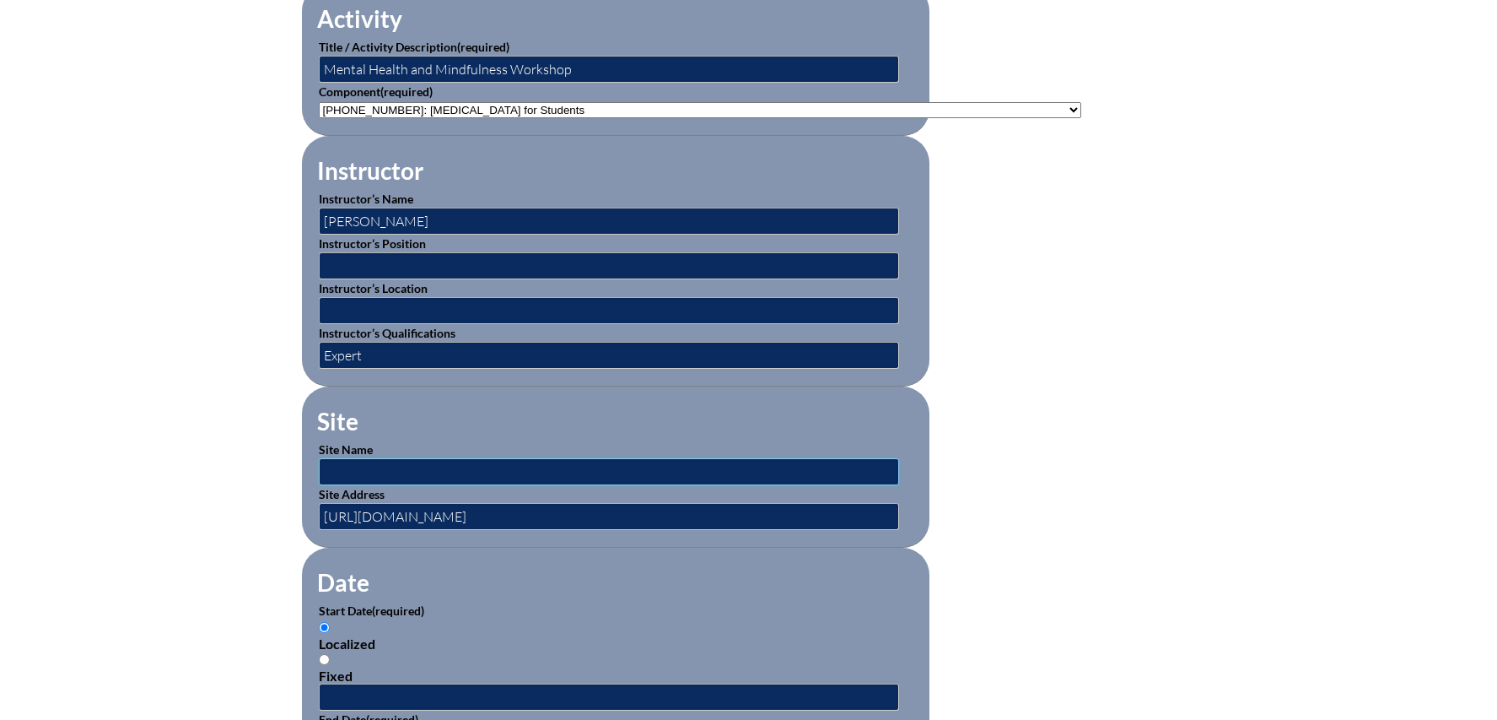
click at [396, 464] on input "text" at bounding box center [609, 471] width 580 height 27
click at [336, 466] on input "Dr. Chris Williard.com" at bounding box center [609, 471] width 580 height 27
click at [352, 465] on input "Dr. Chris Williard.com" at bounding box center [609, 471] width 580 height 27
click at [380, 468] on input "drchris Williard.com" at bounding box center [609, 471] width 580 height 27
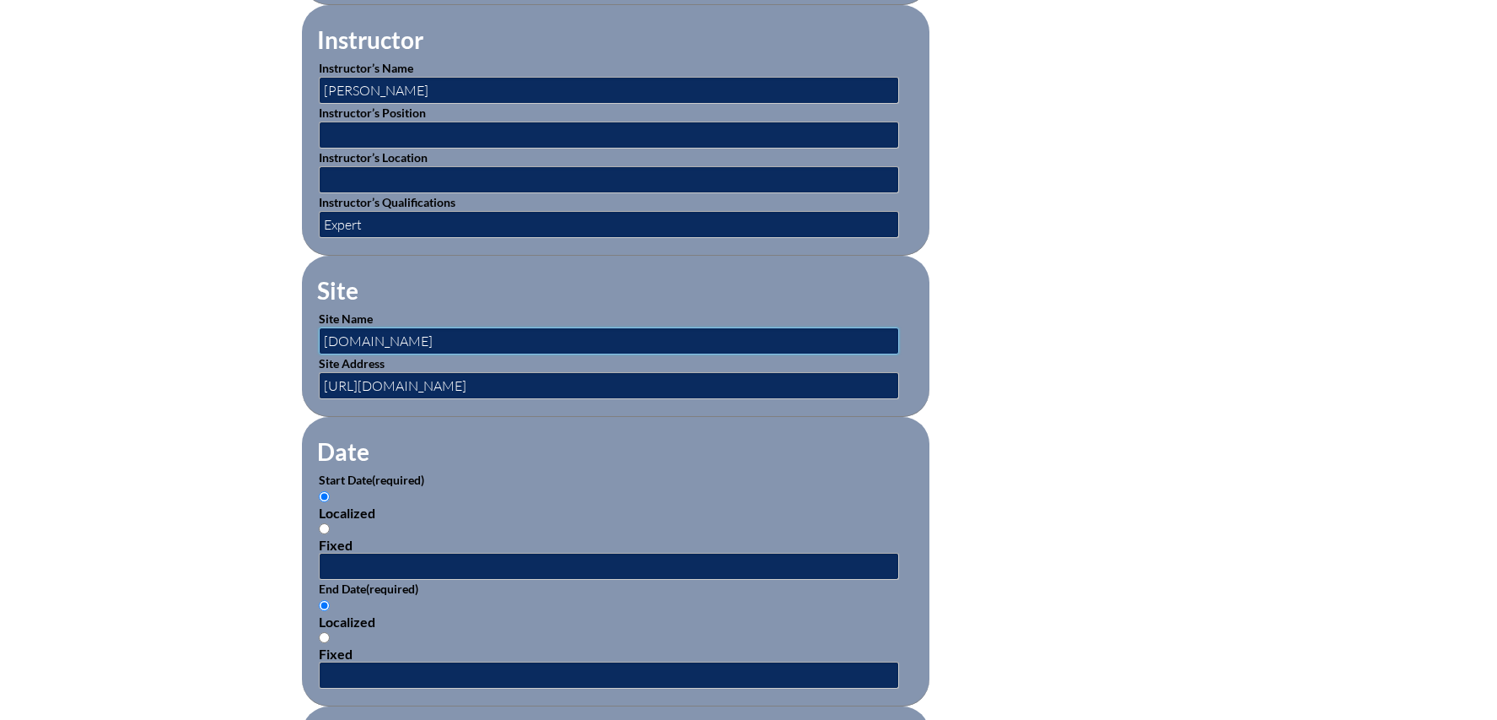
scroll to position [763, 0]
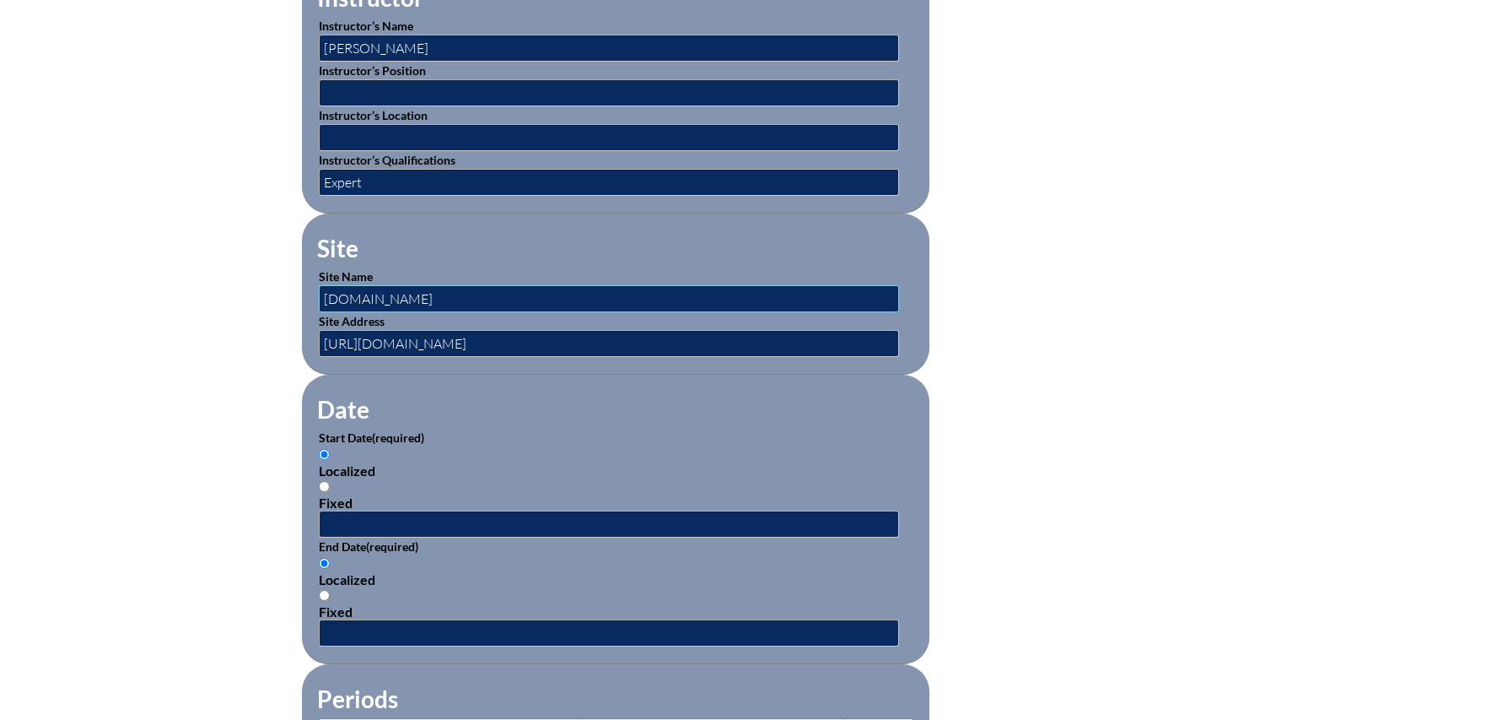
type input "[DOMAIN_NAME]"
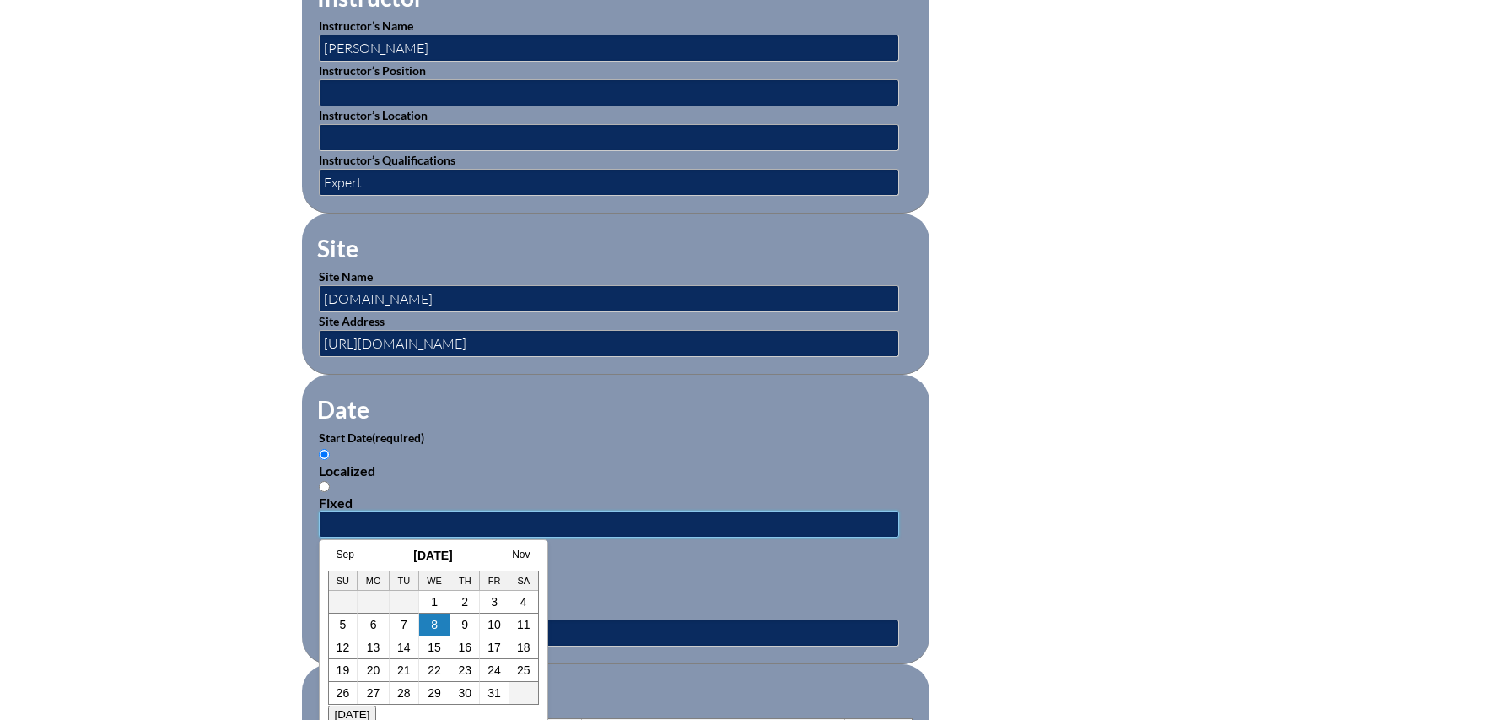
click at [391, 510] on input "text" at bounding box center [609, 523] width 580 height 27
click at [335, 626] on td "5" at bounding box center [344, 624] width 30 height 23
click at [344, 624] on link "5" at bounding box center [343, 624] width 7 height 13
type input "2025-10-05 12:56 PM"
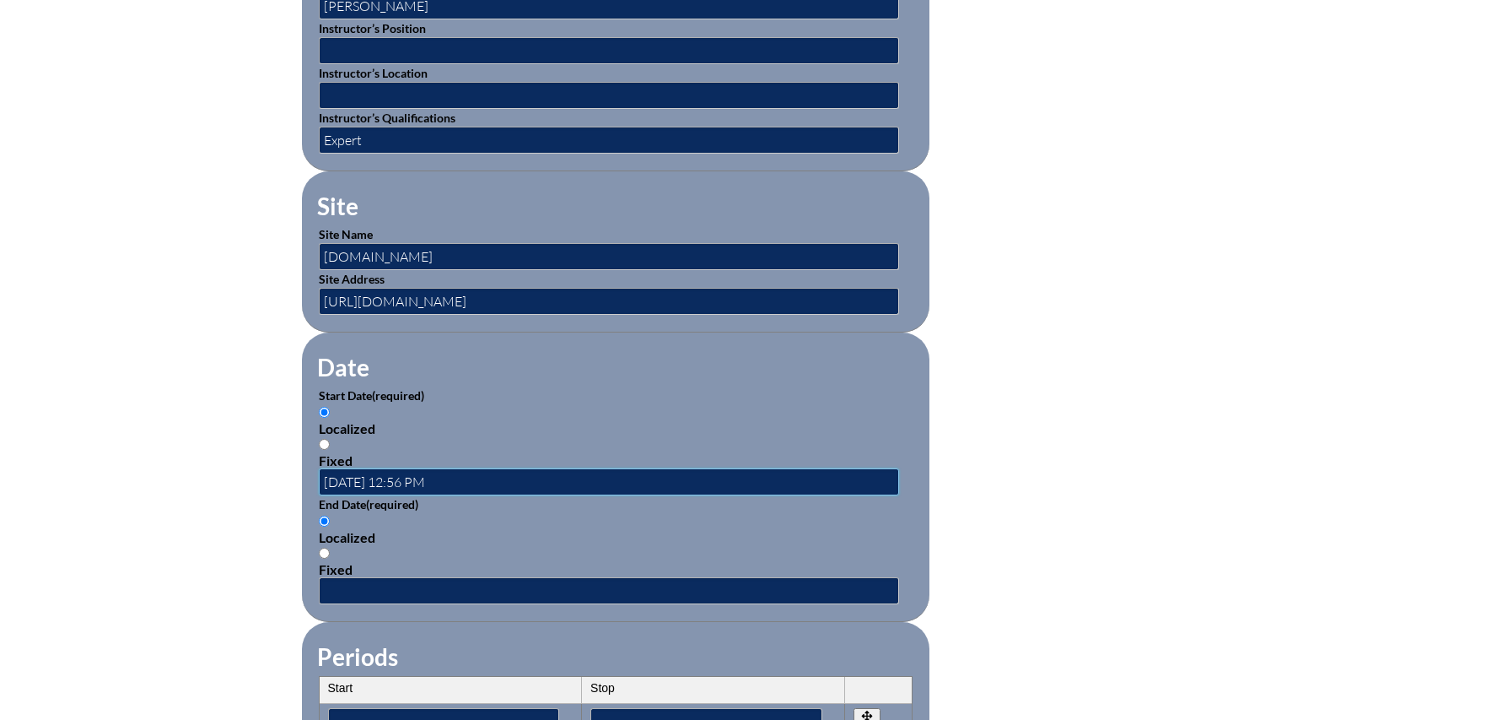
scroll to position [806, 0]
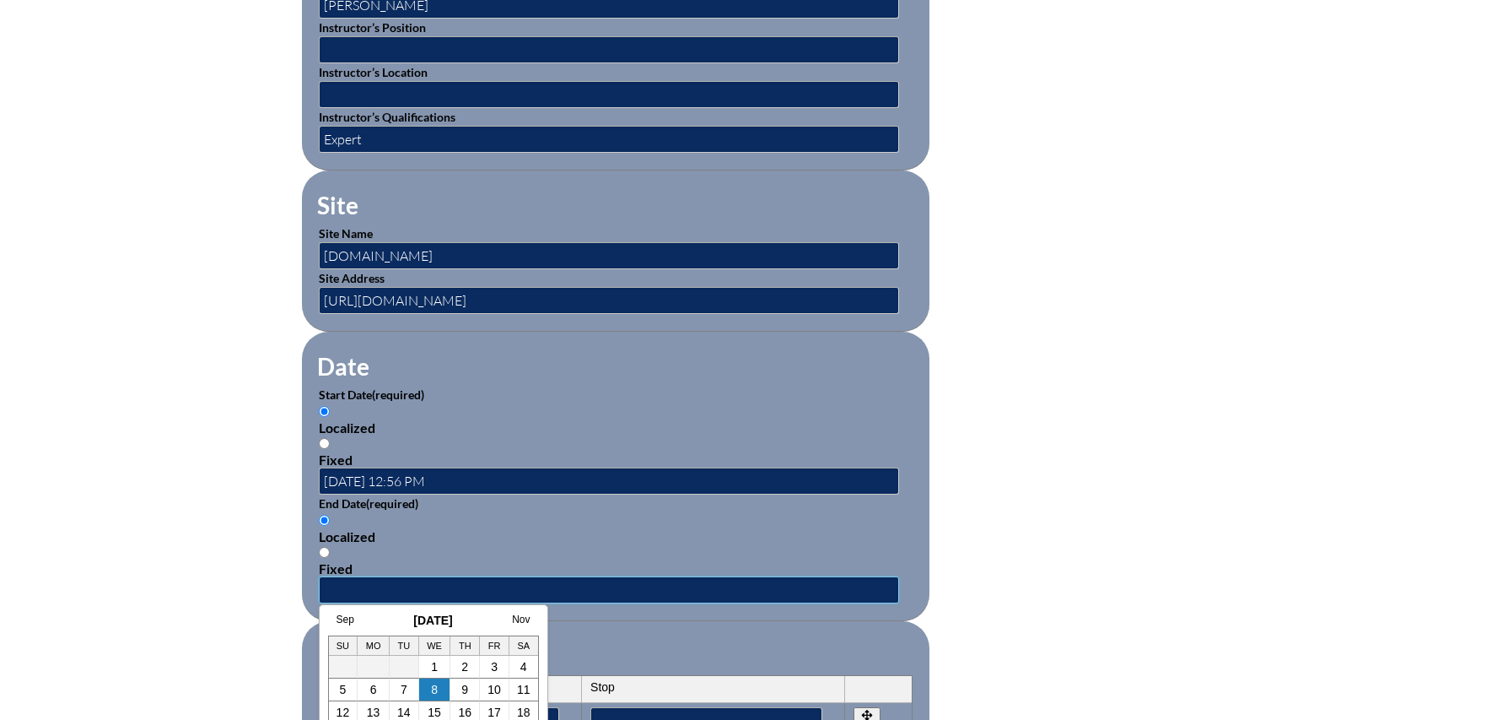
click at [405, 586] on input "text" at bounding box center [609, 589] width 580 height 27
click at [343, 687] on link "5" at bounding box center [343, 688] width 7 height 13
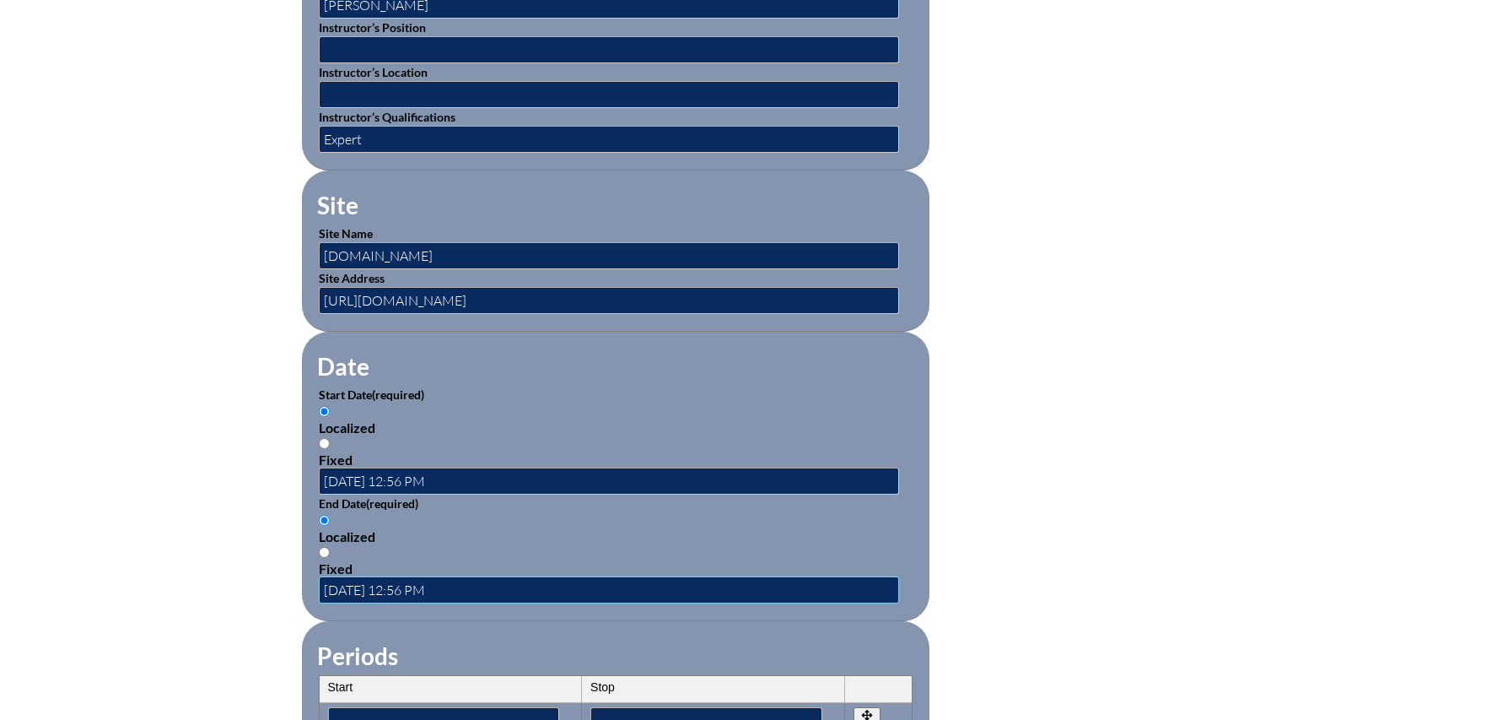
click at [409, 583] on input "2025-10-05 12:56 PM" at bounding box center [609, 589] width 580 height 27
type input "2025-10-05 2:56 PM"
click at [430, 472] on input "2025-10-05 12:56 PM" at bounding box center [609, 480] width 580 height 27
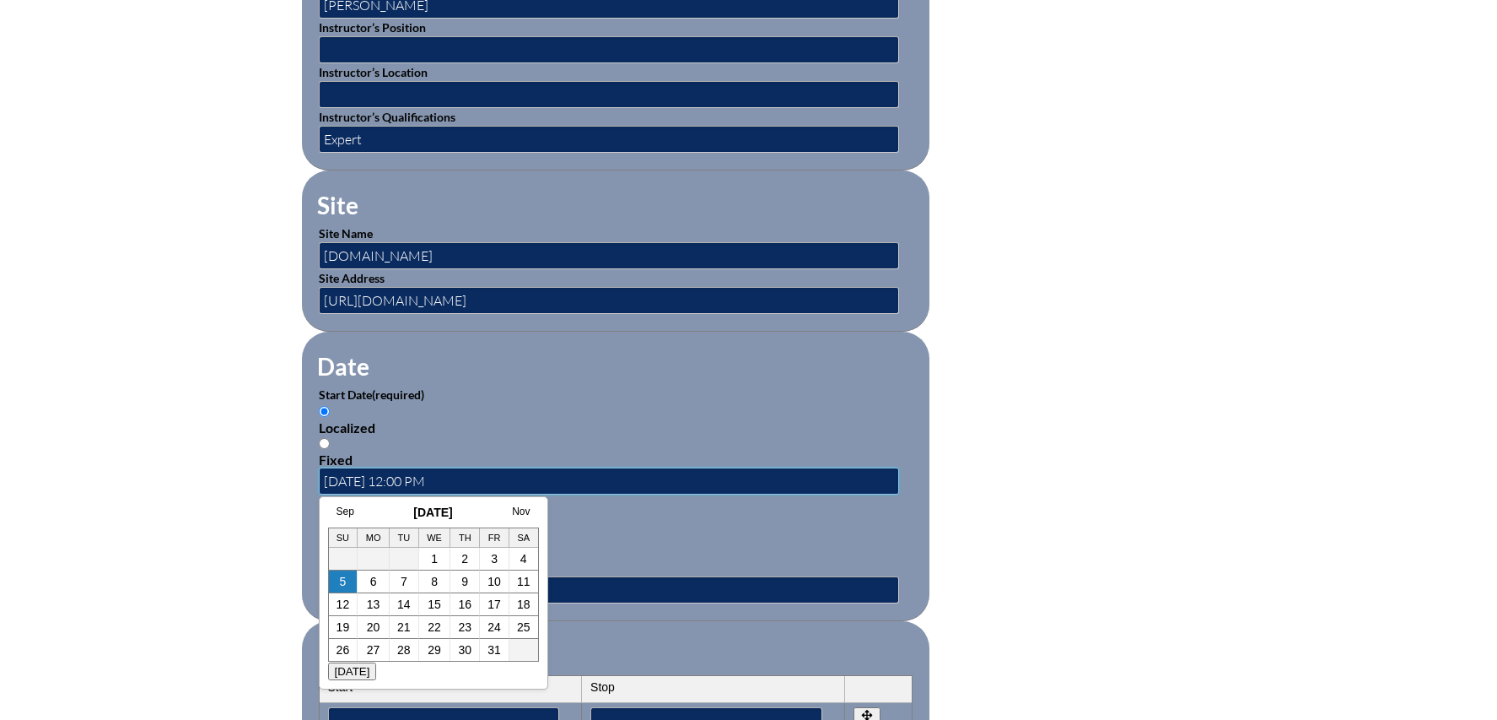
type input "[DATE] 12:00 PM"
click at [673, 547] on div "Localized Fixed" at bounding box center [616, 544] width 594 height 64
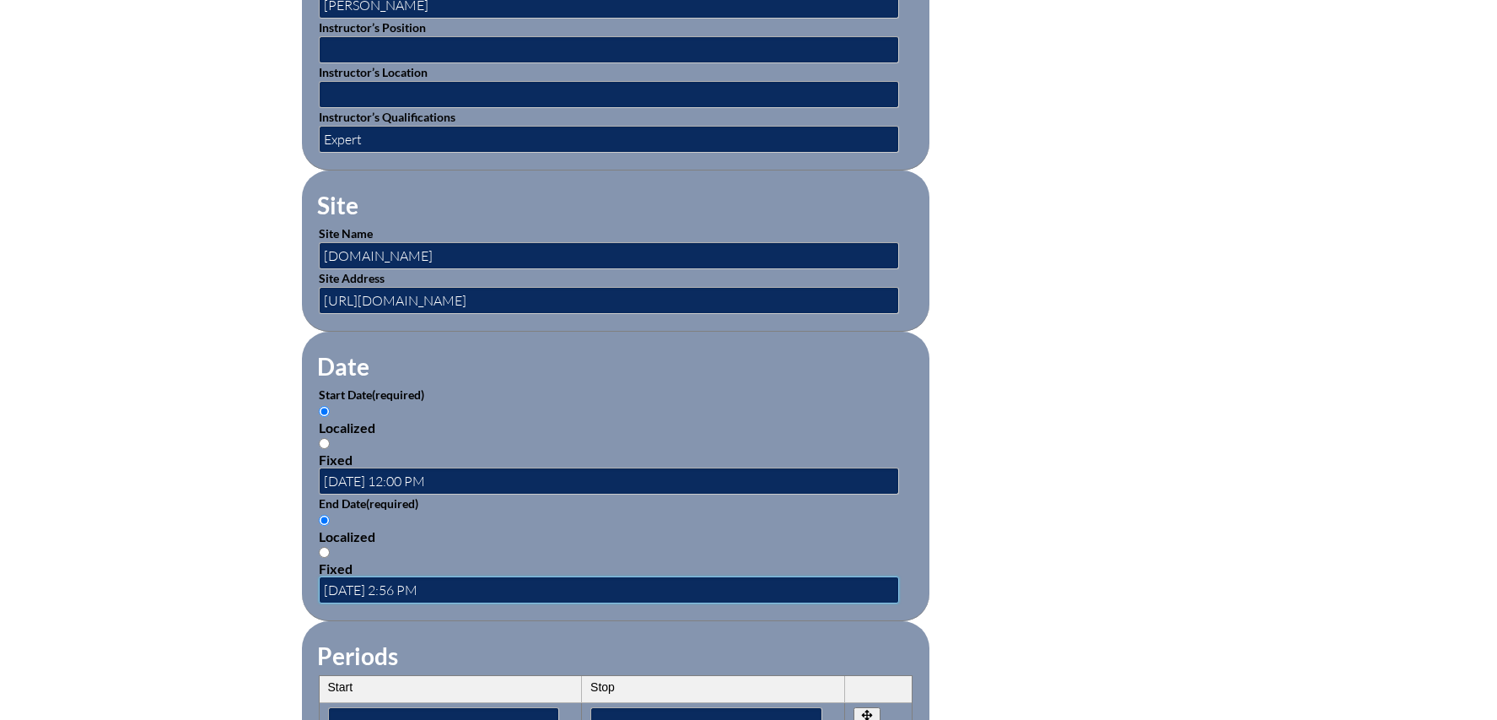
click at [426, 582] on input "2025-10-05 2:56 PM" at bounding box center [609, 589] width 580 height 27
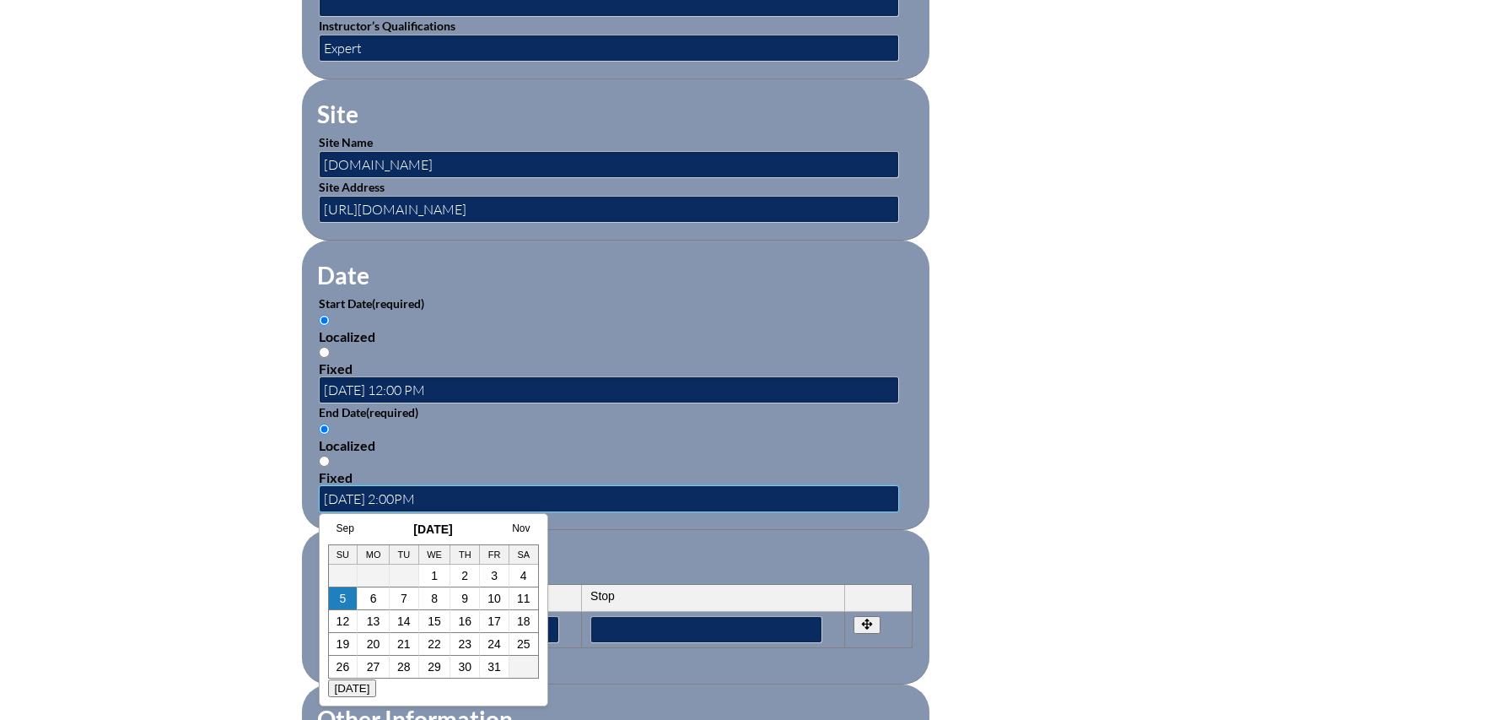
type input "2025-10-05 2:00PM"
click at [712, 530] on fieldset "Periods Start Stop No rows created Add new row Start Stop Start Stop" at bounding box center [616, 607] width 628 height 154
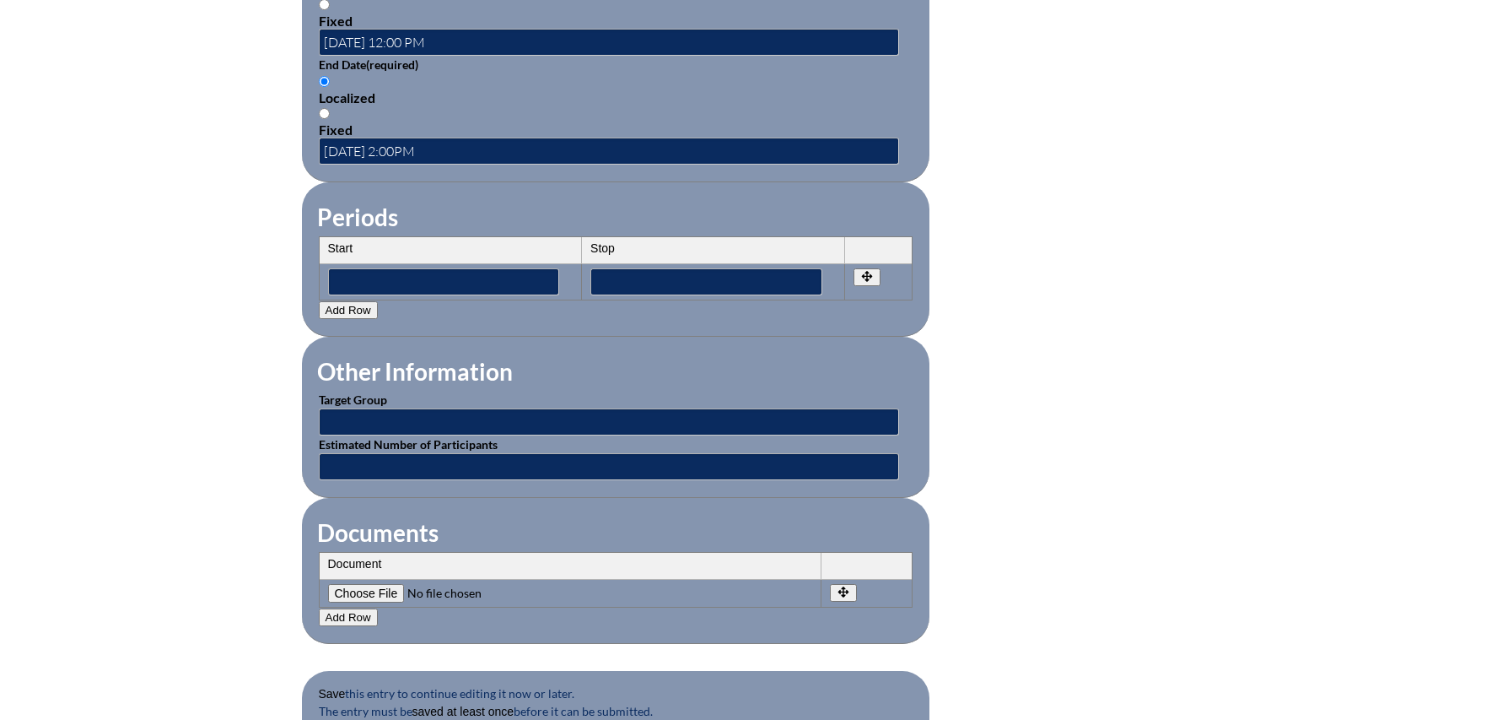
scroll to position [1296, 0]
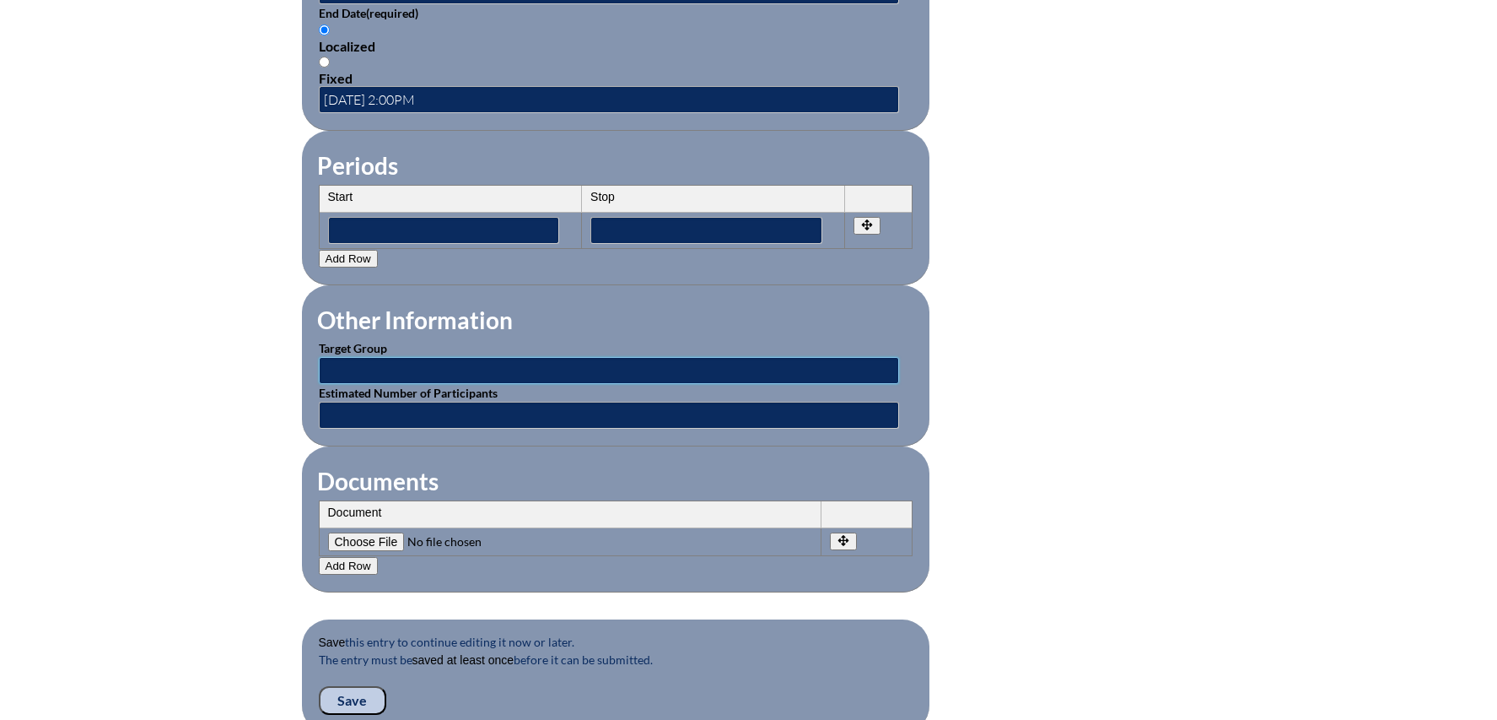
click at [421, 357] on input "text" at bounding box center [609, 370] width 580 height 27
type input "Faculty"
click at [404, 405] on input "text" at bounding box center [609, 415] width 580 height 27
type input "1"
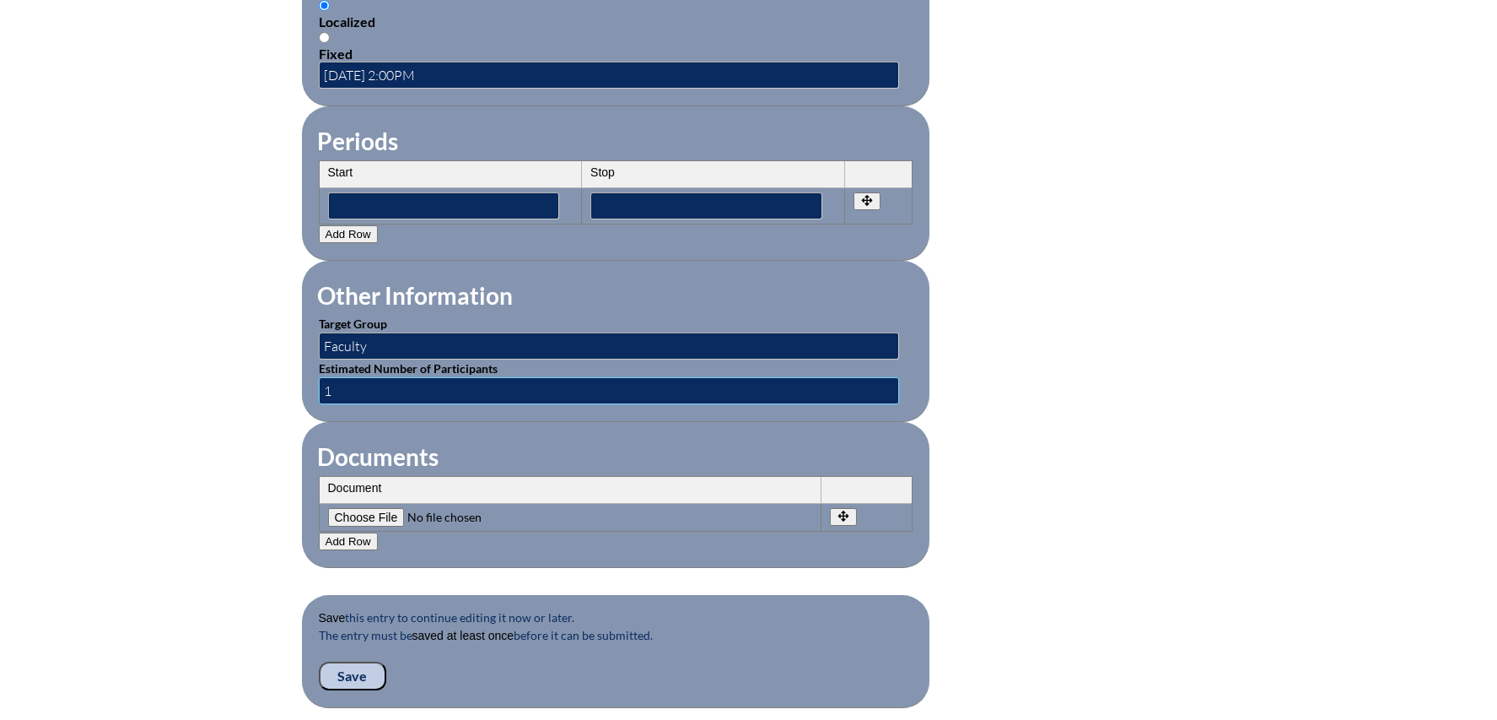
scroll to position [1324, 0]
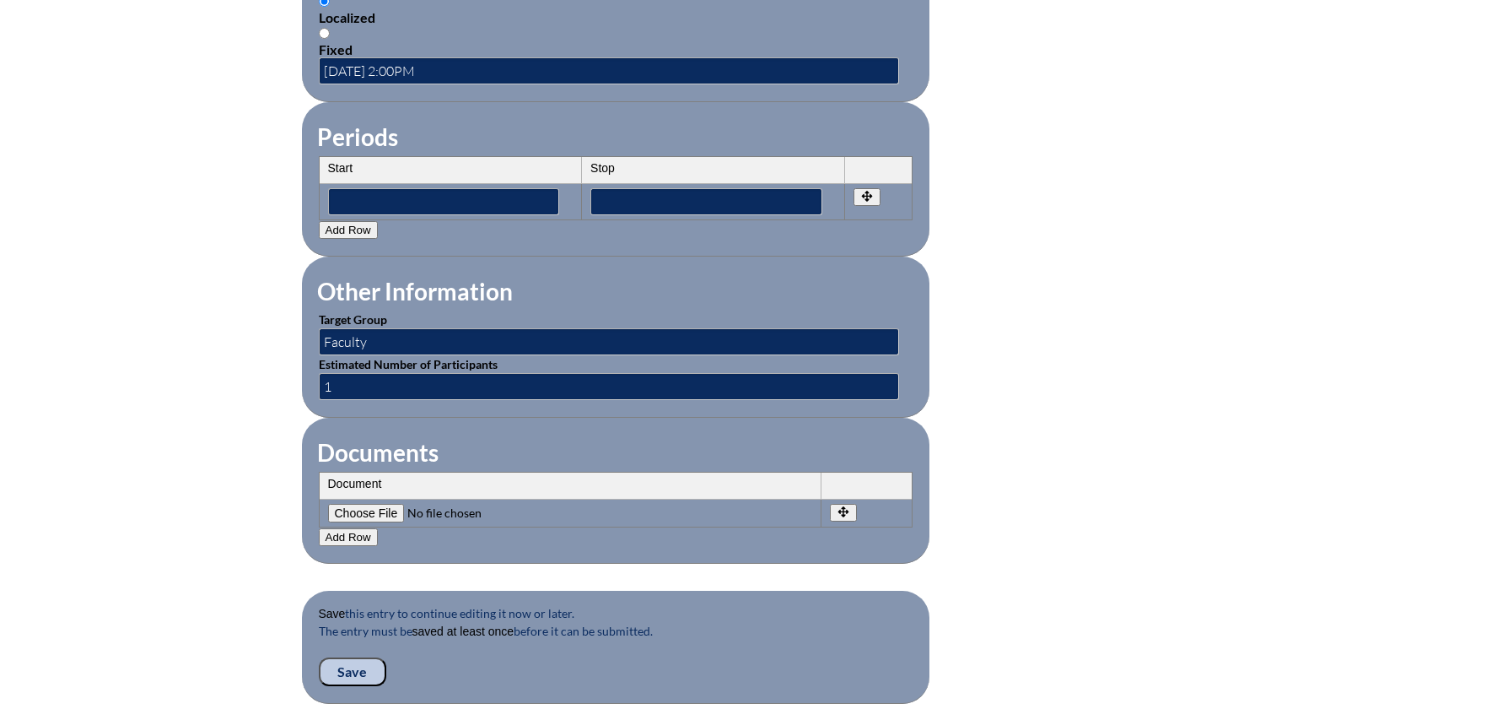
click at [369, 657] on input "Save" at bounding box center [352, 671] width 67 height 29
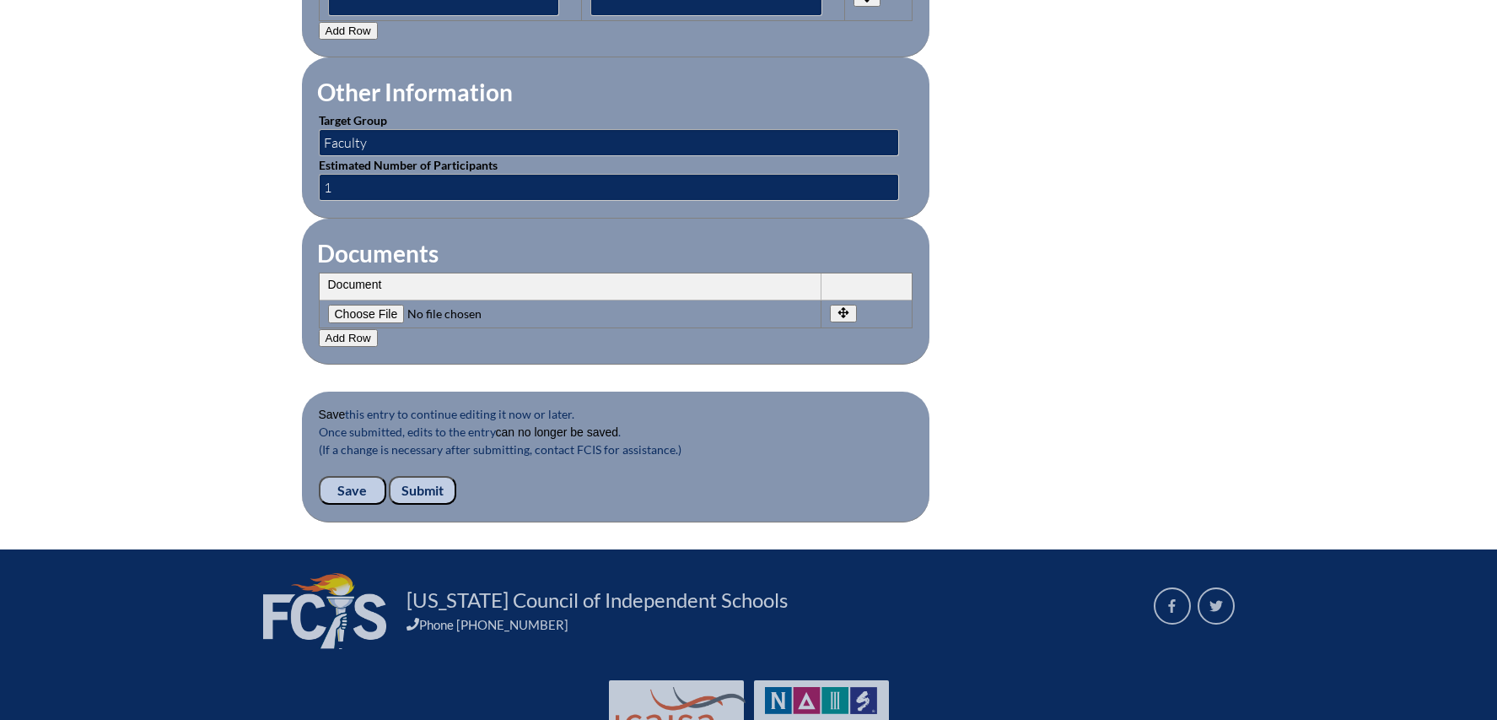
scroll to position [1615, 0]
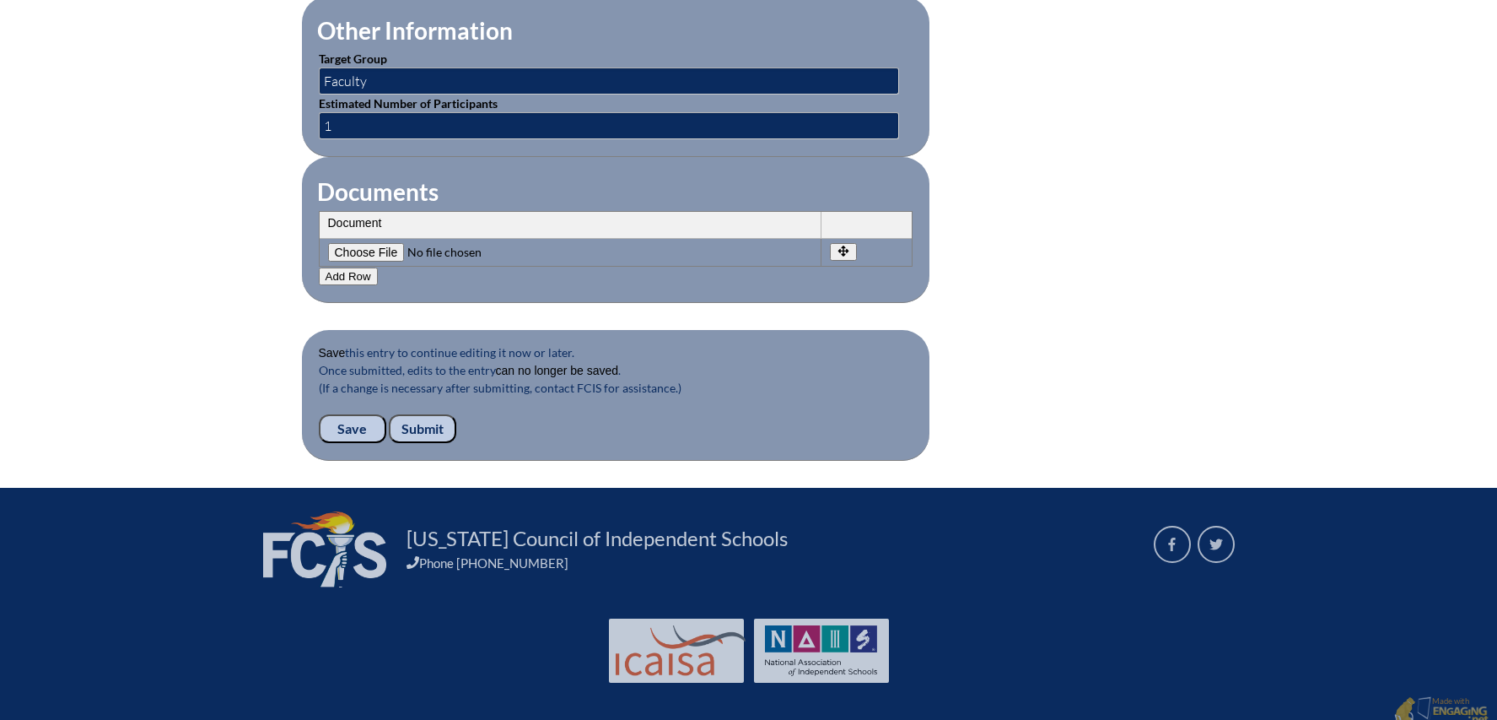
click at [429, 415] on input "Submit" at bounding box center [422, 428] width 67 height 29
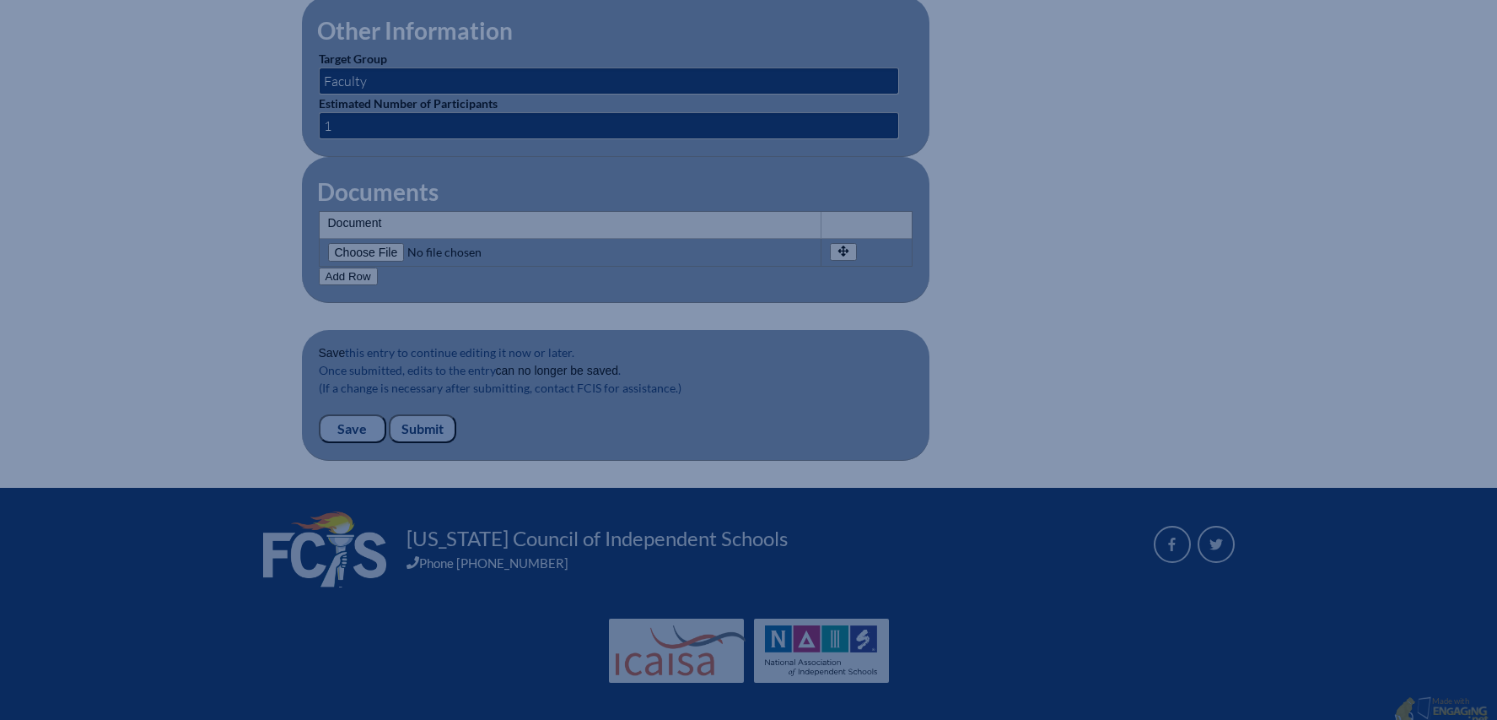
click at [429, 415] on input "Submit" at bounding box center [422, 428] width 67 height 29
